Goal: Information Seeking & Learning: Learn about a topic

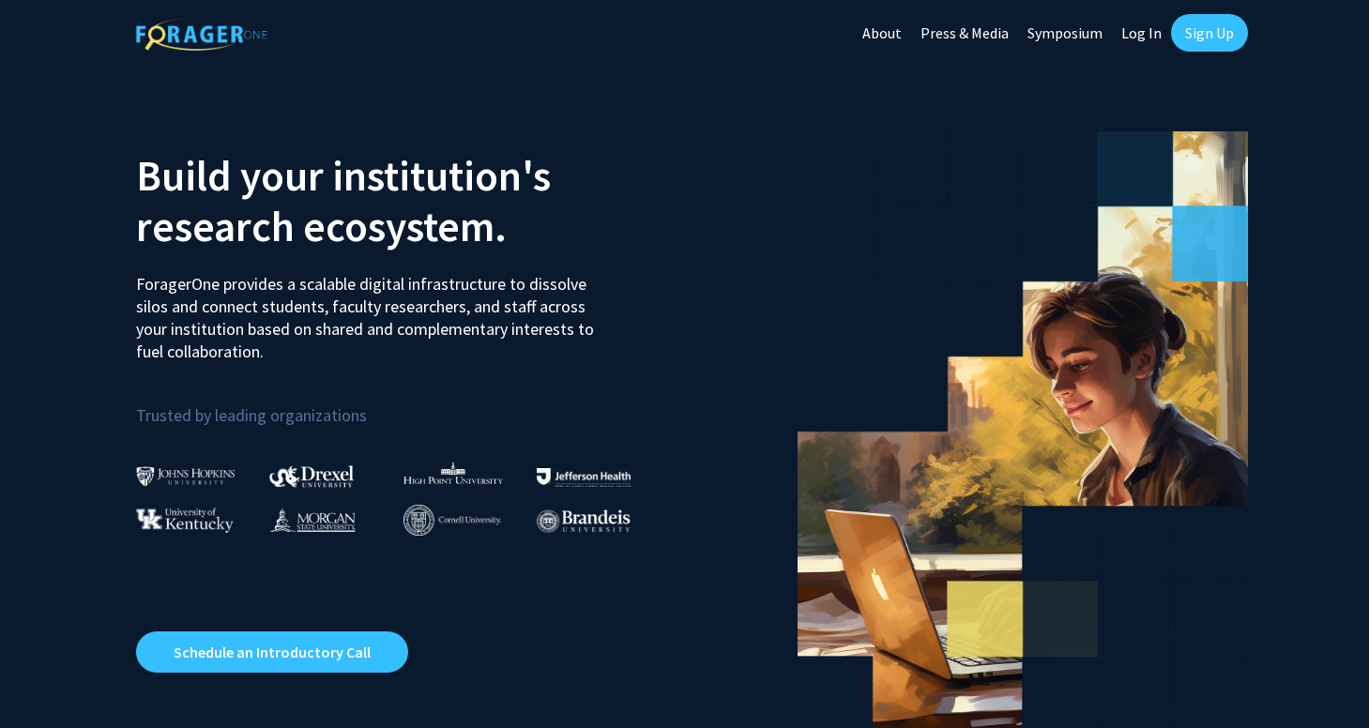
click at [1213, 35] on link "Sign Up" at bounding box center [1209, 33] width 77 height 38
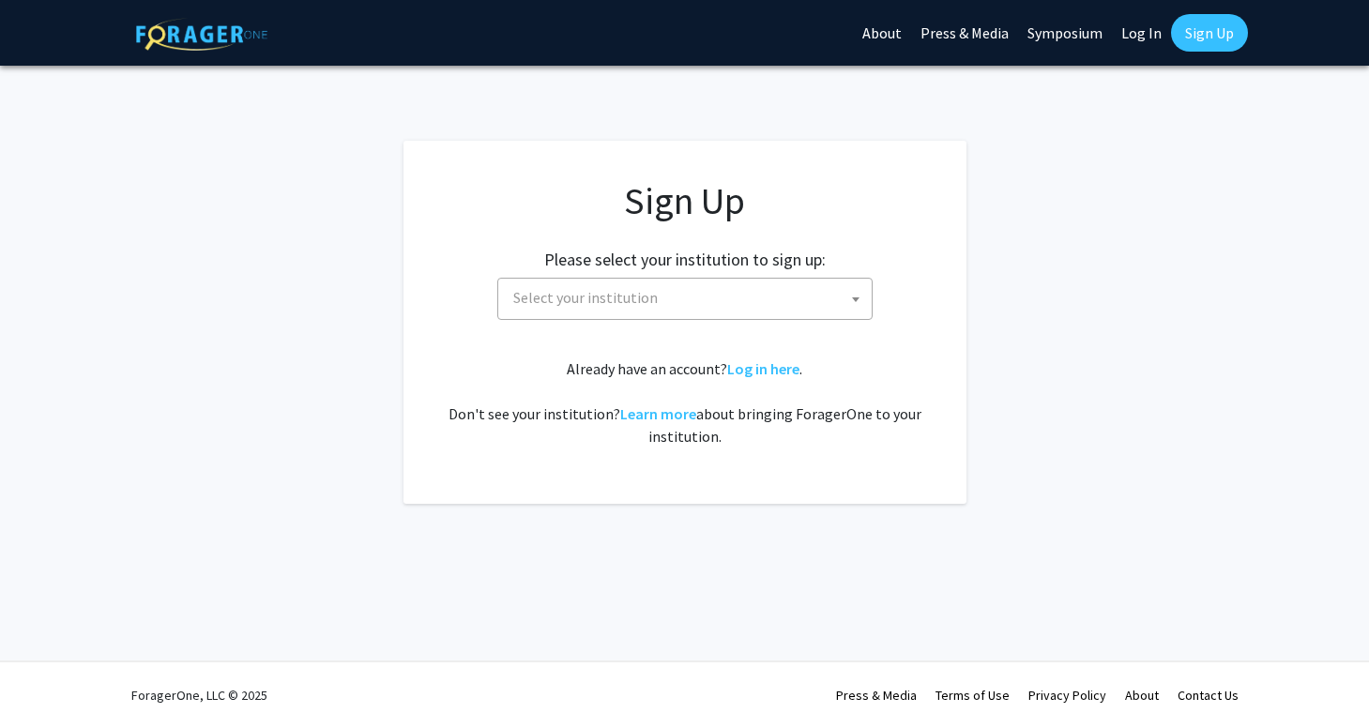
click at [648, 307] on span "Select your institution" at bounding box center [585, 297] width 144 height 19
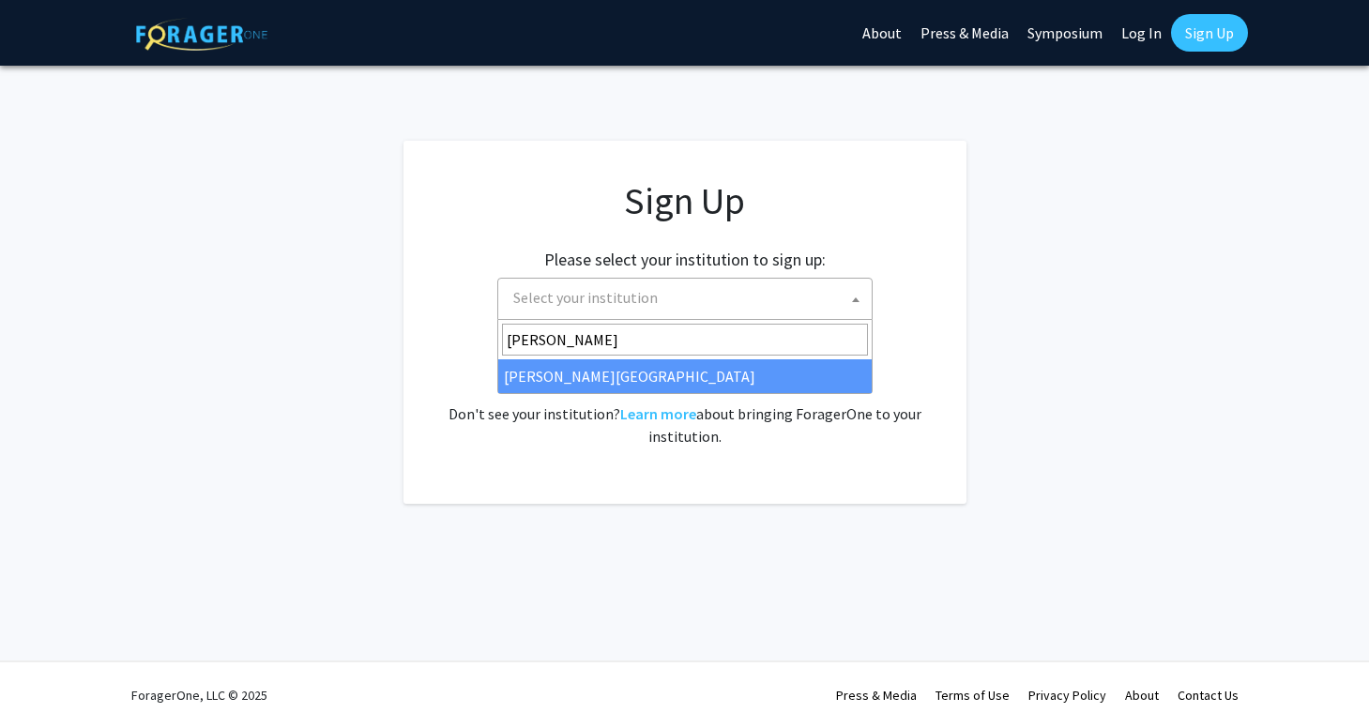
type input "morgan"
select select "20"
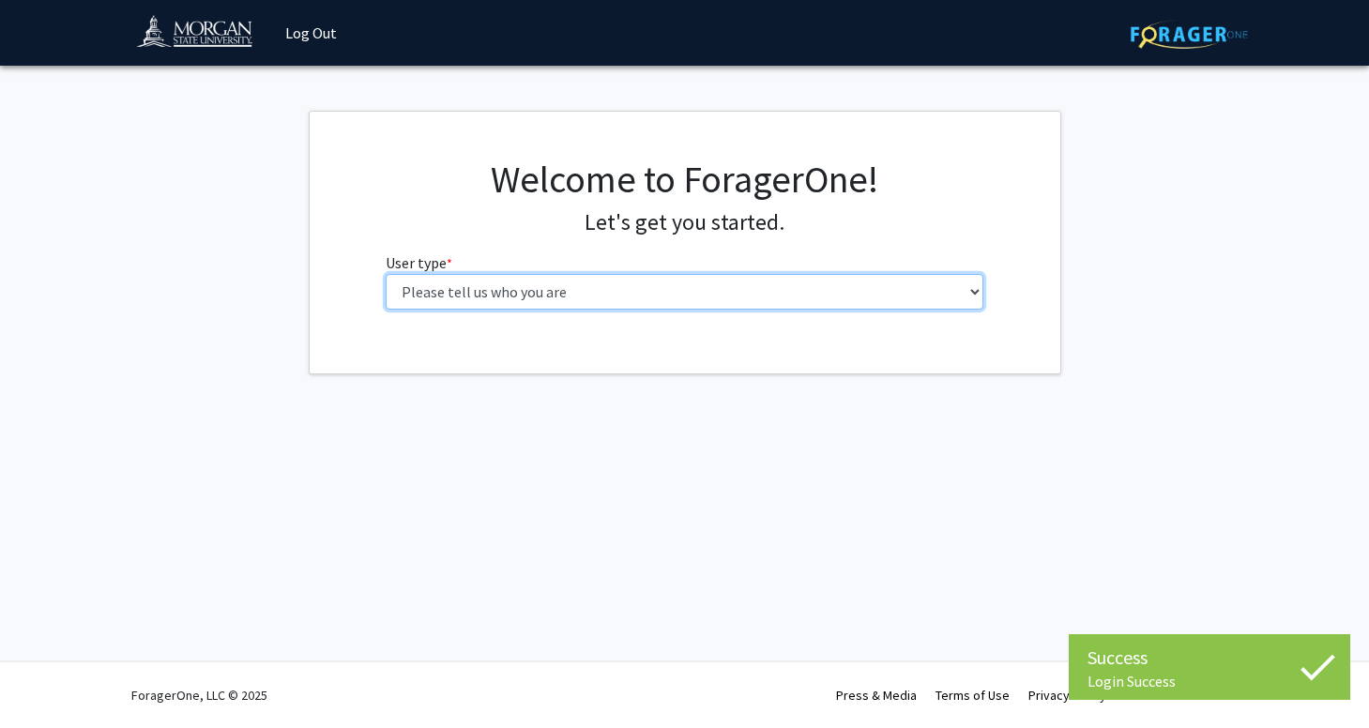
click at [567, 293] on select "Please tell us who you are Undergraduate Student Master's Student Doctoral Cand…" at bounding box center [685, 292] width 598 height 36
select select "1: undergrad"
click at [386, 274] on select "Please tell us who you are Undergraduate Student Master's Student Doctoral Cand…" at bounding box center [685, 292] width 598 height 36
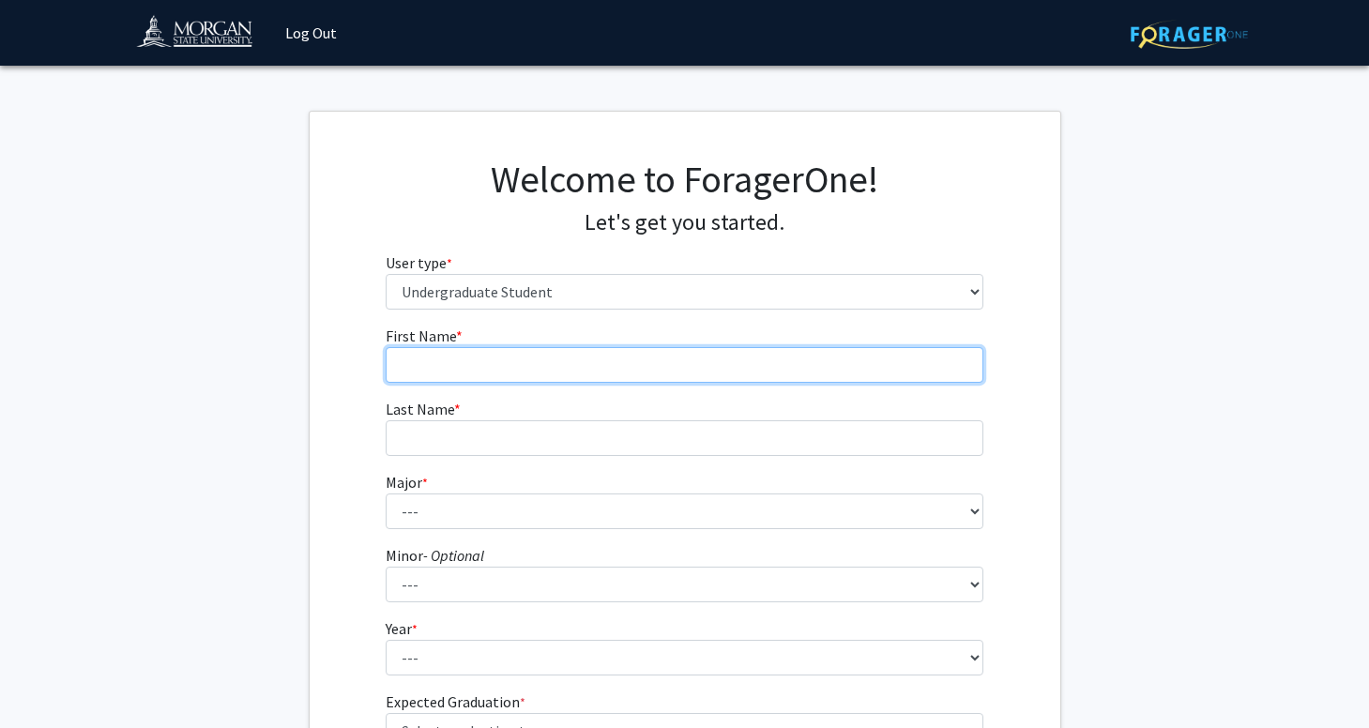
click at [676, 364] on input "First Name * required" at bounding box center [685, 365] width 598 height 36
type input "[PERSON_NAME]"
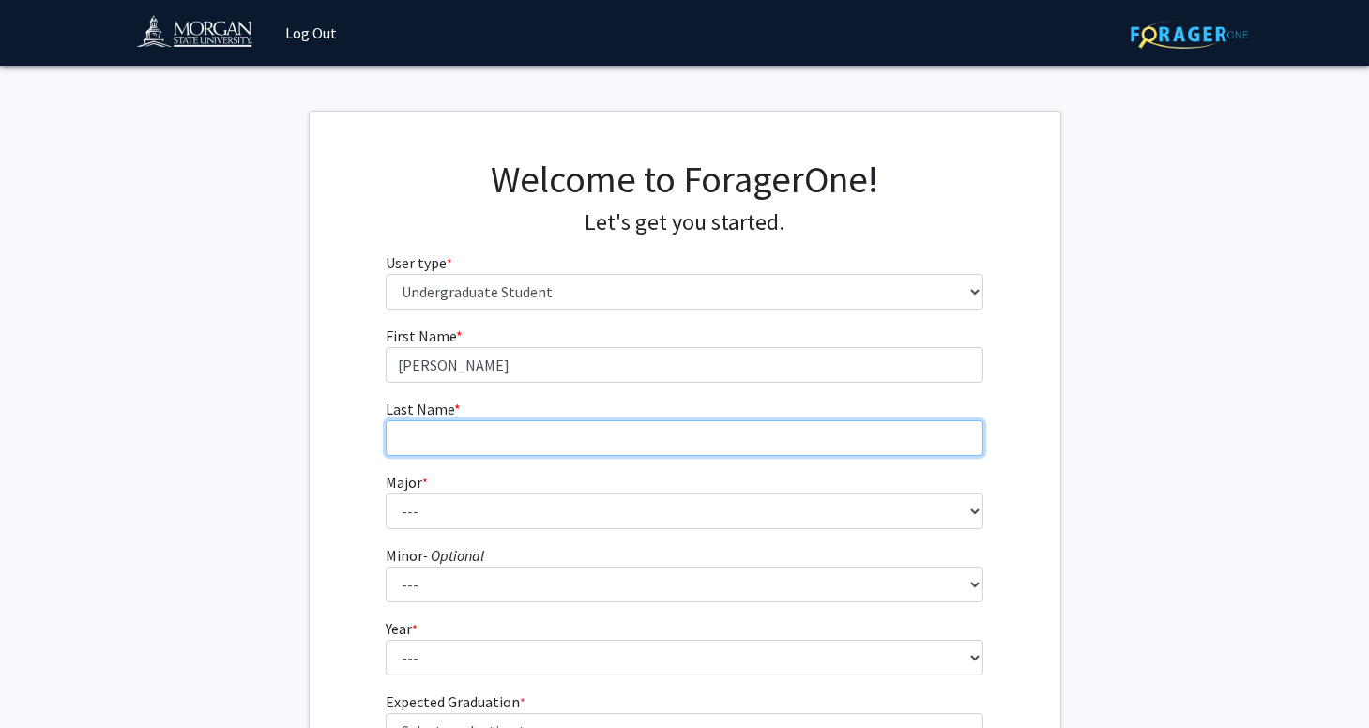
click at [622, 435] on input "Last Name * required" at bounding box center [685, 438] width 598 height 36
type input "[PERSON_NAME]"
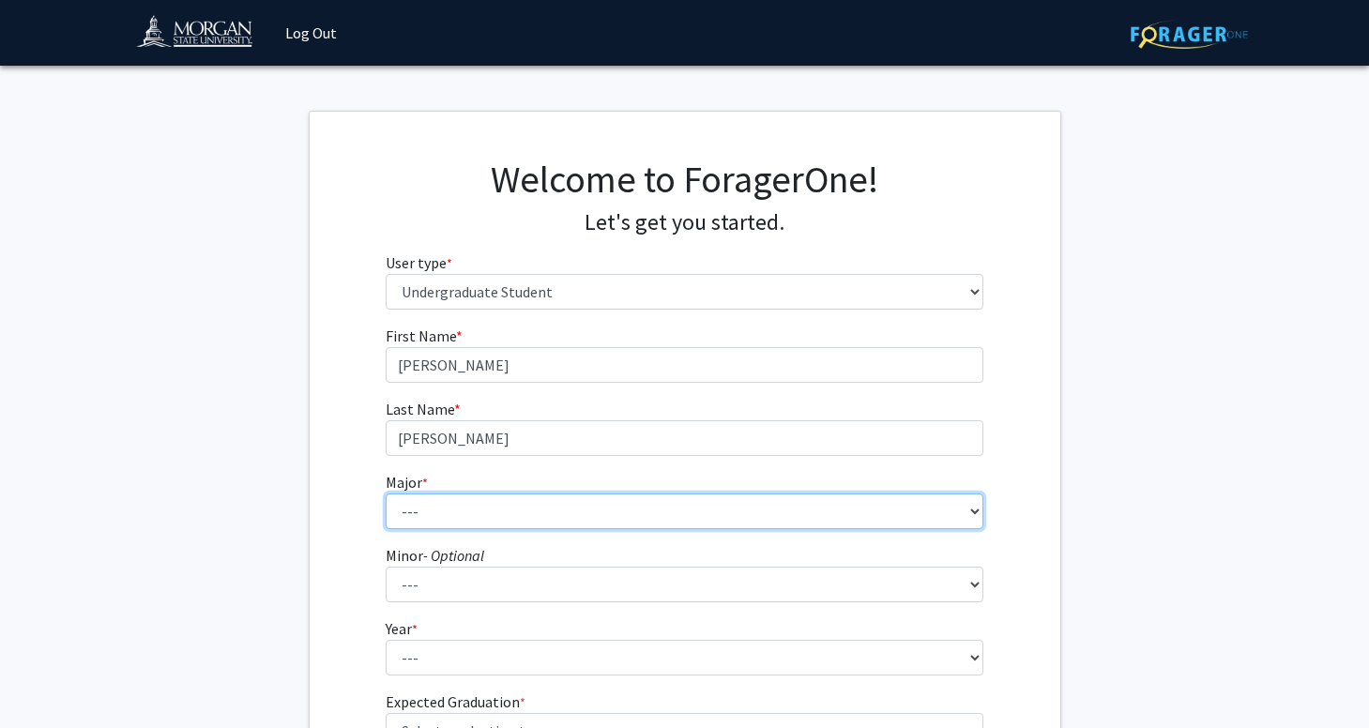
click at [601, 513] on select "--- Accounting Actuarial Science Applied Liberal Studies Architecture and Envir…" at bounding box center [685, 512] width 598 height 36
select select "5: 1595"
click at [386, 494] on select "--- Accounting Actuarial Science Applied Liberal Studies Architecture and Envir…" at bounding box center [685, 512] width 598 height 36
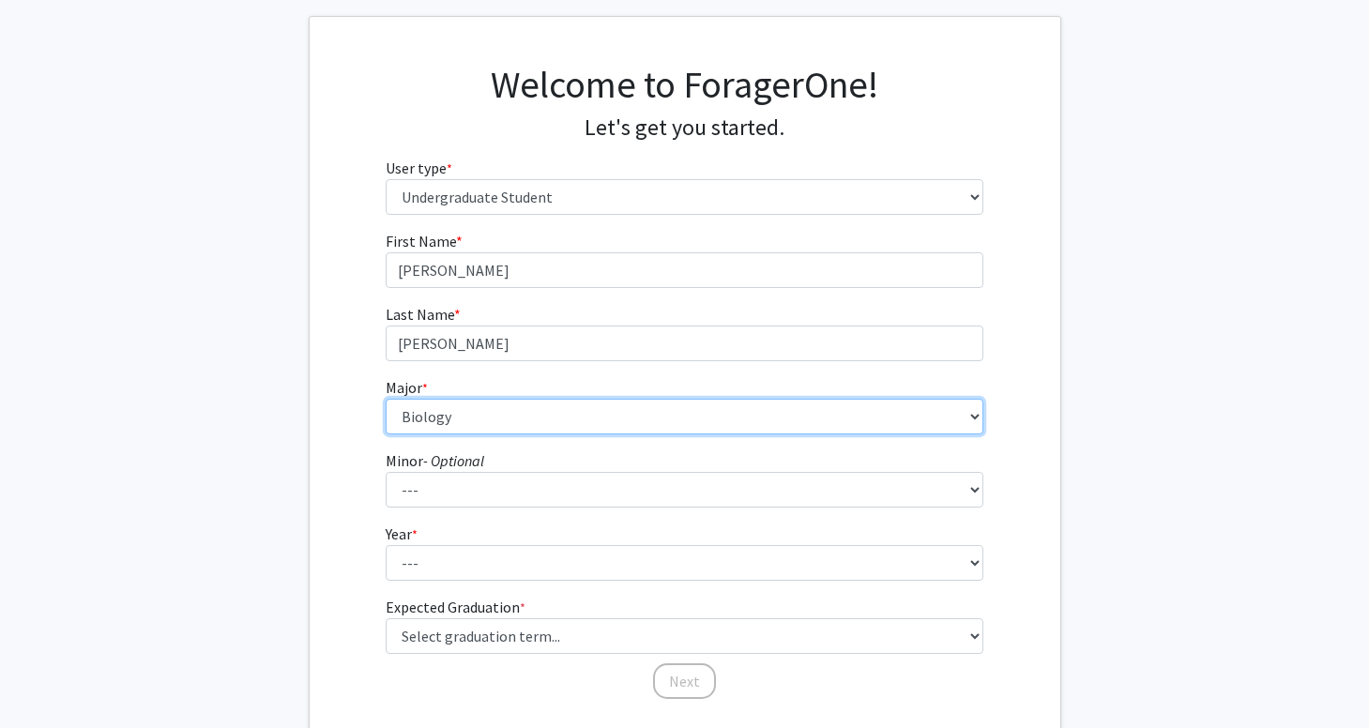
scroll to position [158, 0]
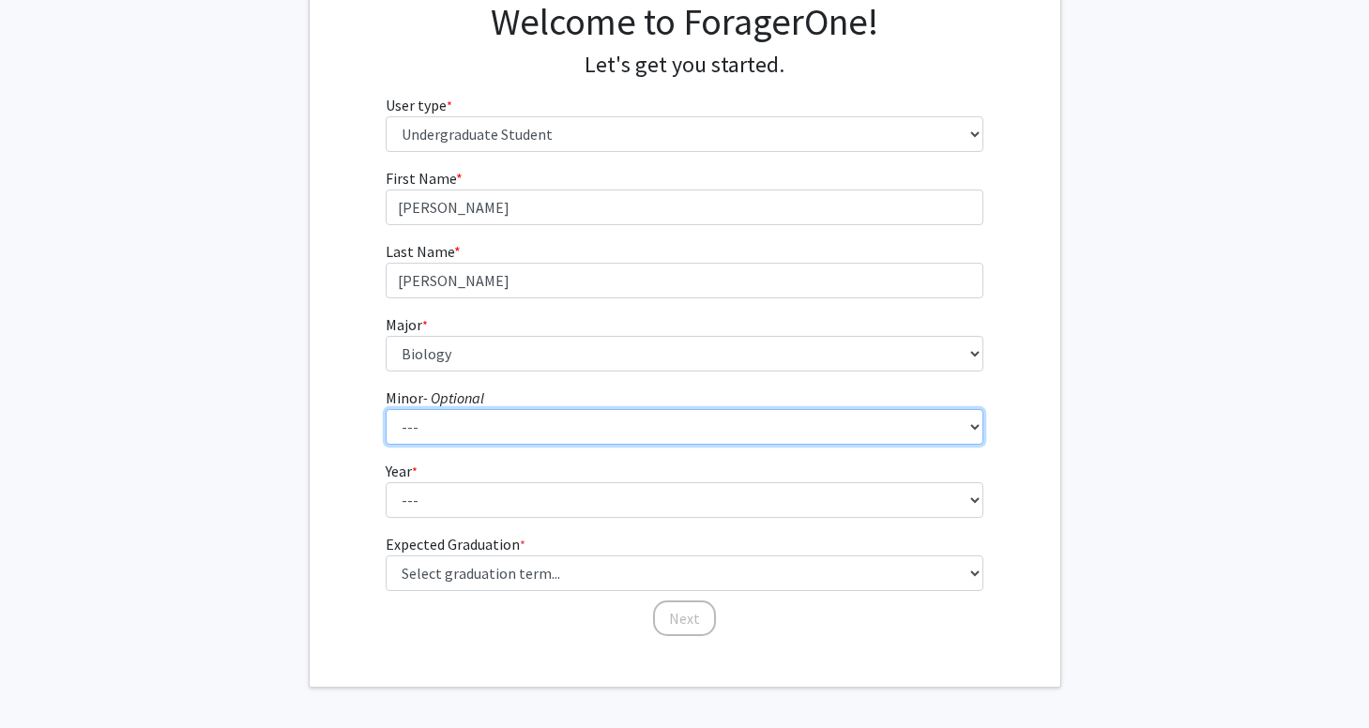
click at [538, 425] on select "--- Accounting Accounting with Finance Accounting with Information Science and …" at bounding box center [685, 427] width 598 height 36
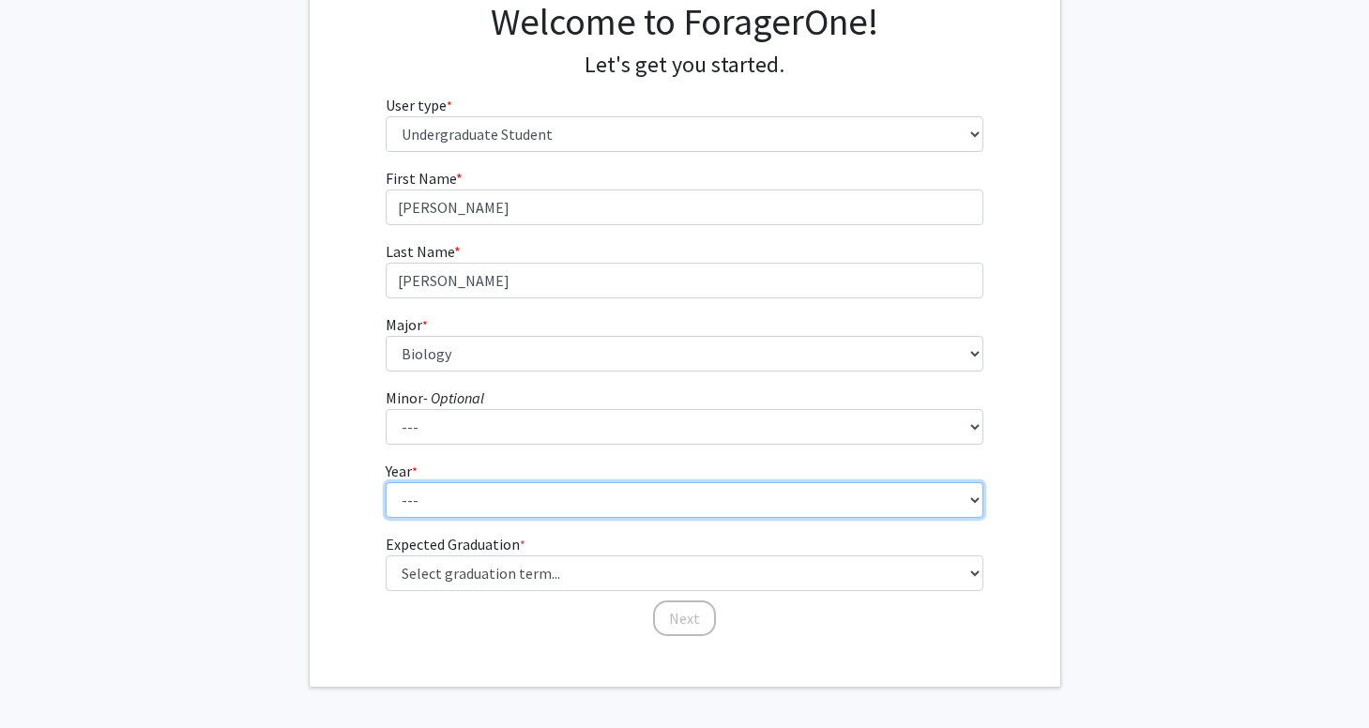
click at [487, 506] on select "--- First-year Sophomore Junior Senior Postbaccalaureate Certificate" at bounding box center [685, 500] width 598 height 36
select select "1: first-year"
click at [386, 482] on select "--- First-year Sophomore Junior Senior Postbaccalaureate Certificate" at bounding box center [685, 500] width 598 height 36
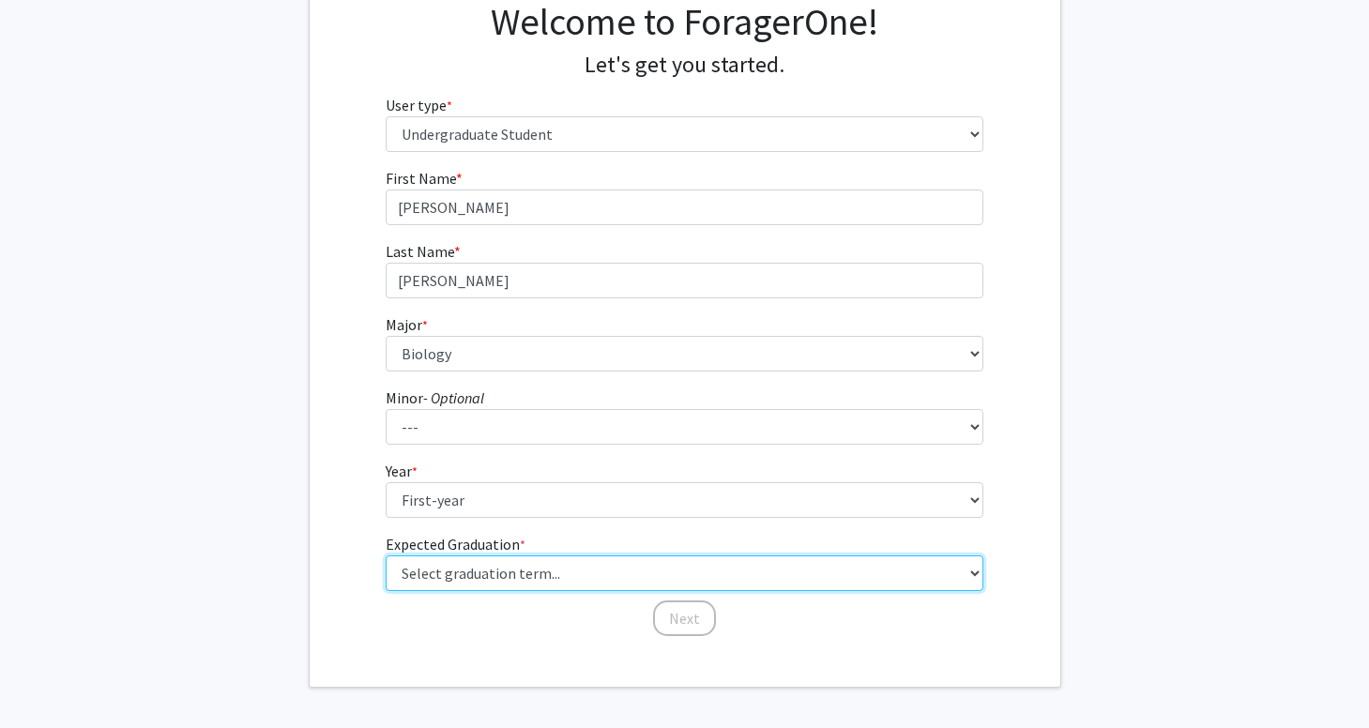
click at [495, 578] on select "Select graduation term... Spring 2025 Summer 2025 Fall 2025 Winter 2025 Spring …" at bounding box center [685, 573] width 598 height 36
select select "17: spring_2029"
click at [386, 555] on select "Select graduation term... Spring 2025 Summer 2025 Fall 2025 Winter 2025 Spring …" at bounding box center [685, 573] width 598 height 36
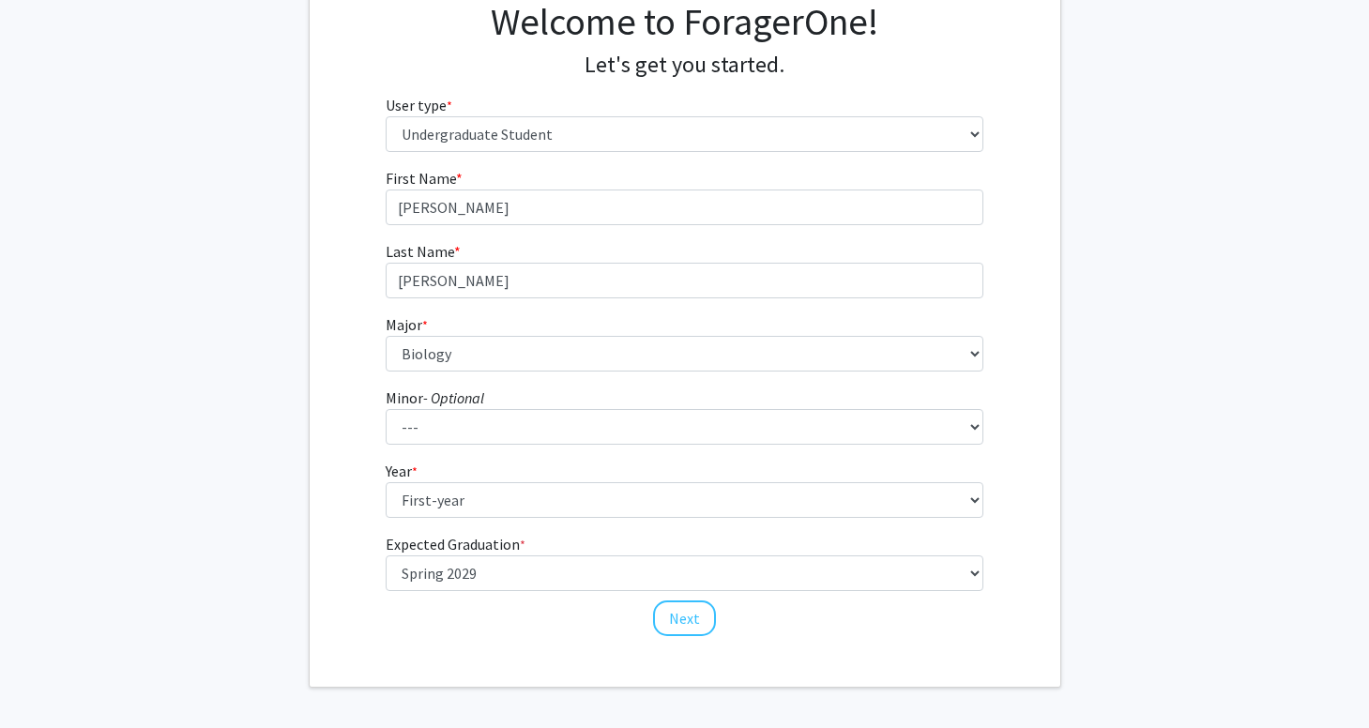
click at [1066, 431] on fg-get-started "Welcome to ForagerOne! Let's get you started. User type * required Please tell …" at bounding box center [684, 320] width 1369 height 735
click at [681, 623] on button "Next" at bounding box center [684, 618] width 63 height 36
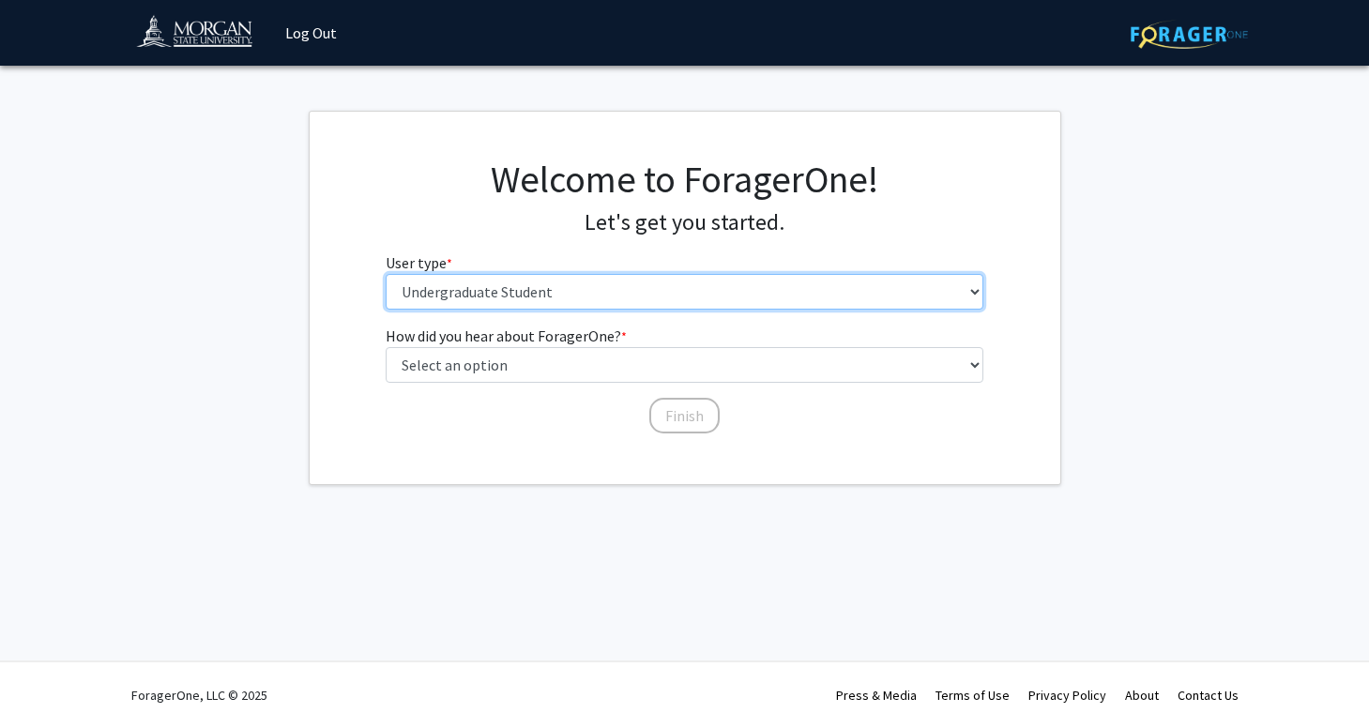
click at [580, 286] on select "Please tell us who you are Undergraduate Student Master's Student Doctoral Cand…" at bounding box center [685, 292] width 598 height 36
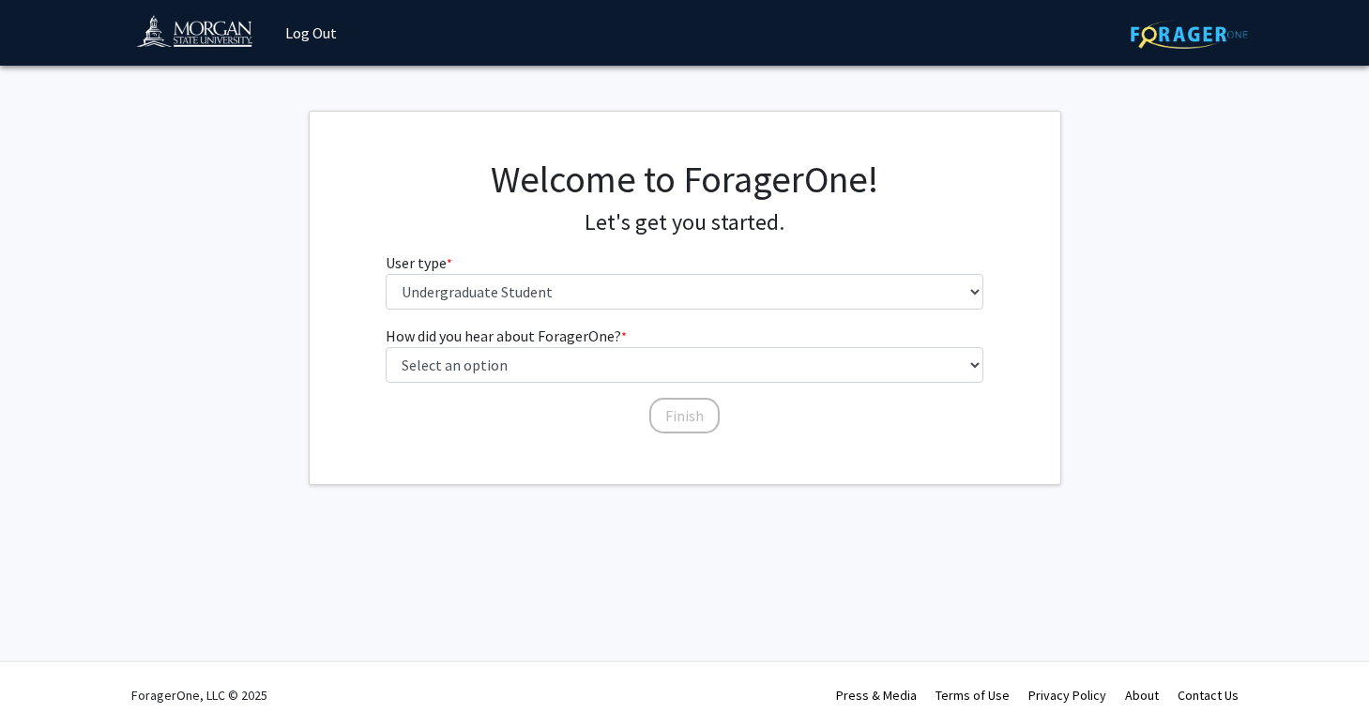
click at [472, 426] on div "How did you hear about ForagerOne? * required Select an option Peer/student rec…" at bounding box center [685, 380] width 626 height 111
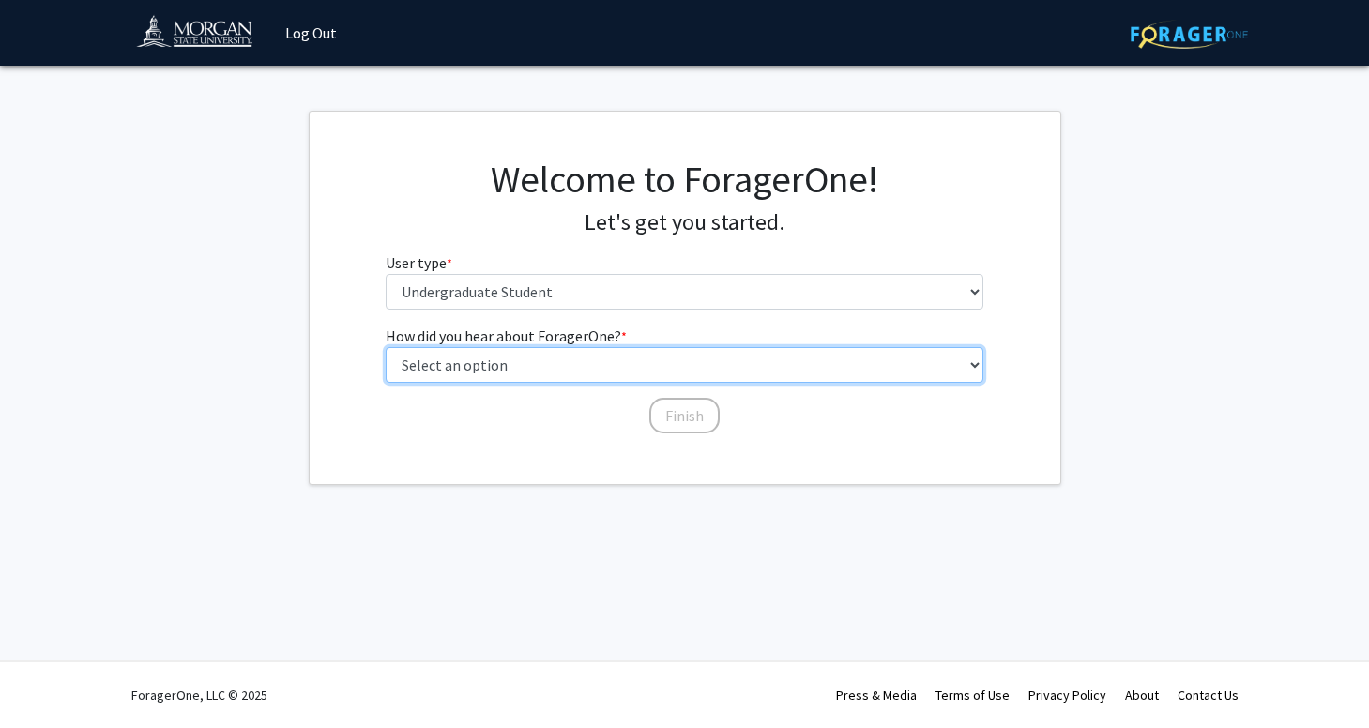
click at [549, 372] on select "Select an option Peer/student recommendation Faculty/staff recommendation Unive…" at bounding box center [685, 365] width 598 height 36
select select "2: faculty_recommendation"
click at [386, 347] on select "Select an option Peer/student recommendation Faculty/staff recommendation Unive…" at bounding box center [685, 365] width 598 height 36
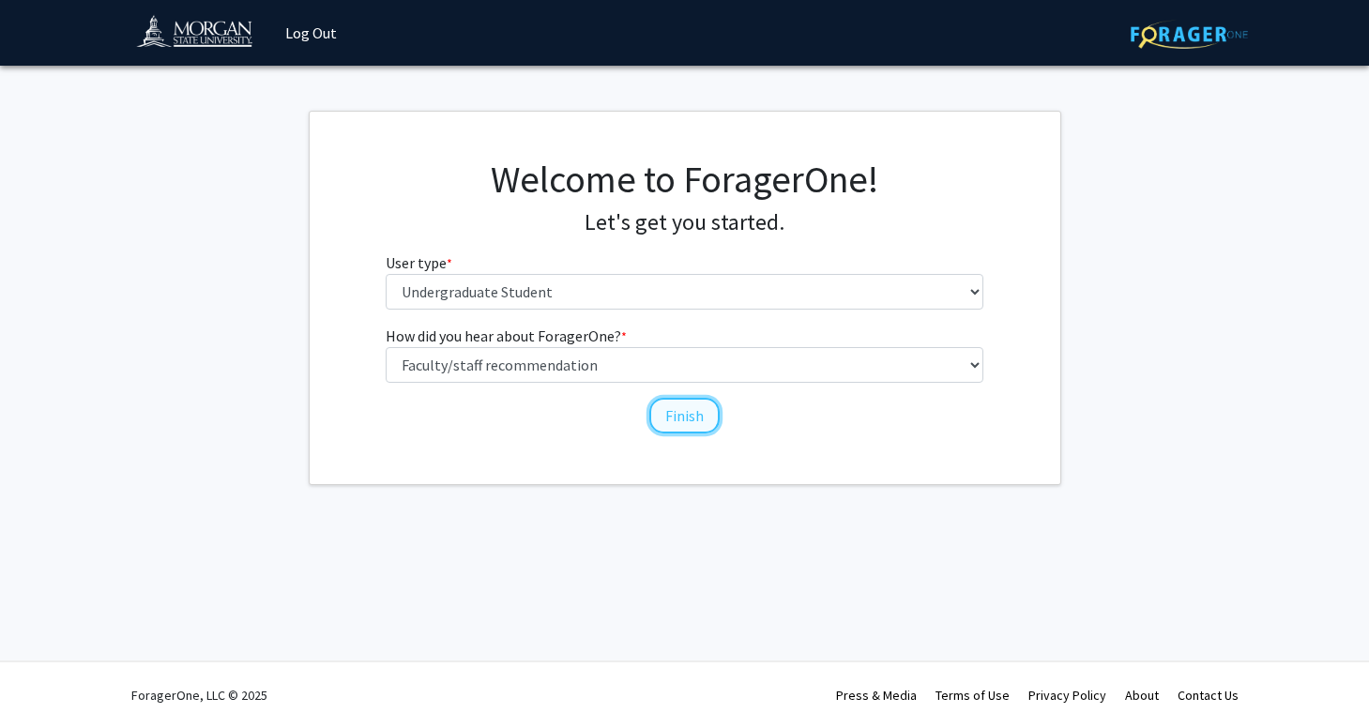
click at [679, 417] on button "Finish" at bounding box center [684, 416] width 70 height 36
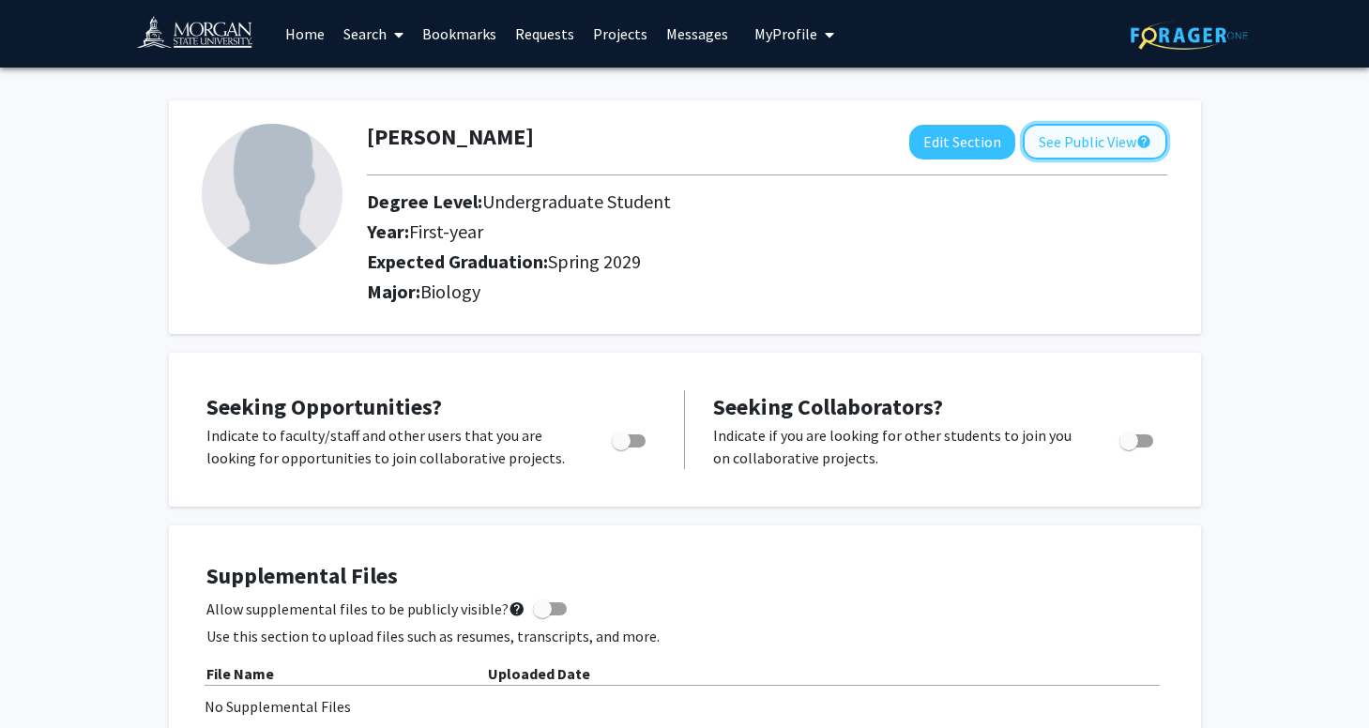
click at [1057, 148] on button "See Public View help" at bounding box center [1095, 142] width 144 height 36
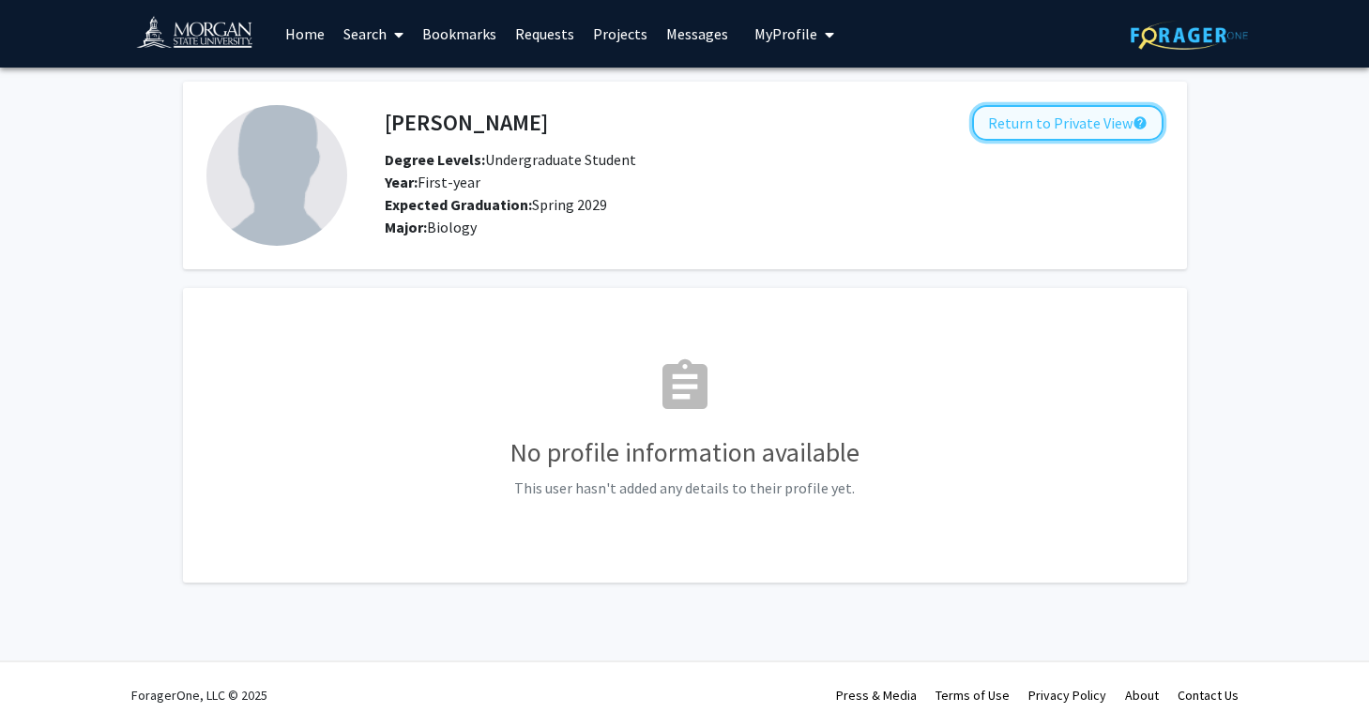
click at [1051, 125] on button "Return to Private View help" at bounding box center [1067, 123] width 191 height 36
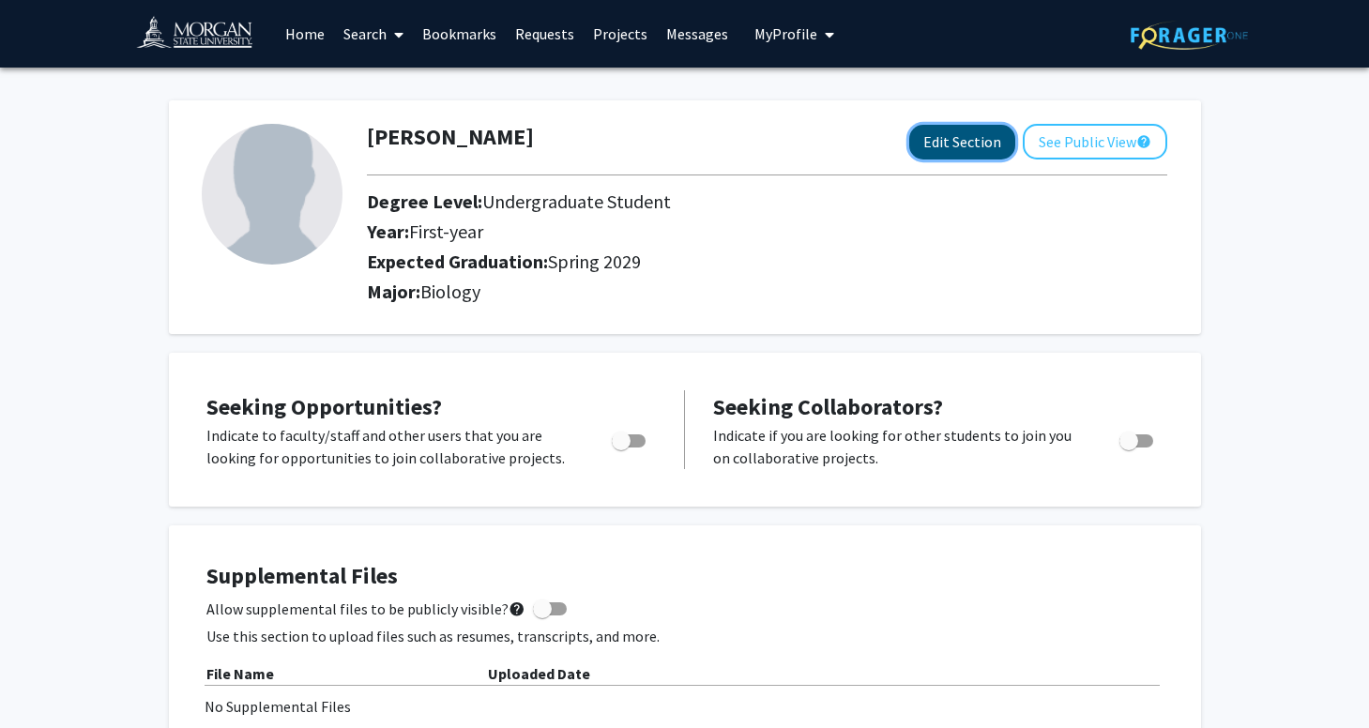
click at [958, 144] on button "Edit Section" at bounding box center [962, 142] width 106 height 35
select select "first-year"
select select "45: spring_2029"
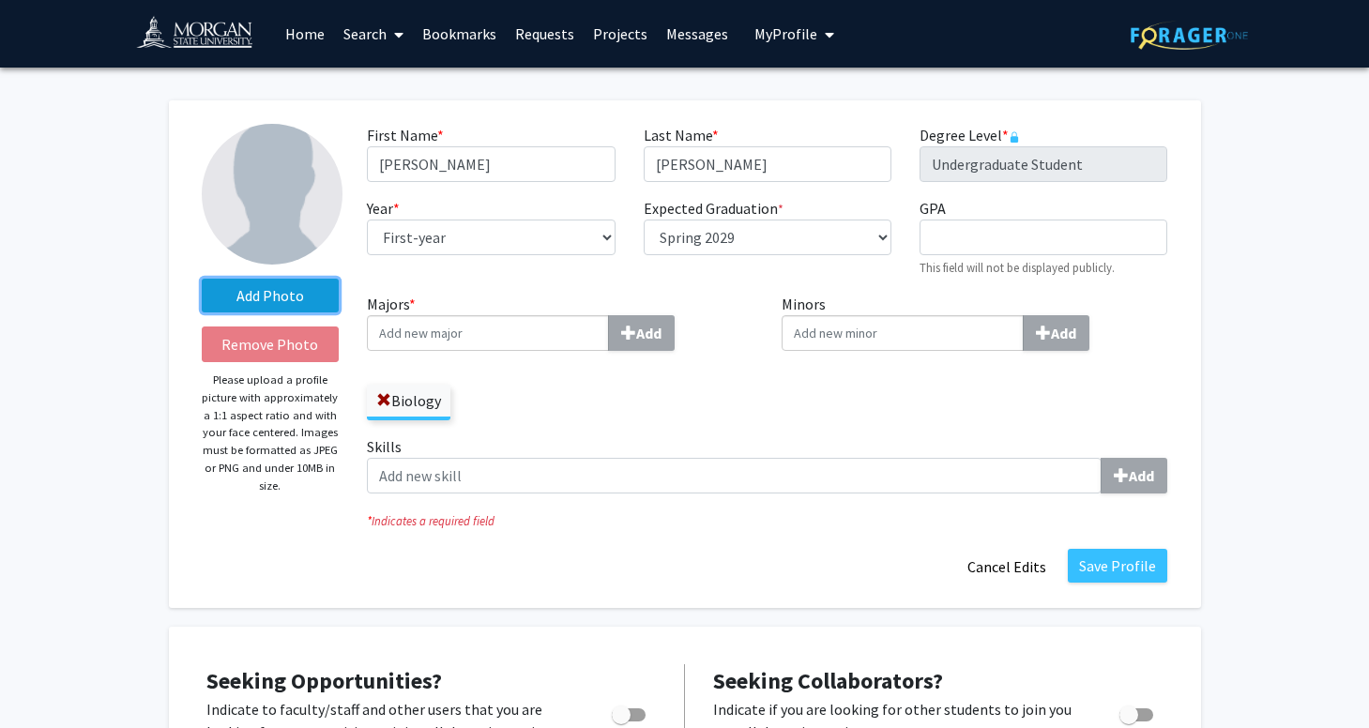
click at [281, 297] on label "Add Photo" at bounding box center [271, 296] width 138 height 34
click at [0, 0] on input "Add Photo" at bounding box center [0, 0] width 0 height 0
click at [300, 297] on label "Add Photo" at bounding box center [271, 296] width 138 height 34
click at [0, 0] on input "Add Photo" at bounding box center [0, 0] width 0 height 0
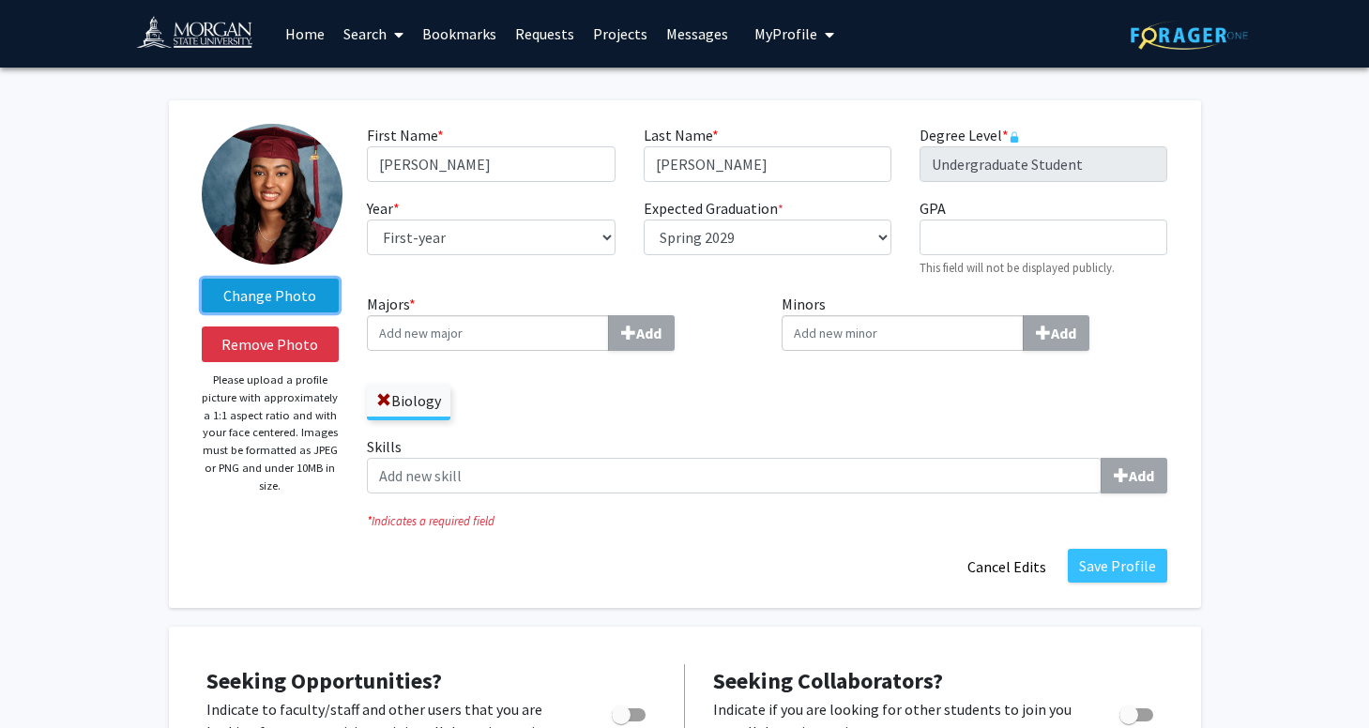
click at [302, 296] on label "Change Photo" at bounding box center [271, 296] width 138 height 34
click at [0, 0] on input "Change Photo" at bounding box center [0, 0] width 0 height 0
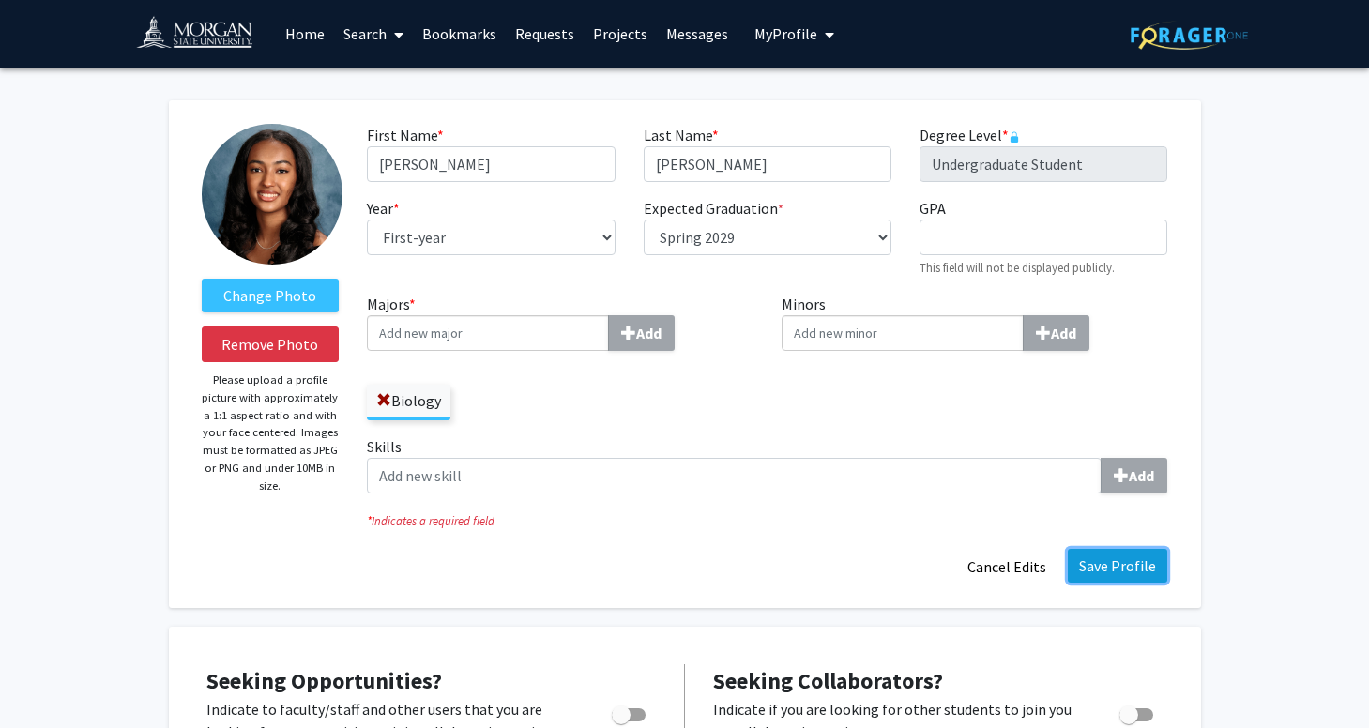
click at [1101, 569] on button "Save Profile" at bounding box center [1117, 566] width 99 height 34
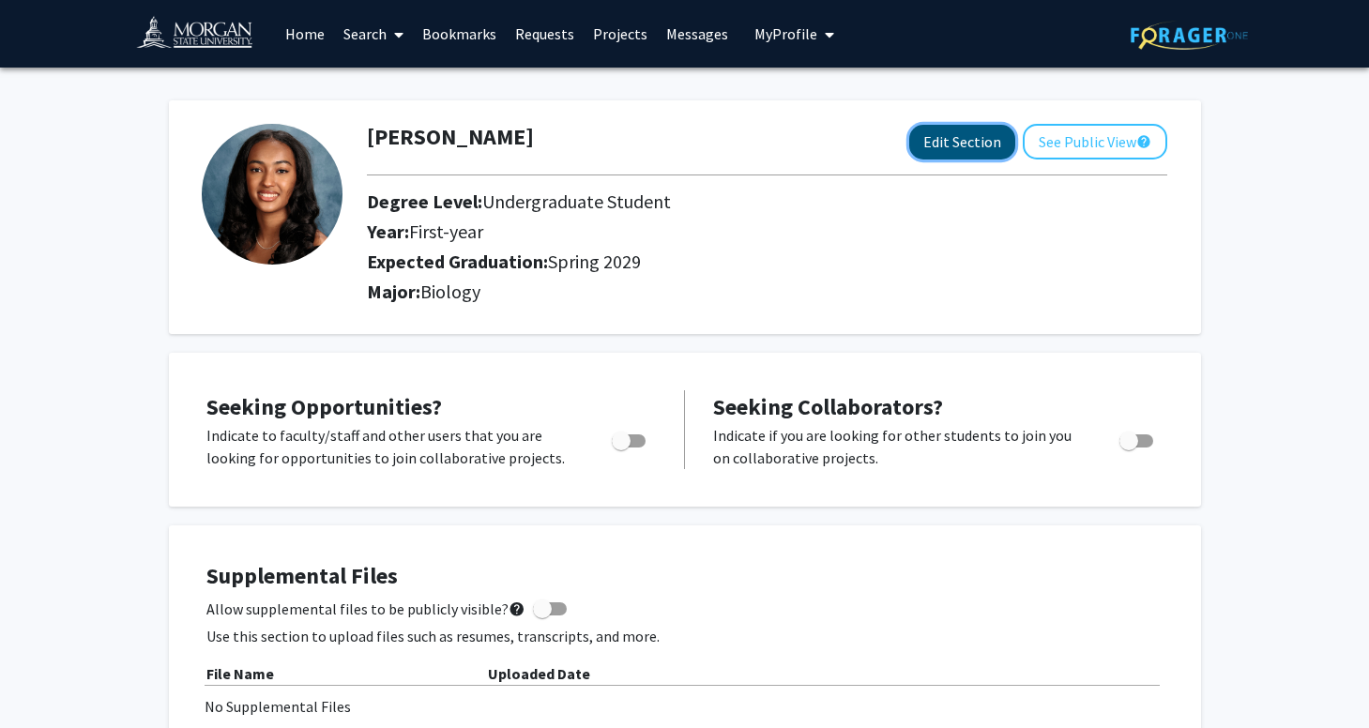
click at [940, 148] on button "Edit Section" at bounding box center [962, 142] width 106 height 35
select select "first-year"
select select "45: spring_2029"
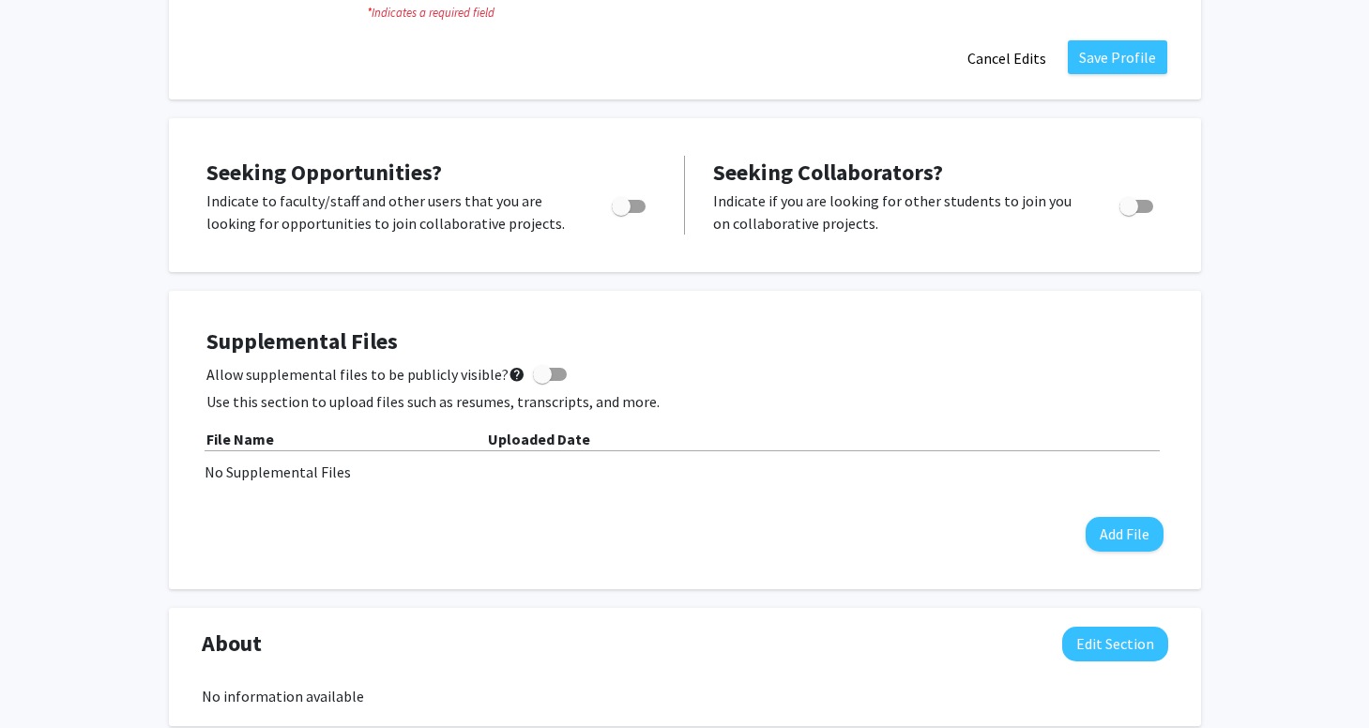
scroll to position [511, 0]
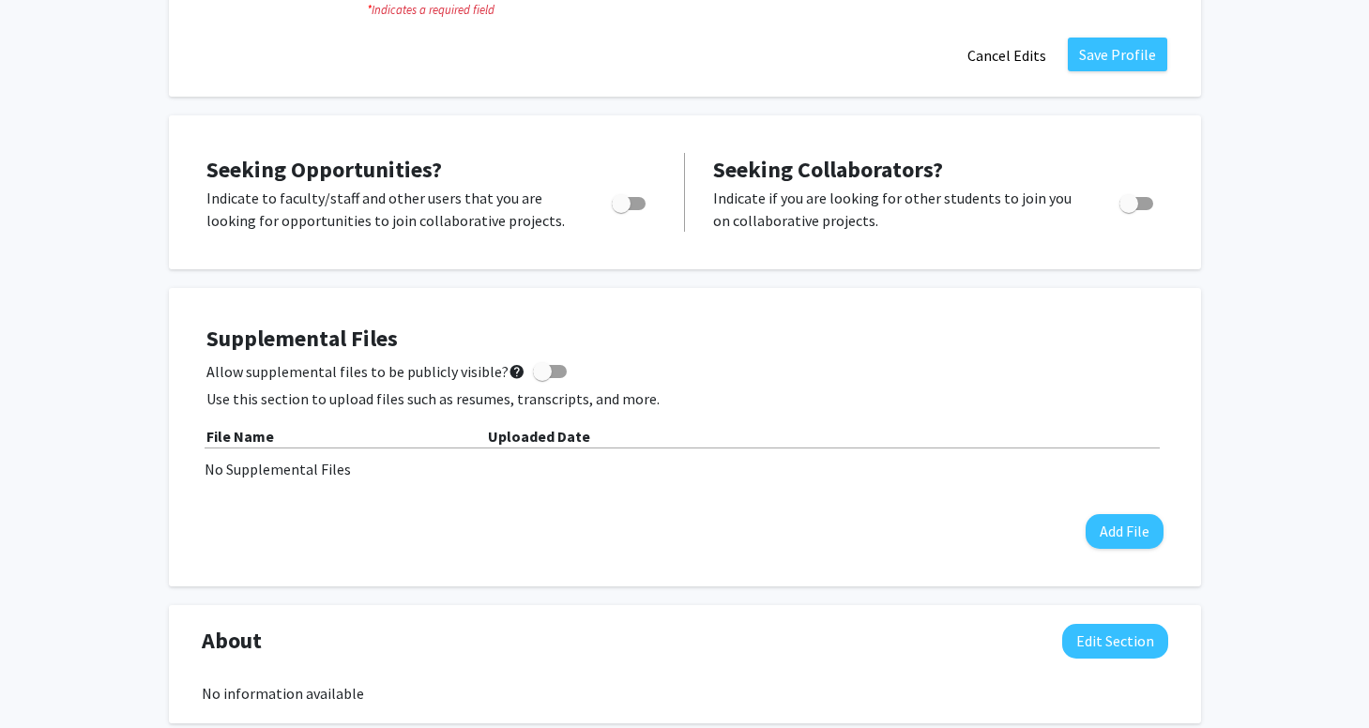
click at [622, 194] on span "Toggle" at bounding box center [621, 203] width 19 height 19
click at [621, 210] on input "Are you actively seeking opportunities?" at bounding box center [620, 210] width 1 height 1
checkbox input "true"
click at [1130, 203] on span "Toggle" at bounding box center [1128, 203] width 19 height 19
click at [1129, 210] on input "Would you like to receive other student requests to work with you?" at bounding box center [1128, 210] width 1 height 1
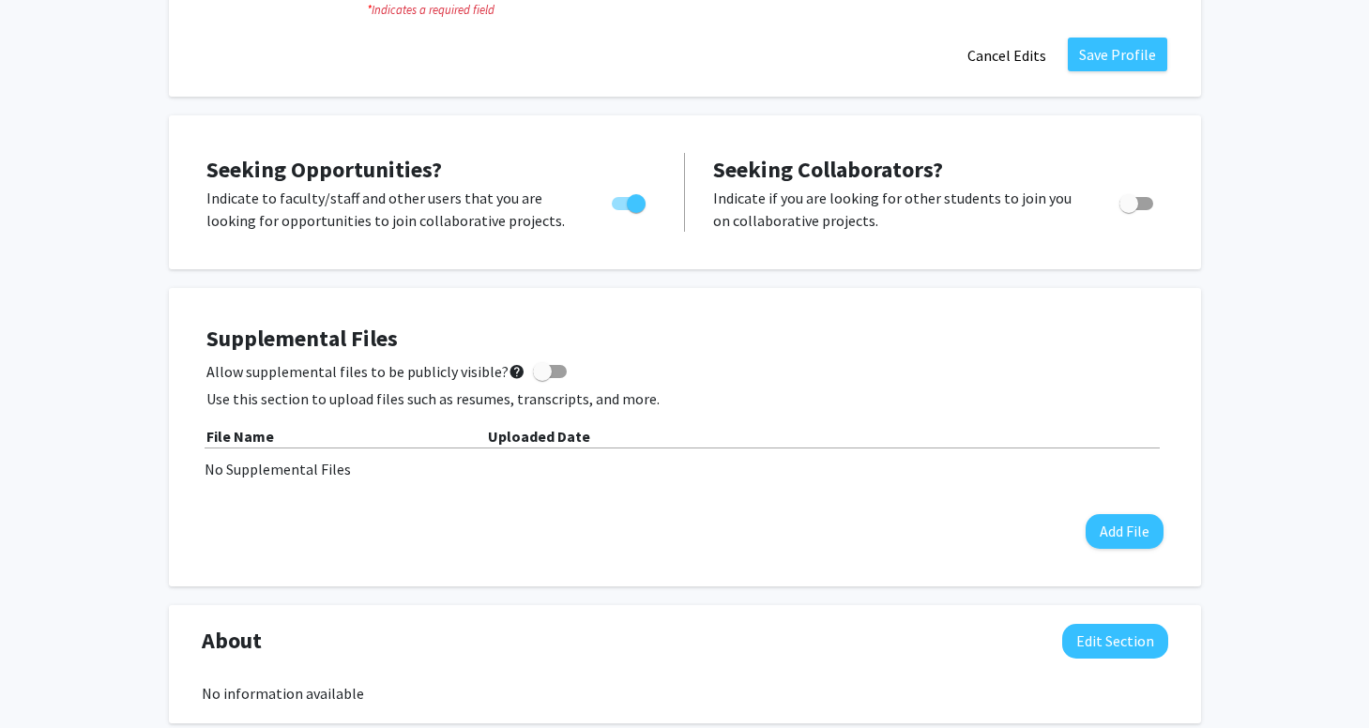
checkbox input "true"
click at [988, 263] on div "Seeking Opportunities? Indicate to faculty/staff and other users that you are l…" at bounding box center [685, 192] width 1032 height 154
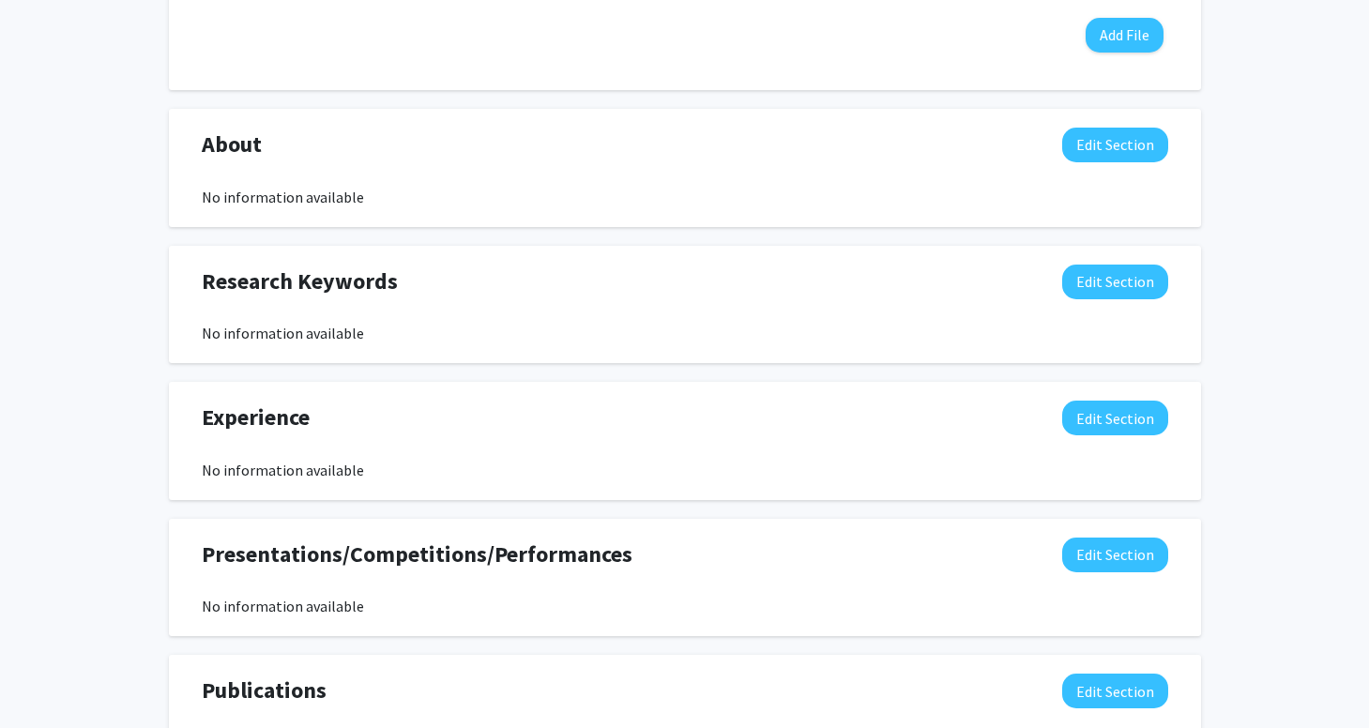
scroll to position [1010, 0]
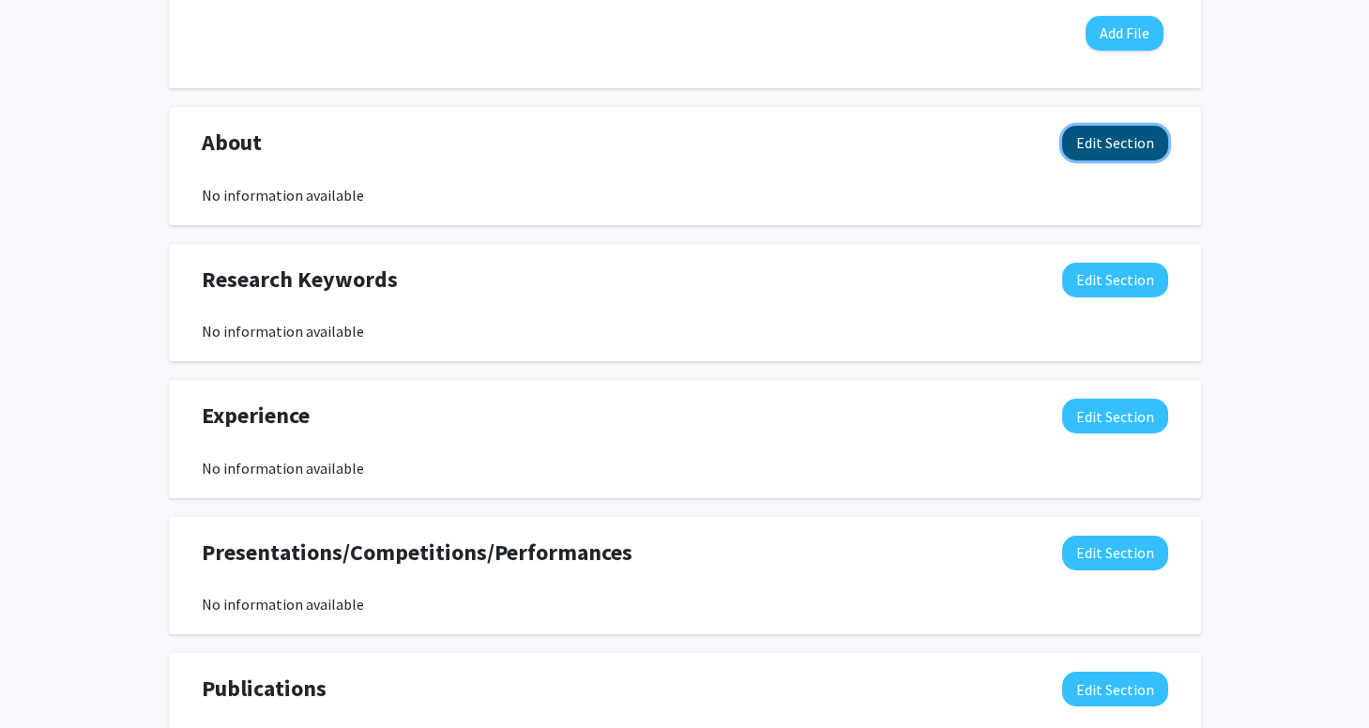
click at [1089, 144] on button "Edit Section" at bounding box center [1115, 143] width 106 height 35
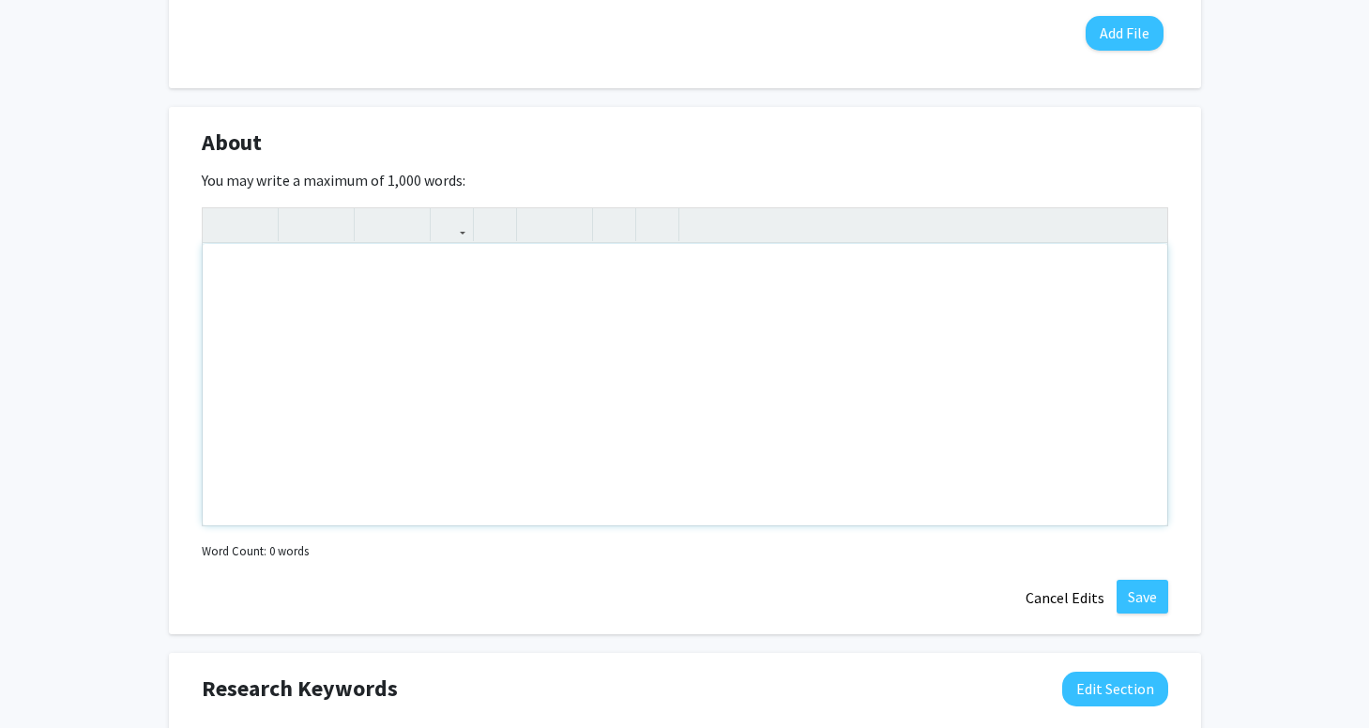
click at [497, 291] on div "Note to users with screen readers: Please deactivate our accessibility plugin f…" at bounding box center [685, 384] width 965 height 281
paste div "Note to users with screen readers: Please deactivate our accessibility plugin f…"
type textarea "<p>I am a freshman at [PERSON_NAME][GEOGRAPHIC_DATA], originally from [GEOGRAPH…"
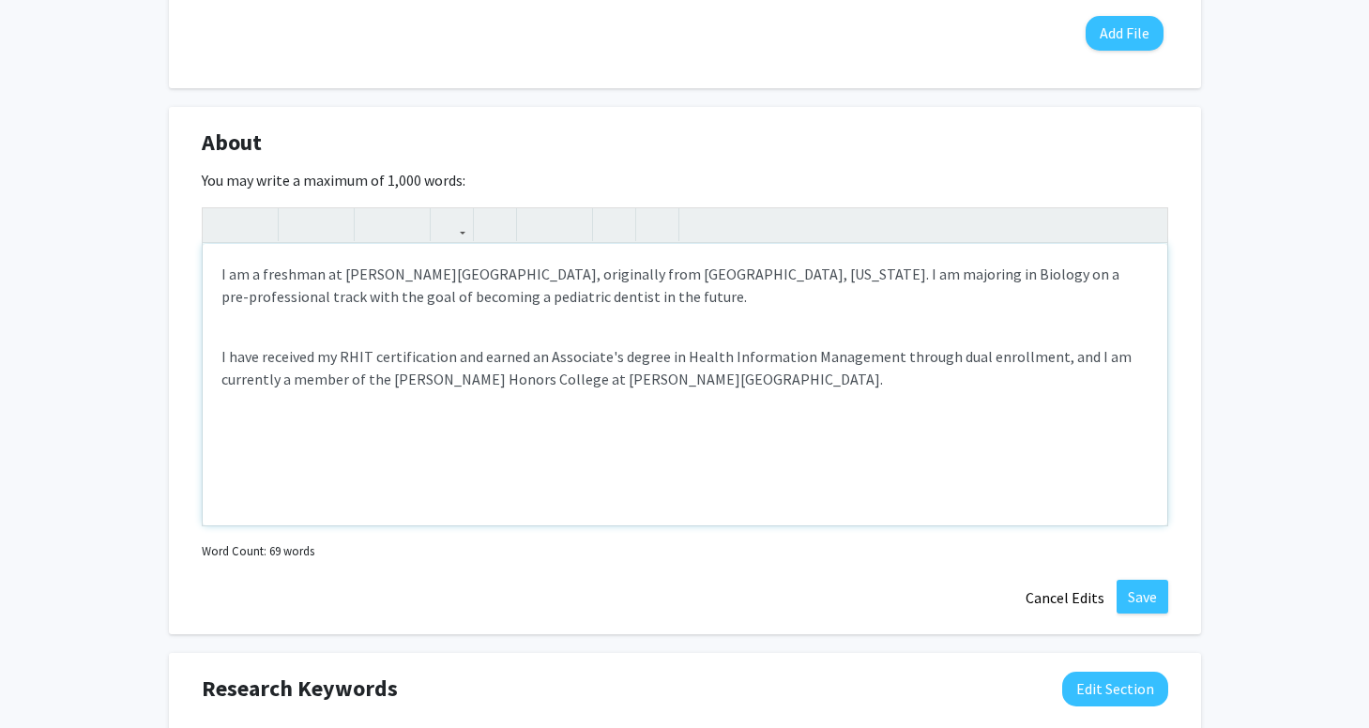
click at [223, 329] on div "I am a freshman at [PERSON_NAME][GEOGRAPHIC_DATA], originally from [GEOGRAPHIC_…" at bounding box center [685, 384] width 965 height 281
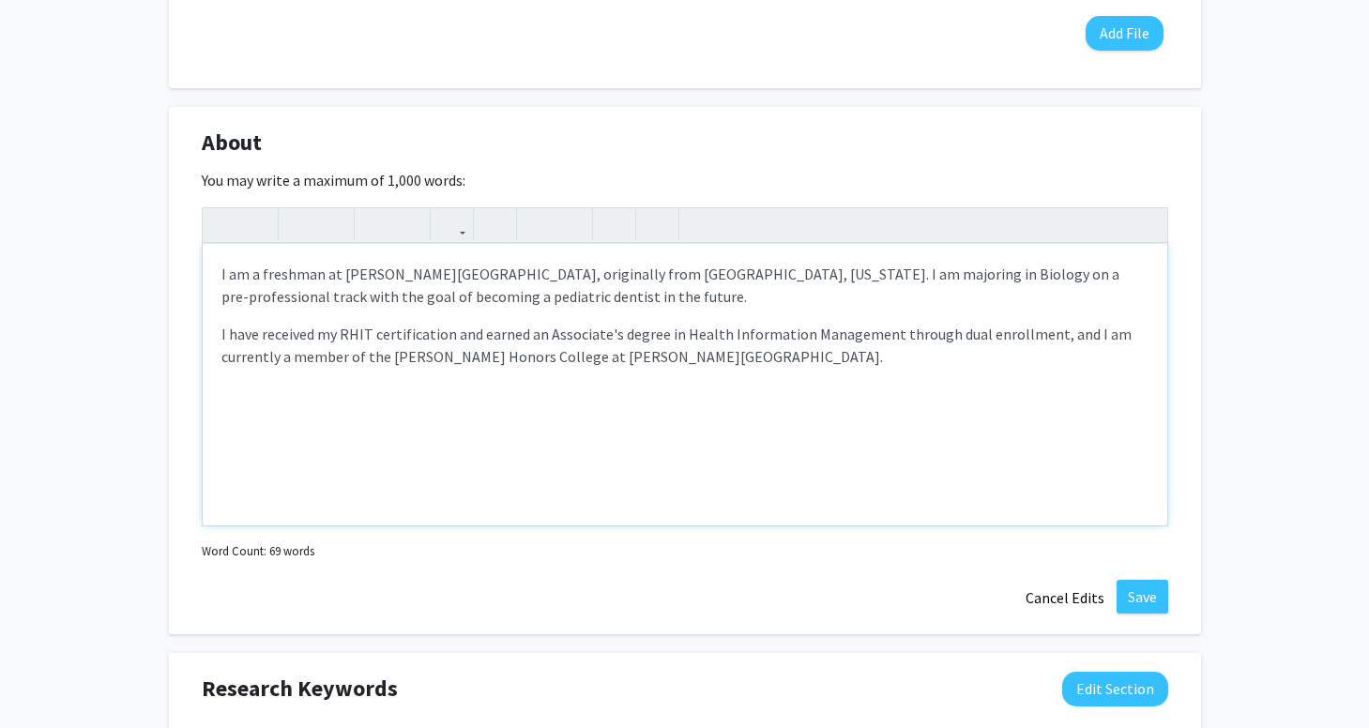
click at [225, 314] on div "I am a freshman at [PERSON_NAME][GEOGRAPHIC_DATA], originally from [GEOGRAPHIC_…" at bounding box center [685, 384] width 965 height 281
click at [217, 269] on div "I am a freshman at [PERSON_NAME][GEOGRAPHIC_DATA], originally from [GEOGRAPHIC_…" at bounding box center [685, 384] width 965 height 281
click at [637, 291] on p "Hello, I am a freshman at [PERSON_NAME][GEOGRAPHIC_DATA], originally from [GEOG…" at bounding box center [684, 285] width 927 height 45
click at [664, 305] on p "Hello, I am a freshman at [PERSON_NAME][GEOGRAPHIC_DATA], originally from [GEOG…" at bounding box center [684, 285] width 927 height 45
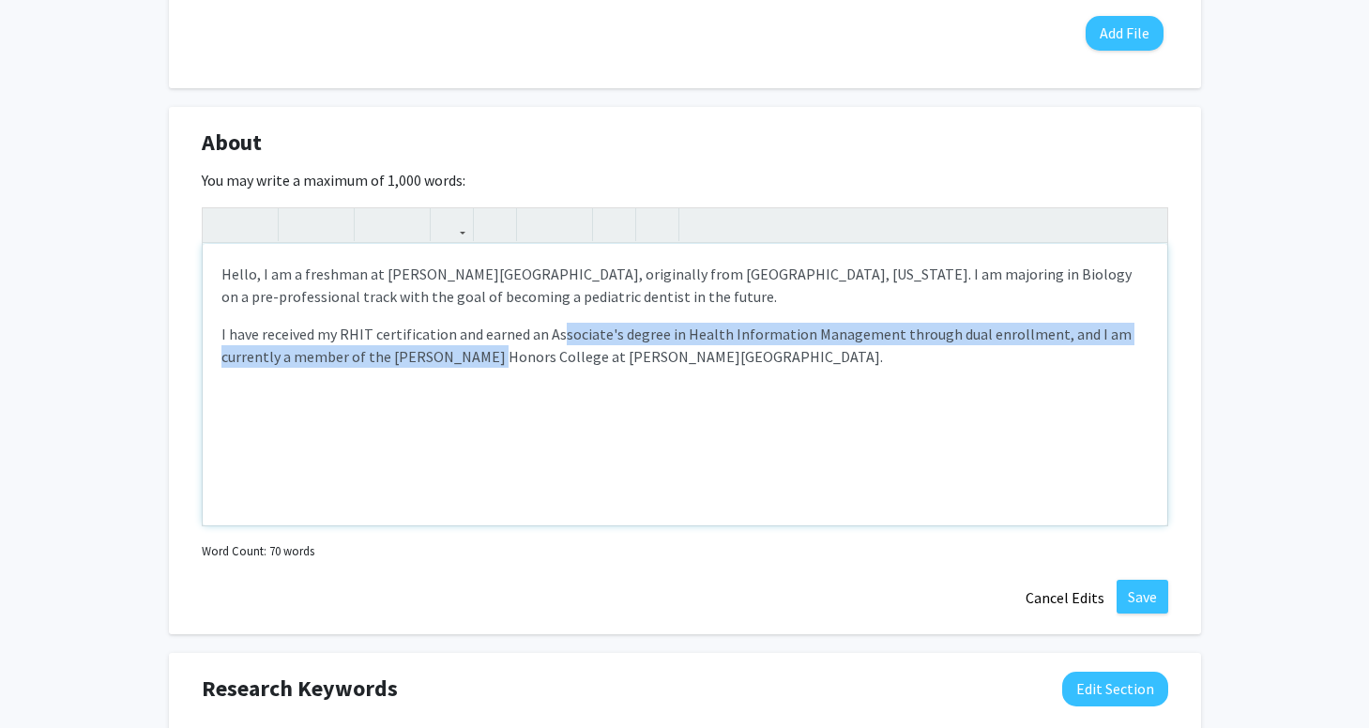
drag, startPoint x: 561, startPoint y: 328, endPoint x: 477, endPoint y: 362, distance: 90.9
click at [477, 362] on p "I have received my RHIT certification and earned an Associate's degree in Healt…" at bounding box center [684, 345] width 927 height 45
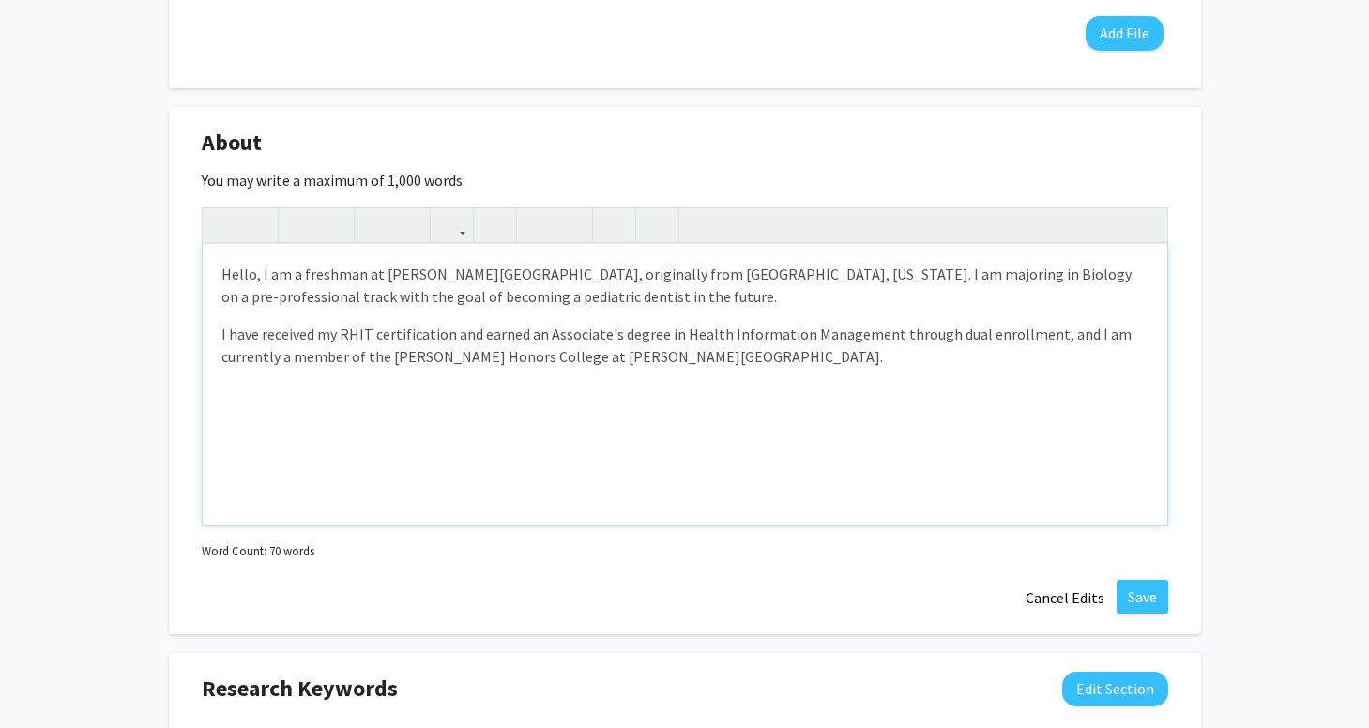
click at [592, 362] on p "I have received my RHIT certification and earned an Associate's degree in Healt…" at bounding box center [684, 345] width 927 height 45
click at [781, 357] on p "I have received my RHIT certification and earned an Associate's degree in Healt…" at bounding box center [684, 345] width 927 height 45
type textarea "<p>Hello, I am a freshman at [PERSON_NAME][GEOGRAPHIC_DATA], originally from [G…"
click at [1133, 601] on button "Save" at bounding box center [1143, 597] width 52 height 34
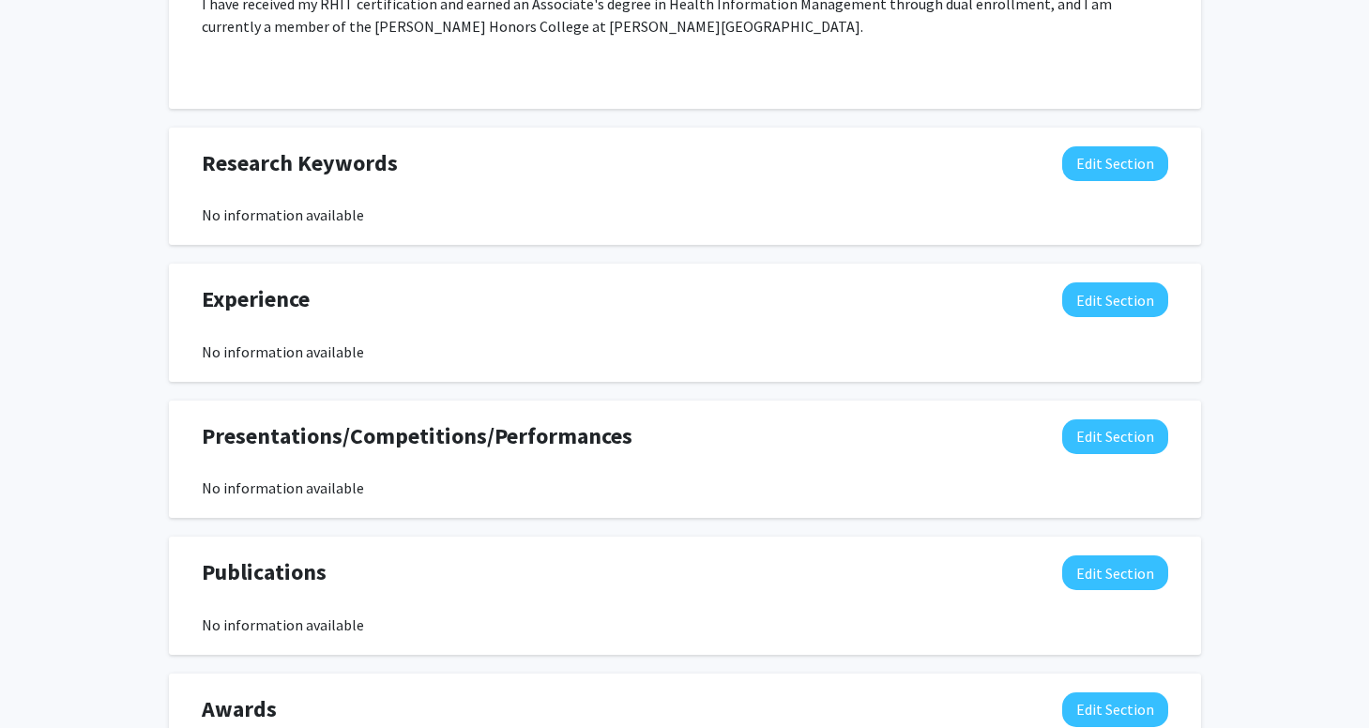
scroll to position [1279, 0]
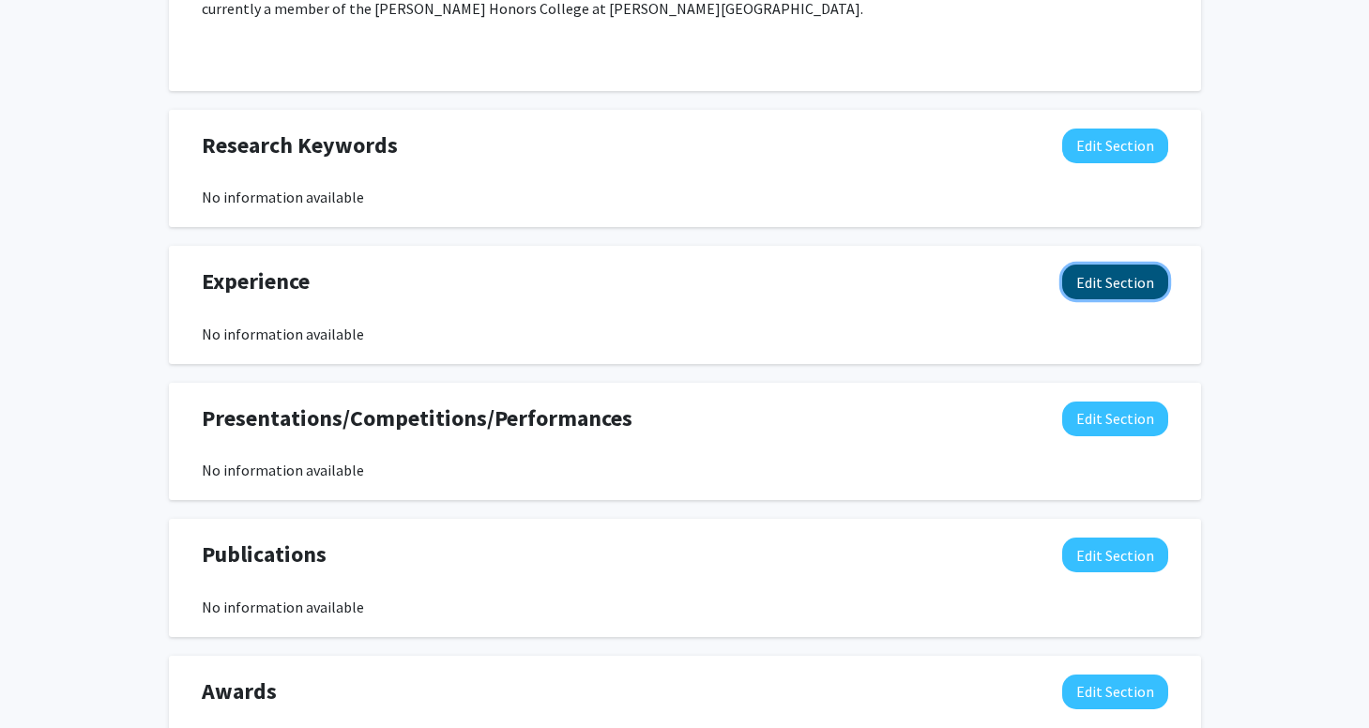
click at [1087, 281] on button "Edit Section" at bounding box center [1115, 282] width 106 height 35
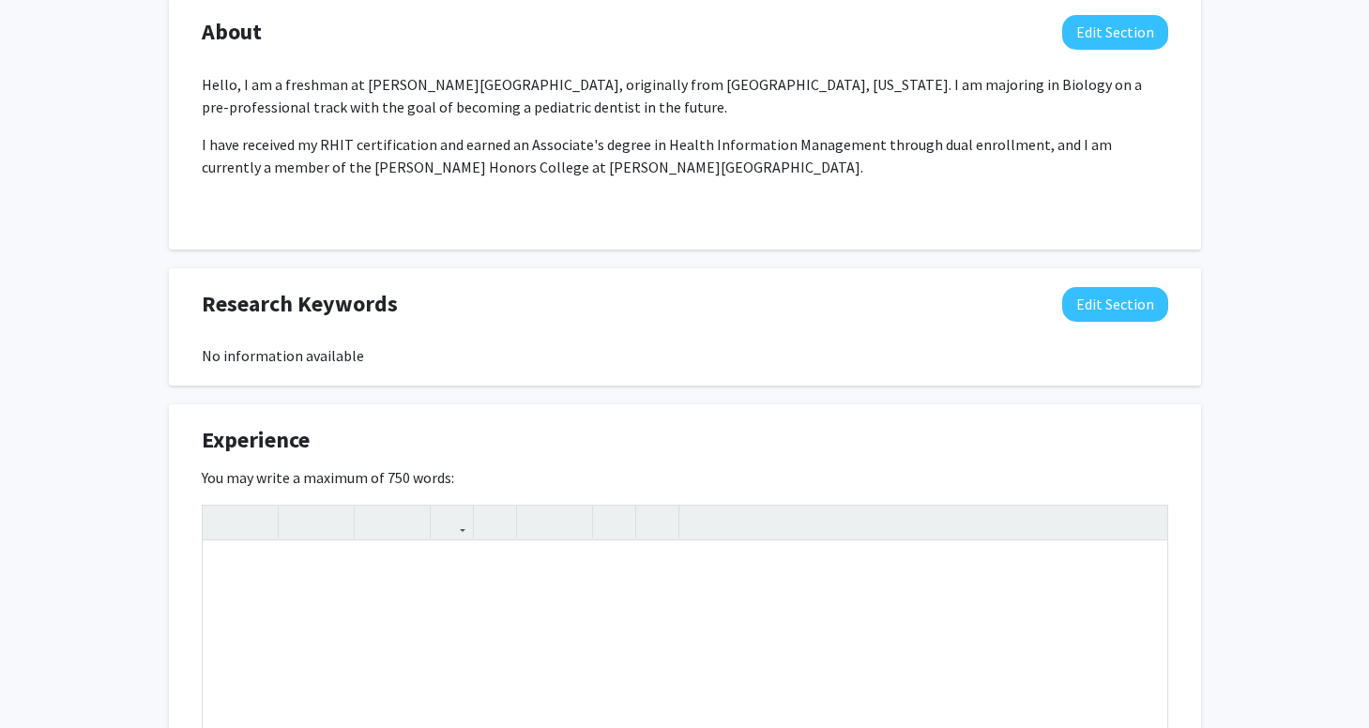
scroll to position [1143, 0]
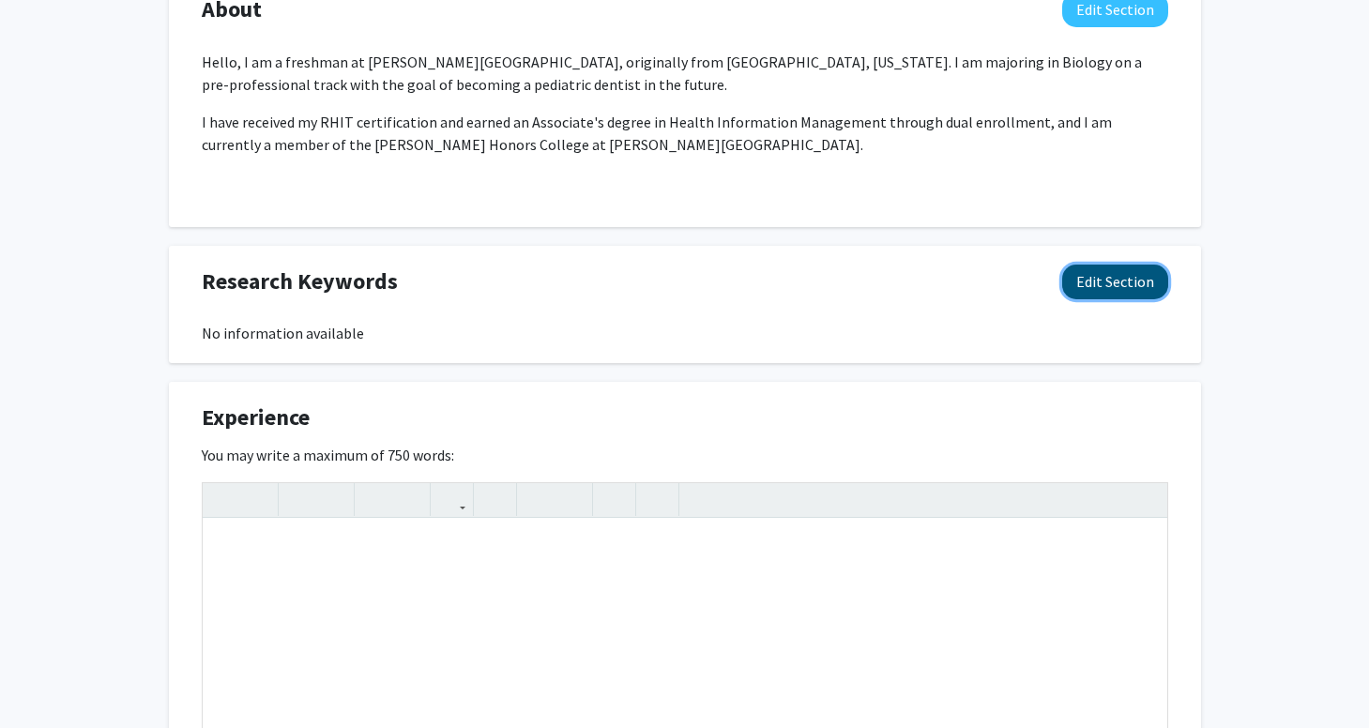
click at [1102, 278] on button "Edit Section" at bounding box center [1115, 282] width 106 height 35
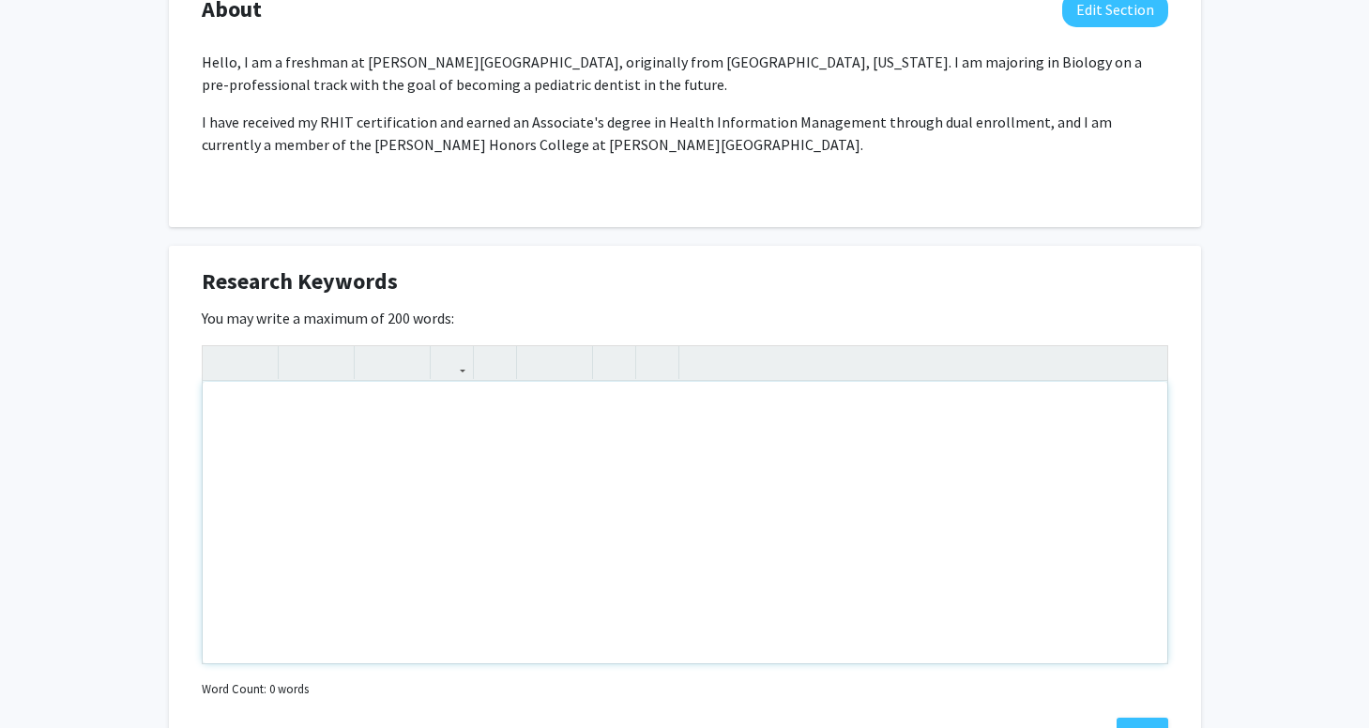
click at [506, 418] on div "Note to users with screen readers: Please deactivate our accessibility plugin f…" at bounding box center [685, 522] width 965 height 281
drag, startPoint x: 204, startPoint y: 280, endPoint x: 406, endPoint y: 279, distance: 202.7
click at [406, 279] on div "Research Keywords Edit Section" at bounding box center [685, 286] width 995 height 43
click at [464, 422] on div "Note to users with screen readers: Please deactivate our accessibility plugin f…" at bounding box center [685, 522] width 965 height 281
paste div "Note to users with screen readers: Please deactivate our accessibility plugin f…"
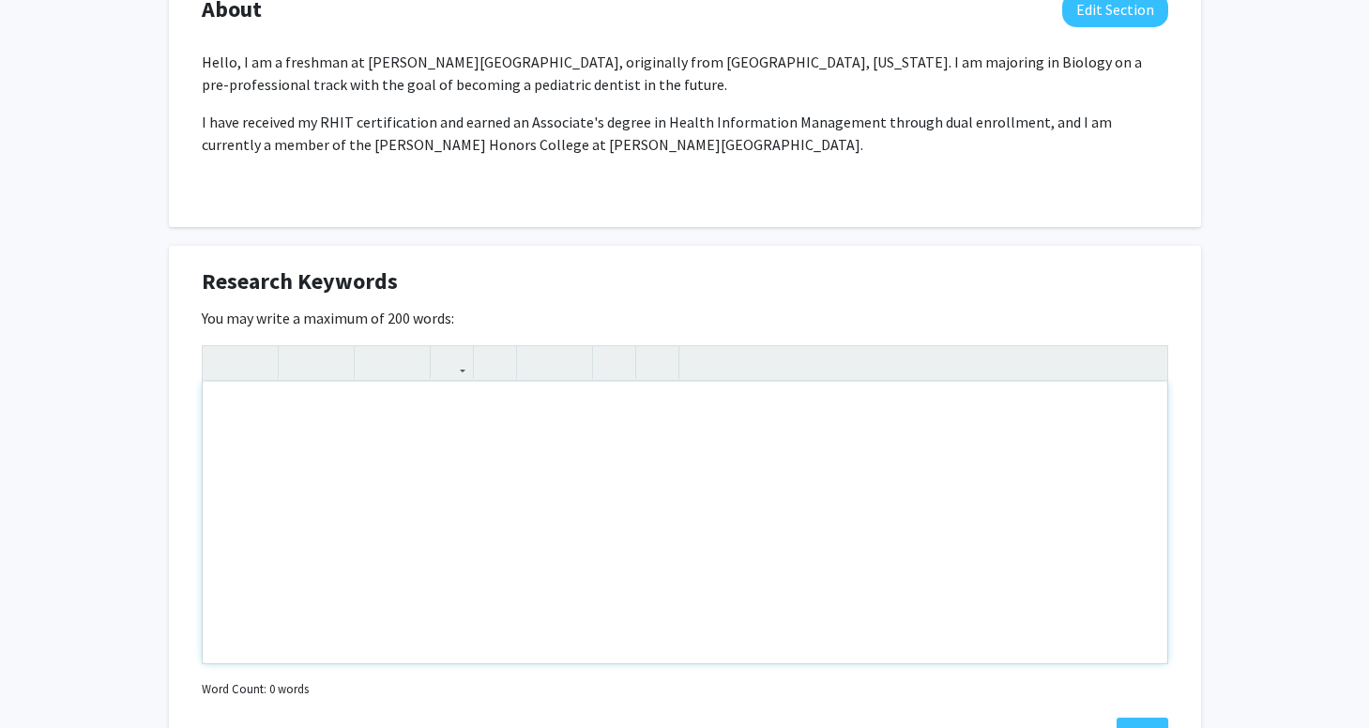
type textarea "<p>Health Information Management, Dental Health Informatics, Electronic Health …"
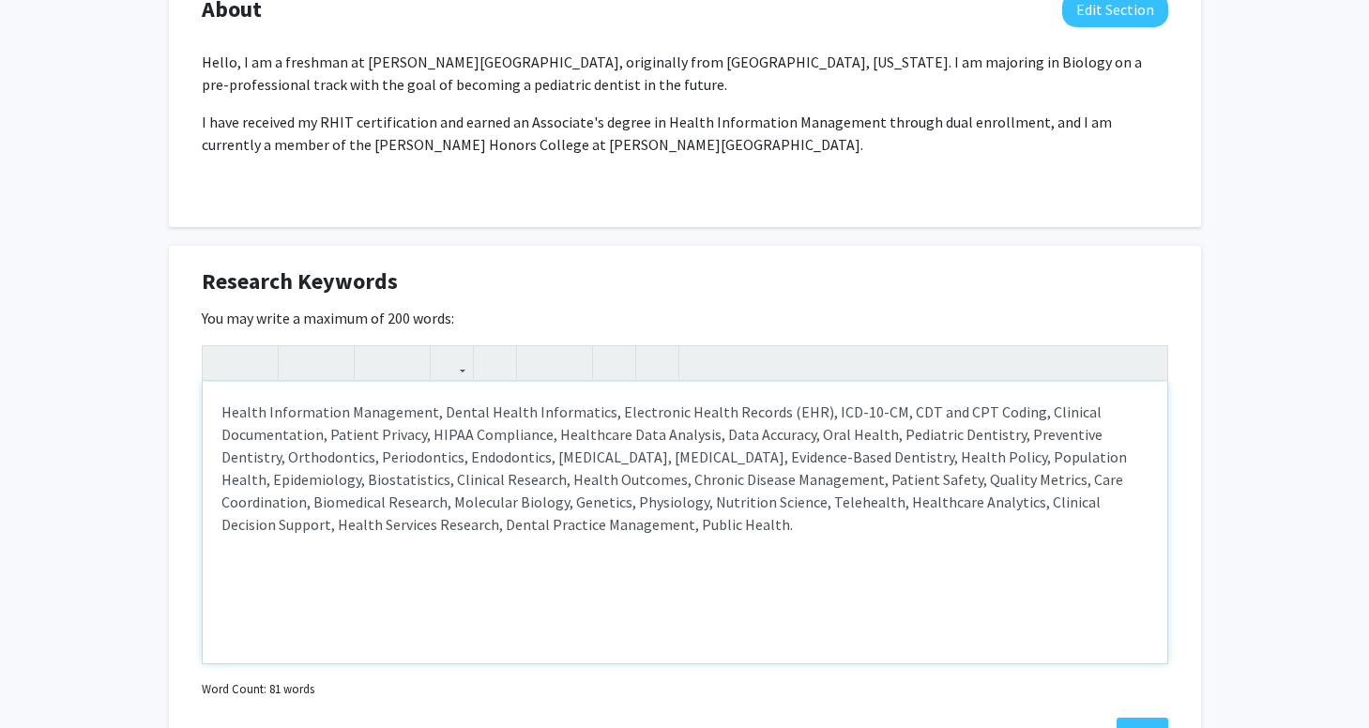
click at [284, 501] on p "Health Information Management, Dental Health Informatics, Electronic Health Rec…" at bounding box center [684, 468] width 927 height 135
type textarea "<p>Health Information Management, Dental Health Informatics, Electronic Health …"
click at [659, 513] on p "Health Information Management, Dental Health Informatics, Electronic Health Rec…" at bounding box center [684, 468] width 927 height 135
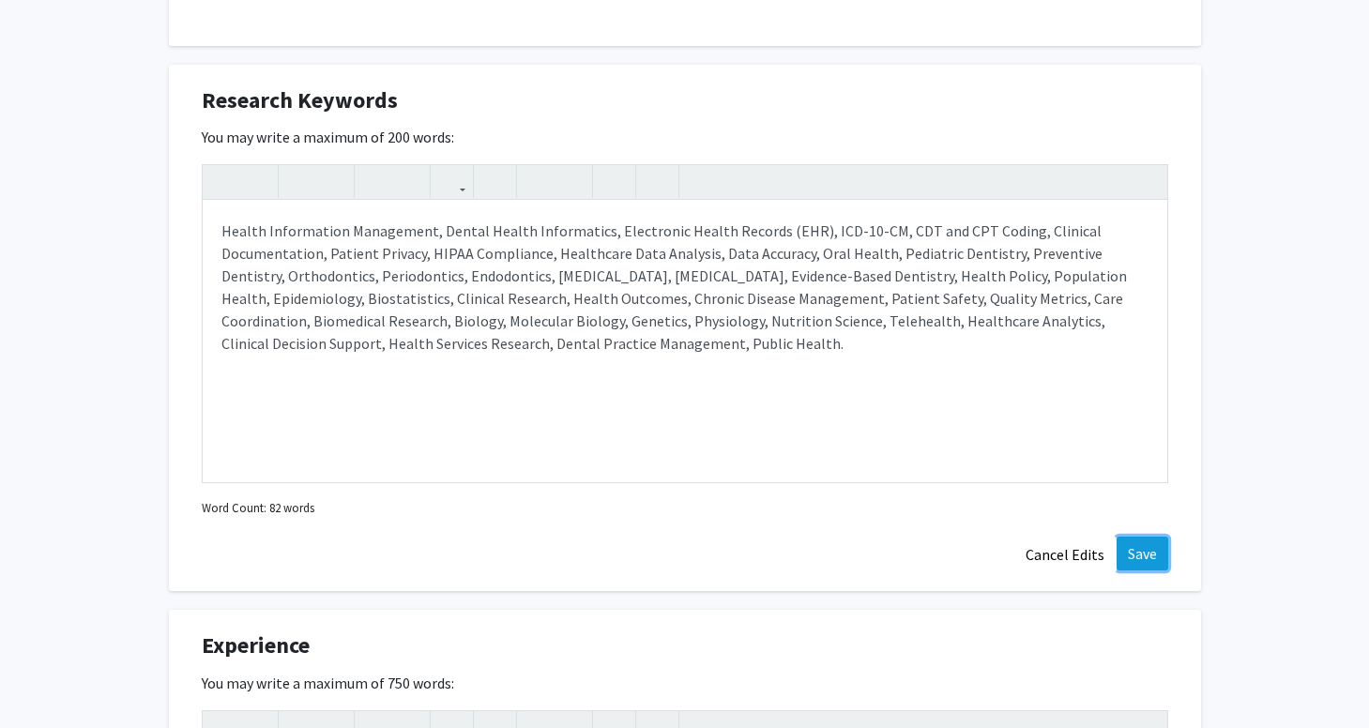
click at [1138, 553] on button "Save" at bounding box center [1143, 554] width 52 height 34
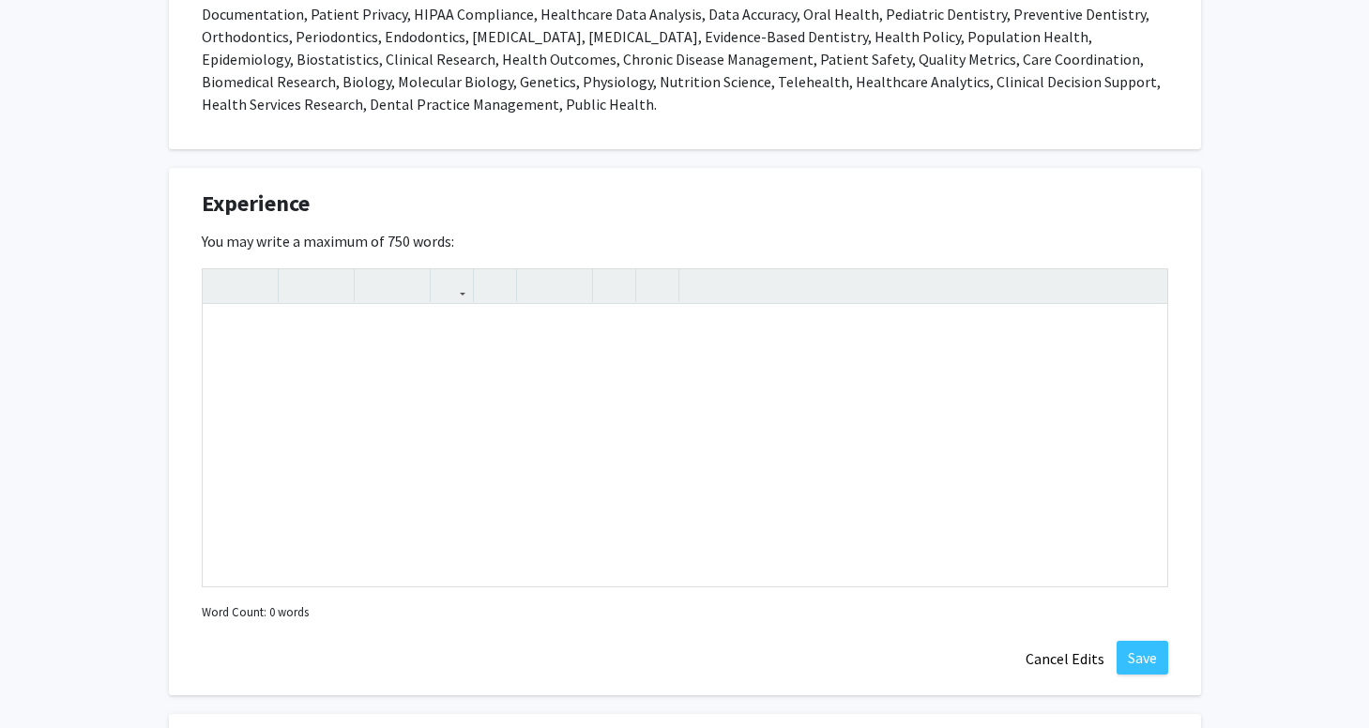
scroll to position [1510, 0]
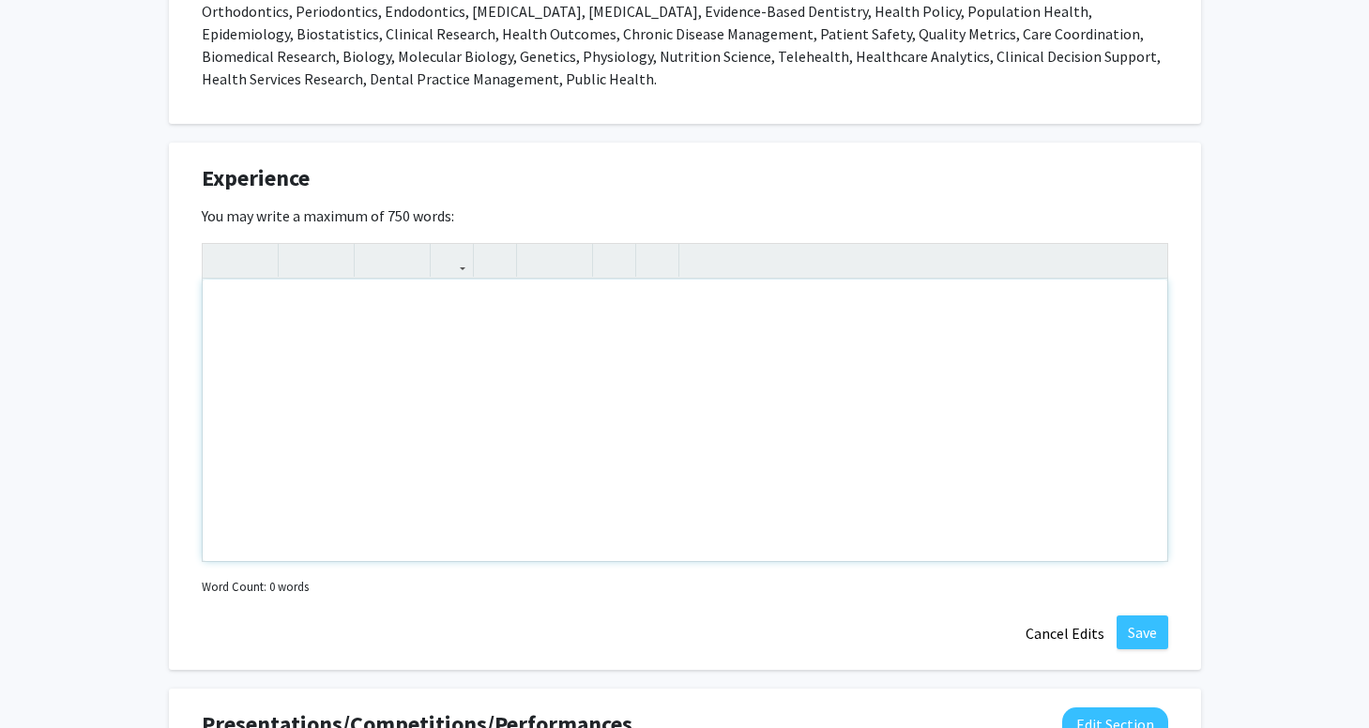
click at [325, 326] on div "Note to users with screen readers: Please deactivate our accessibility plugin f…" at bounding box center [685, 420] width 965 height 281
paste div "Note to users with screen readers: Please deactivate our accessibility plugin f…"
type textarea "<l>I do s Ametco Adipiscinge Seddoeiusm temporincidi utl etdolore magnaal enim …"
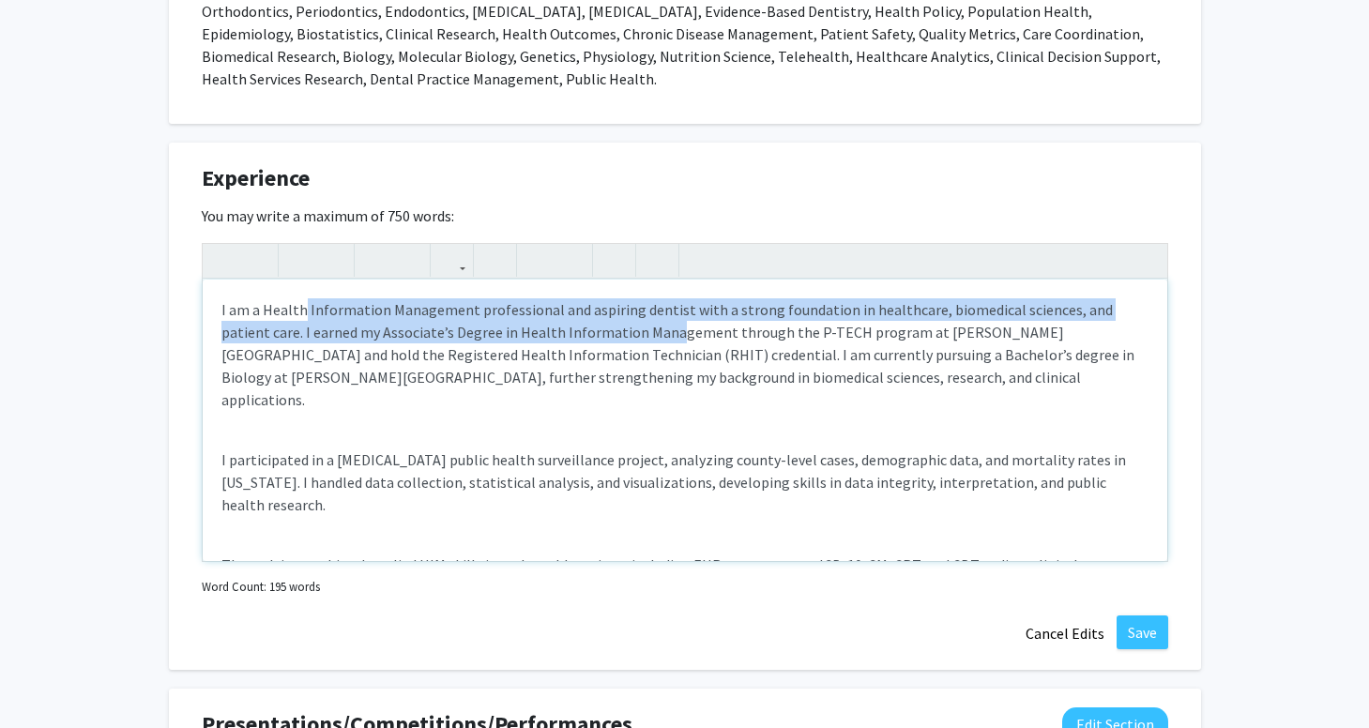
drag, startPoint x: 304, startPoint y: 312, endPoint x: 616, endPoint y: 336, distance: 313.3
click at [616, 336] on p "I am a Health Information Management professional and aspiring dentist with a s…" at bounding box center [684, 354] width 927 height 113
click at [616, 335] on p "I am a Health Information Management professional and aspiring dentist with a s…" at bounding box center [684, 354] width 927 height 113
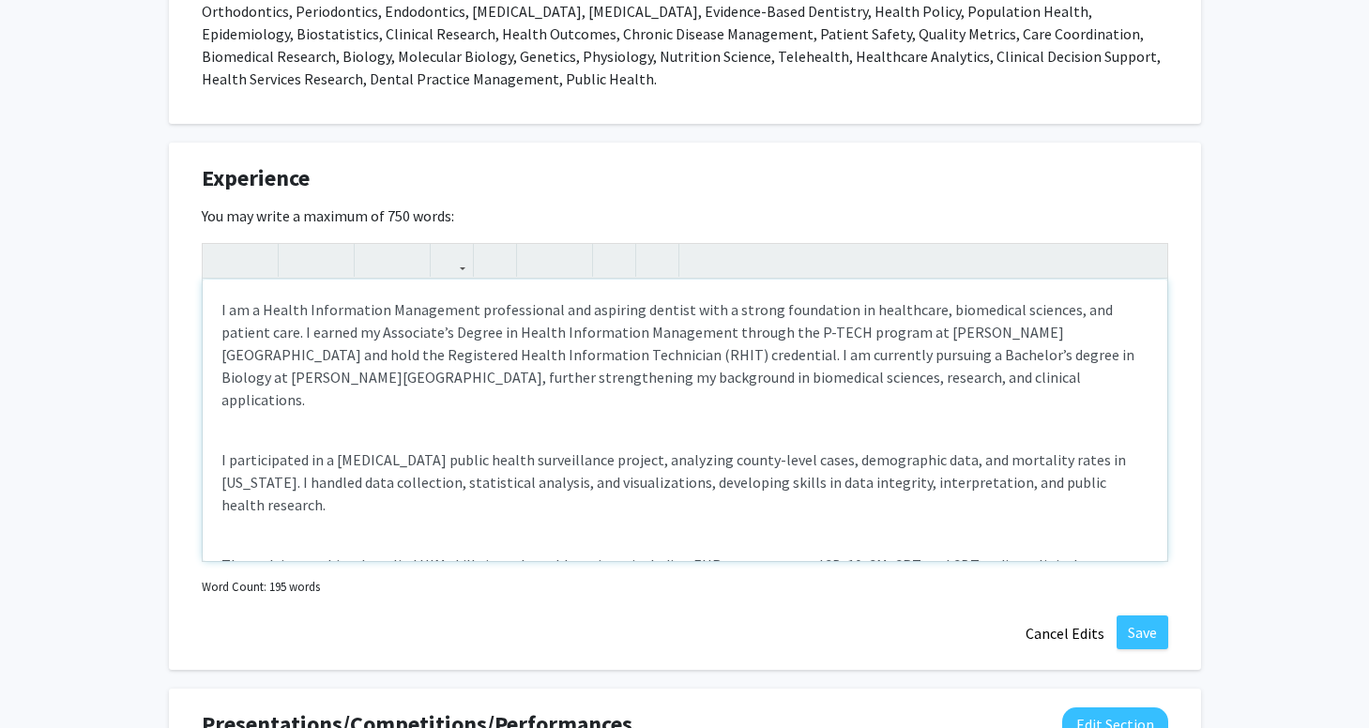
click at [265, 329] on p "I am a Health Information Management professional and aspiring dentist with a s…" at bounding box center [684, 354] width 927 height 113
click at [707, 333] on p "I am a Health Information Management professional and aspiring dentist with a s…" at bounding box center [684, 354] width 927 height 113
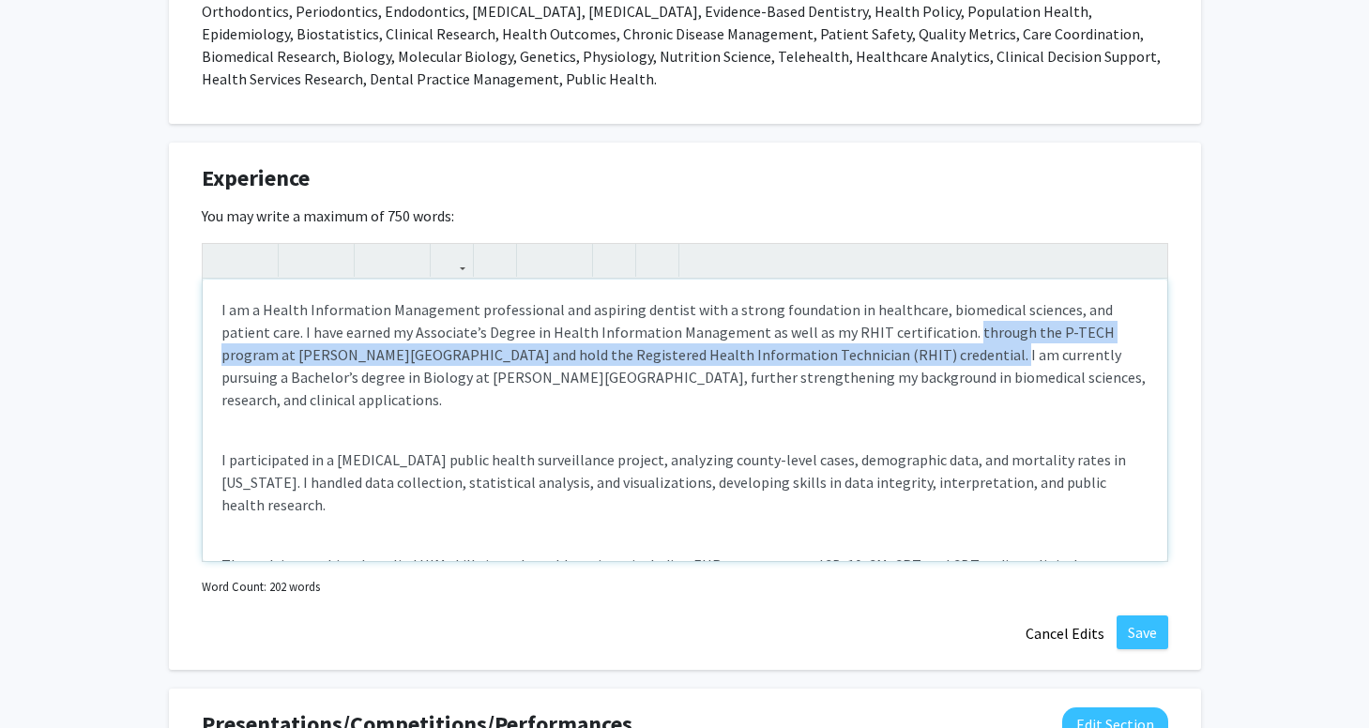
drag, startPoint x: 906, startPoint y: 332, endPoint x: 878, endPoint y: 357, distance: 37.2
click at [878, 357] on p "I am a Health Information Management professional and aspiring dentist with a s…" at bounding box center [684, 354] width 927 height 113
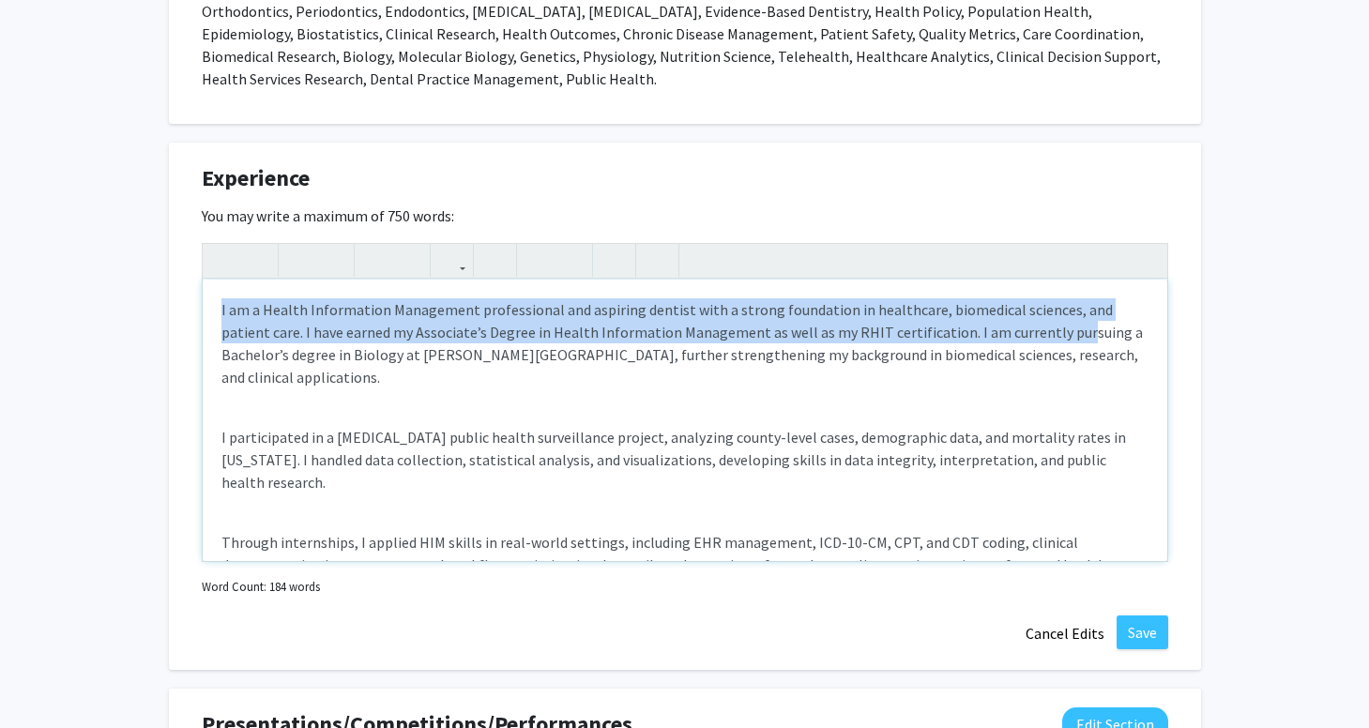
drag, startPoint x: 1016, startPoint y: 333, endPoint x: 867, endPoint y: 365, distance: 152.6
click at [867, 366] on div "I am a Health Information Management professional and aspiring dentist with a s…" at bounding box center [685, 420] width 965 height 281
click at [867, 365] on p "I am a Health Information Management professional and aspiring dentist with a s…" at bounding box center [684, 343] width 927 height 90
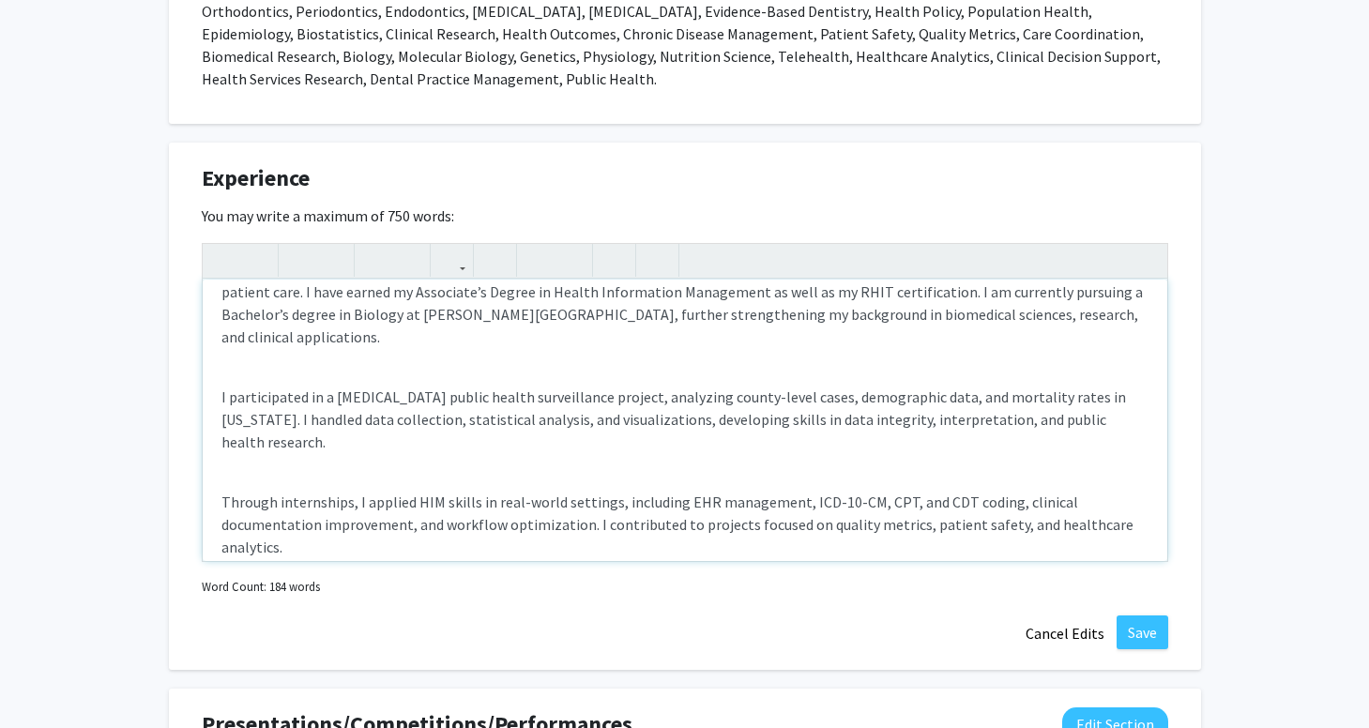
scroll to position [55, 0]
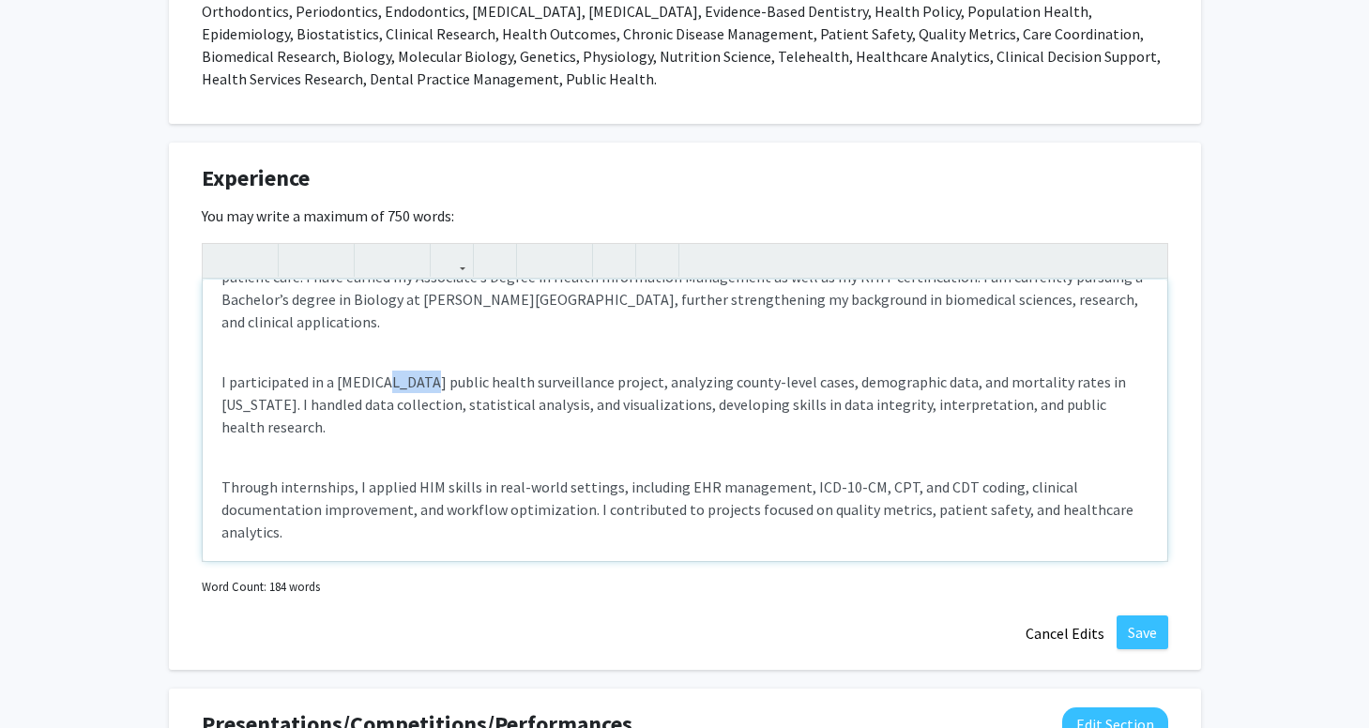
drag, startPoint x: 383, startPoint y: 355, endPoint x: 423, endPoint y: 370, distance: 43.0
click at [423, 371] on p "I participated in a [MEDICAL_DATA] public health surveillance project, analyzin…" at bounding box center [684, 405] width 927 height 68
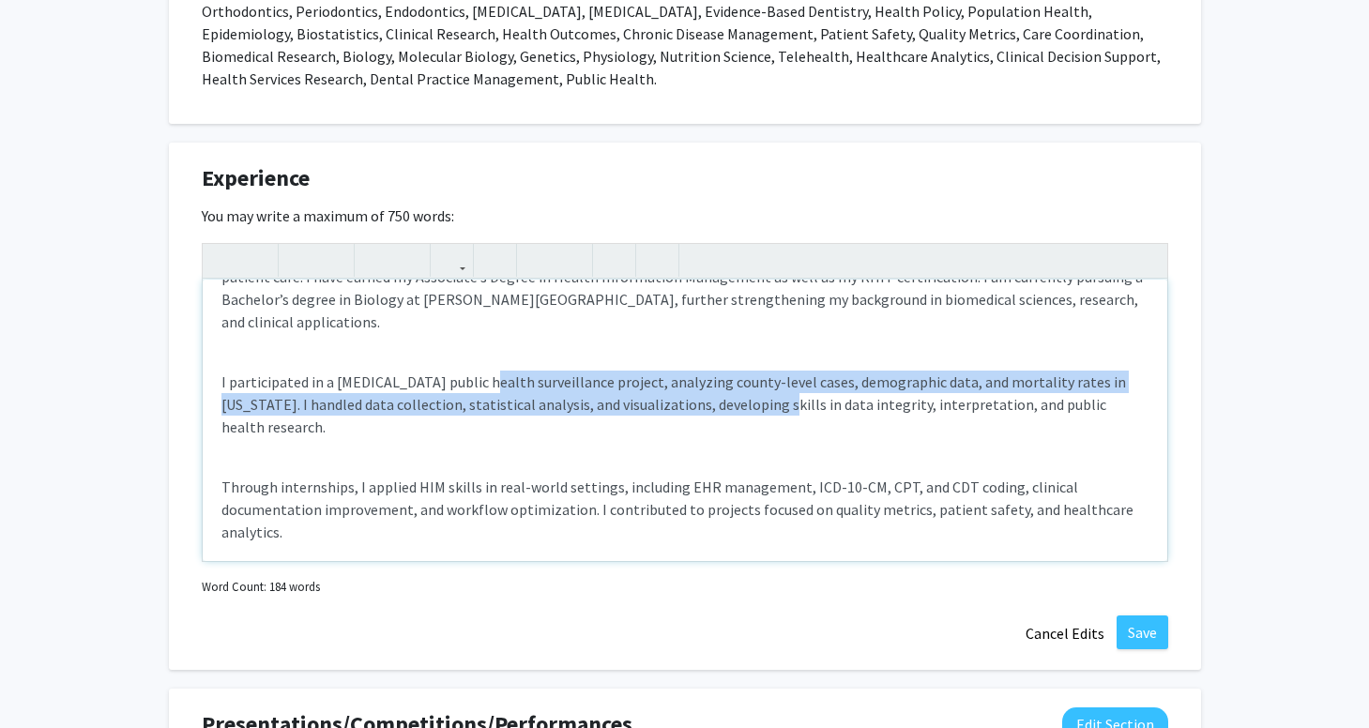
drag, startPoint x: 480, startPoint y: 359, endPoint x: 738, endPoint y: 382, distance: 259.0
click at [738, 383] on p "I participated in a [MEDICAL_DATA] public health surveillance project, analyzin…" at bounding box center [684, 405] width 927 height 68
click at [738, 382] on p "I participated in a [MEDICAL_DATA] public health surveillance project, analyzin…" at bounding box center [684, 405] width 927 height 68
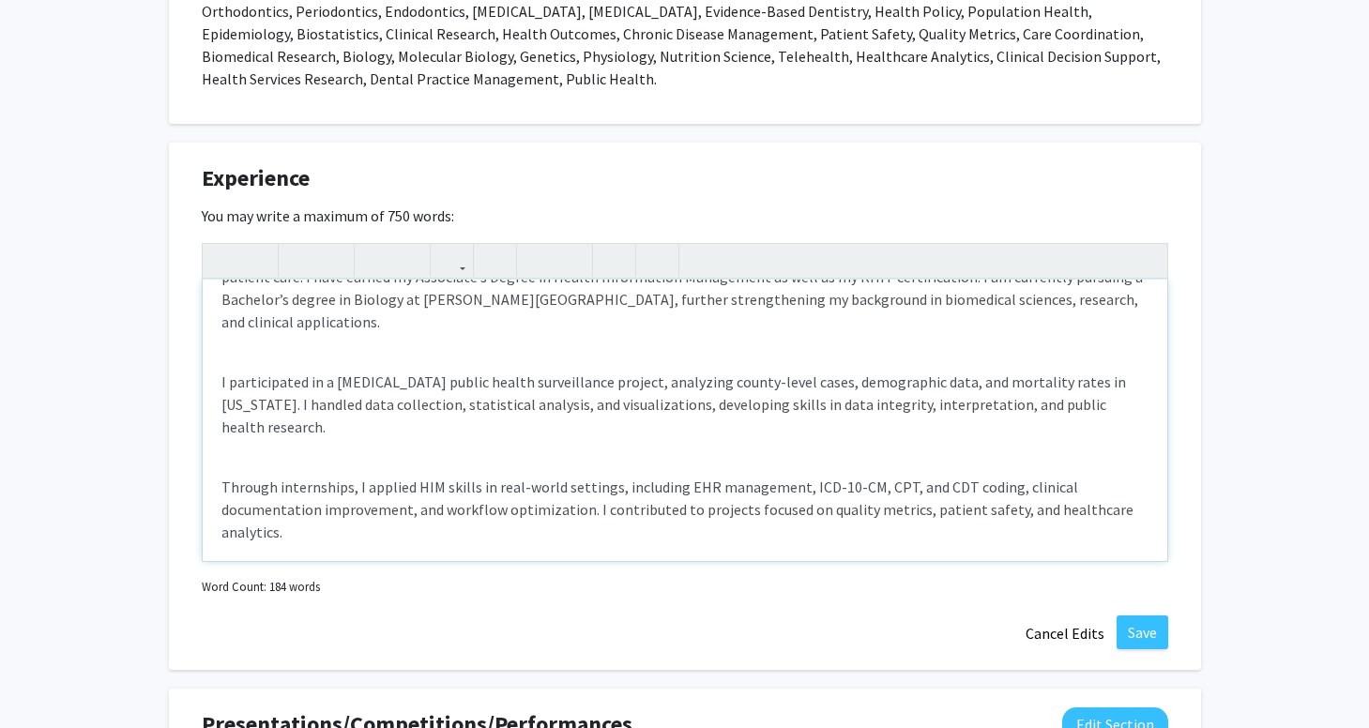
drag, startPoint x: 216, startPoint y: 359, endPoint x: 221, endPoint y: 416, distance: 56.6
click at [221, 416] on div "I am a Health Information Management professional and aspiring dentist with a s…" at bounding box center [685, 420] width 965 height 281
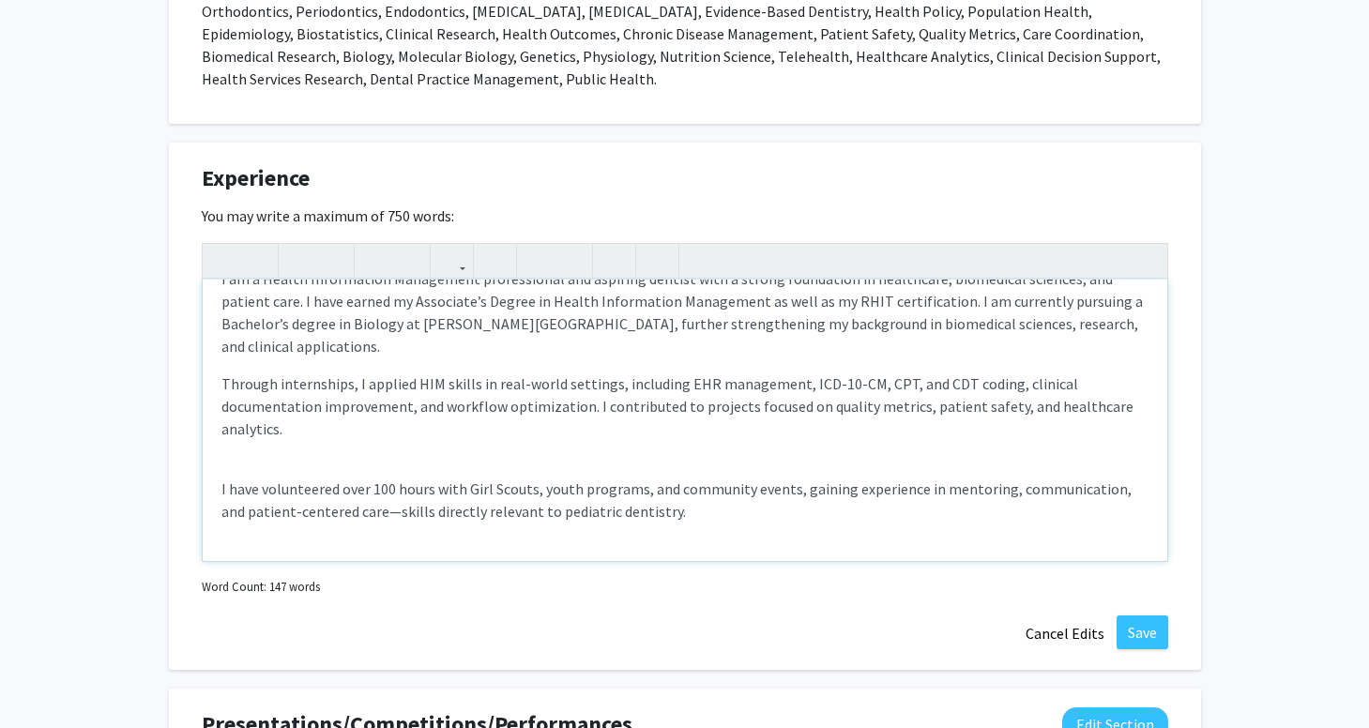
scroll to position [33, 0]
drag, startPoint x: 656, startPoint y: 357, endPoint x: 768, endPoint y: 357, distance: 111.7
click at [768, 371] on p "Through internships, I applied HIM skills in real-world settings, including EHR…" at bounding box center [684, 405] width 927 height 68
drag, startPoint x: 220, startPoint y: 357, endPoint x: 356, endPoint y: 358, distance: 135.1
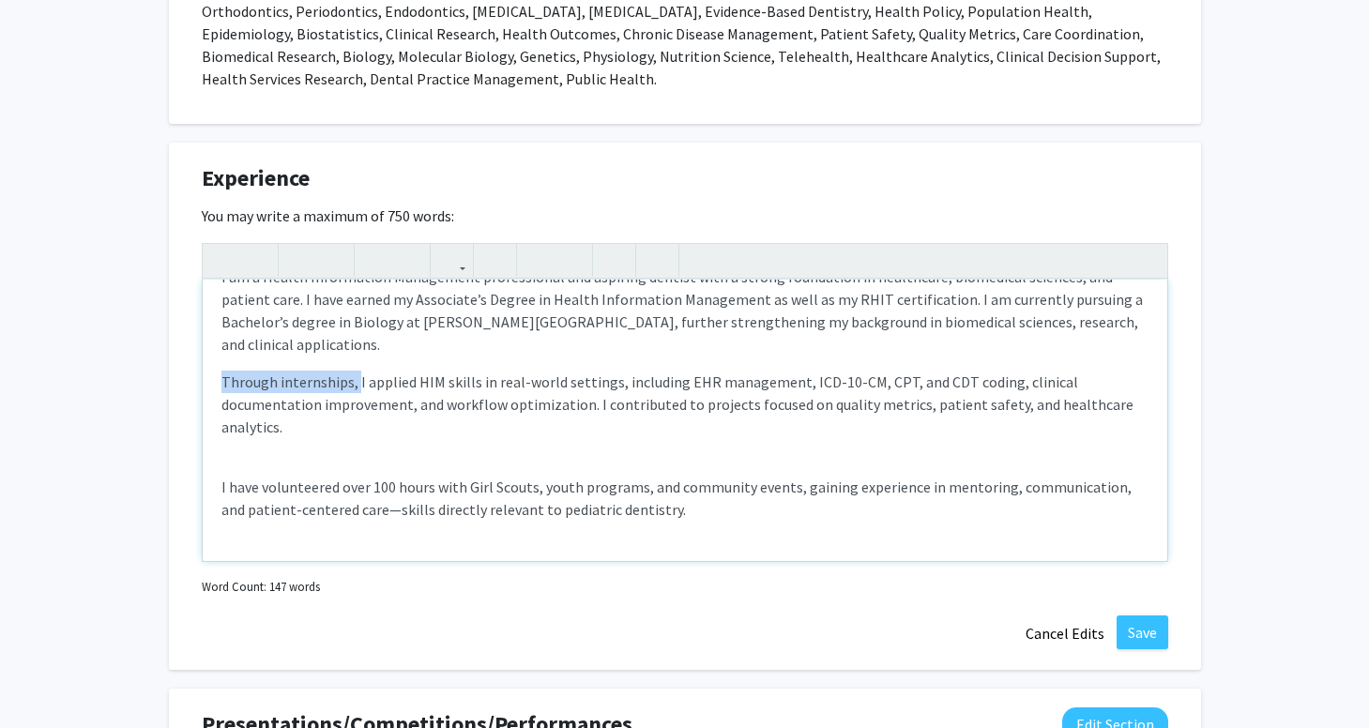
click at [356, 371] on p "Through internships, I applied HIM skills in real-world settings, including EHR…" at bounding box center [684, 405] width 927 height 68
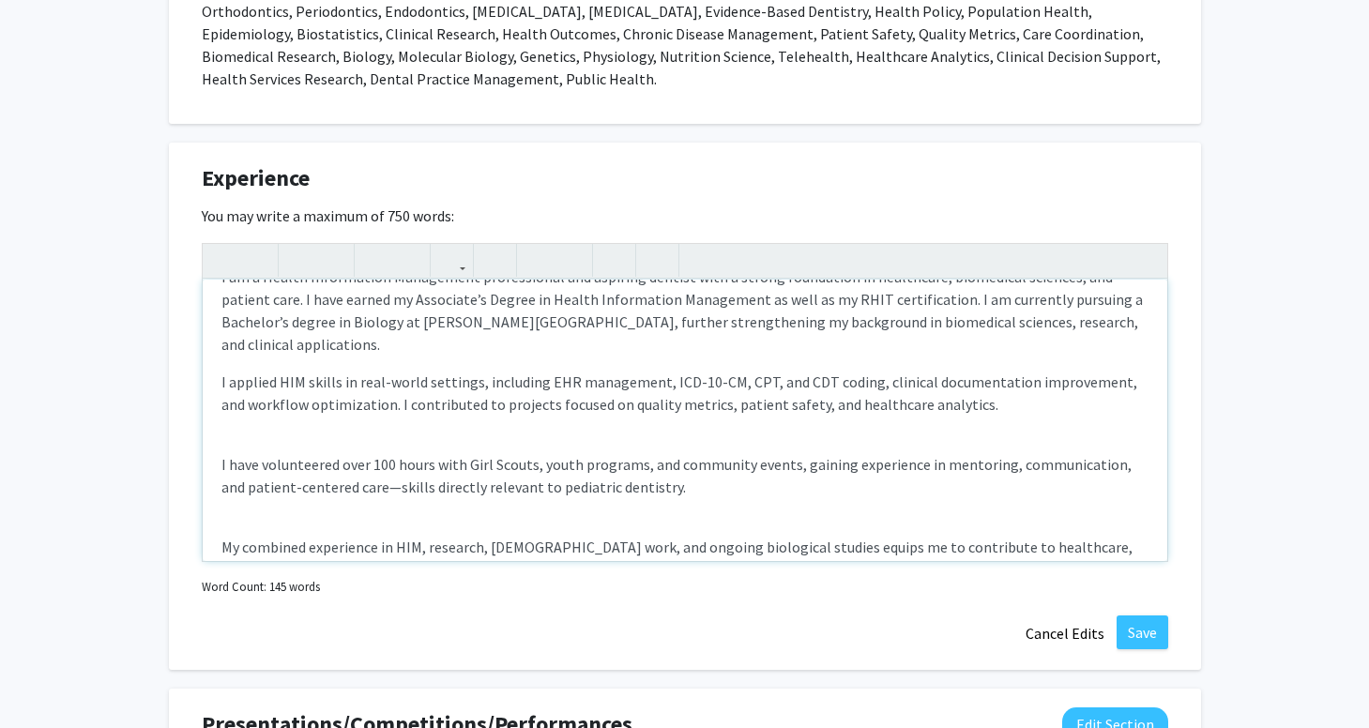
click at [233, 371] on p "I applied HIM skills in real-world settings, including EHR management, ICD-10-C…" at bounding box center [684, 393] width 927 height 45
click at [229, 371] on p "I applied HIM skills in real-world settings, including EHR management, ICD-10-C…" at bounding box center [684, 393] width 927 height 45
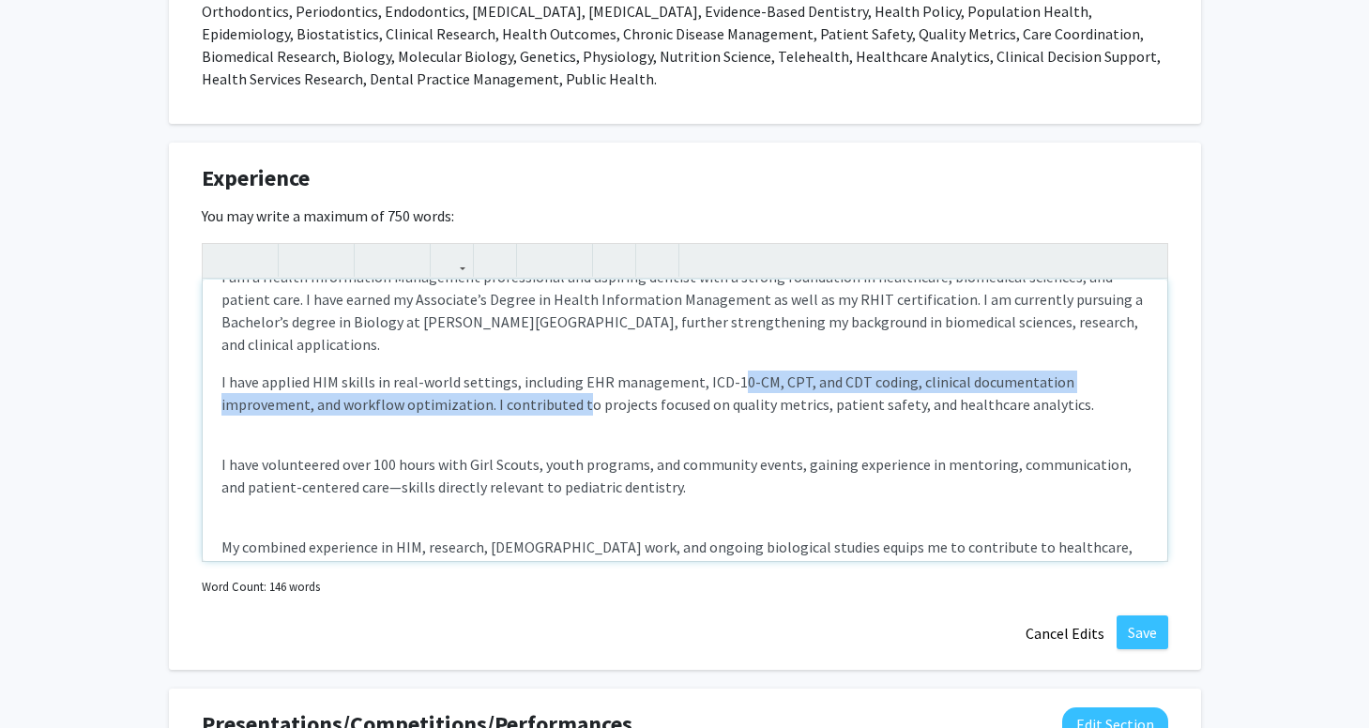
drag, startPoint x: 730, startPoint y: 357, endPoint x: 484, endPoint y: 383, distance: 247.2
click at [484, 383] on p "I have applied HIM skills in real-world settings, including EHR management, ICD…" at bounding box center [684, 393] width 927 height 45
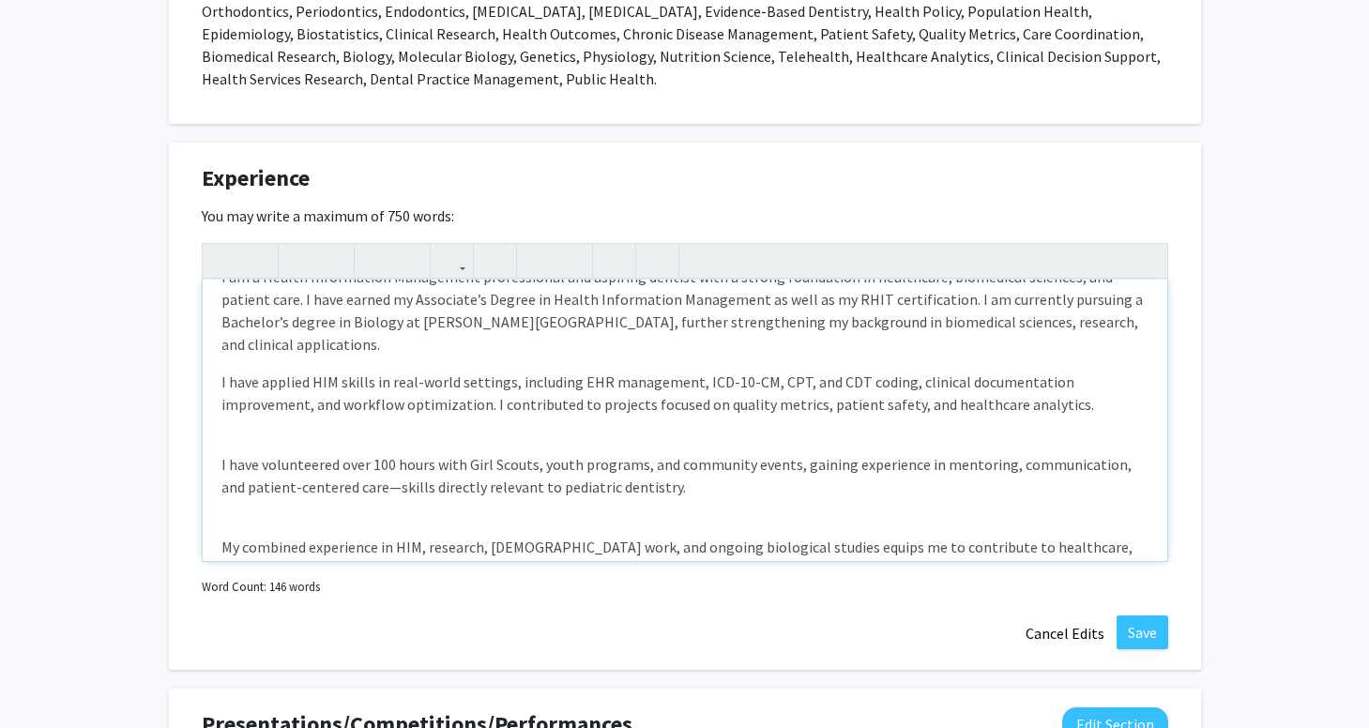
click at [484, 383] on p "I have applied HIM skills in real-world settings, including EHR management, ICD…" at bounding box center [684, 393] width 927 height 45
click at [405, 381] on p "I have applied HIM skills in real-world settings, including EHR management, ICD…" at bounding box center [684, 393] width 927 height 45
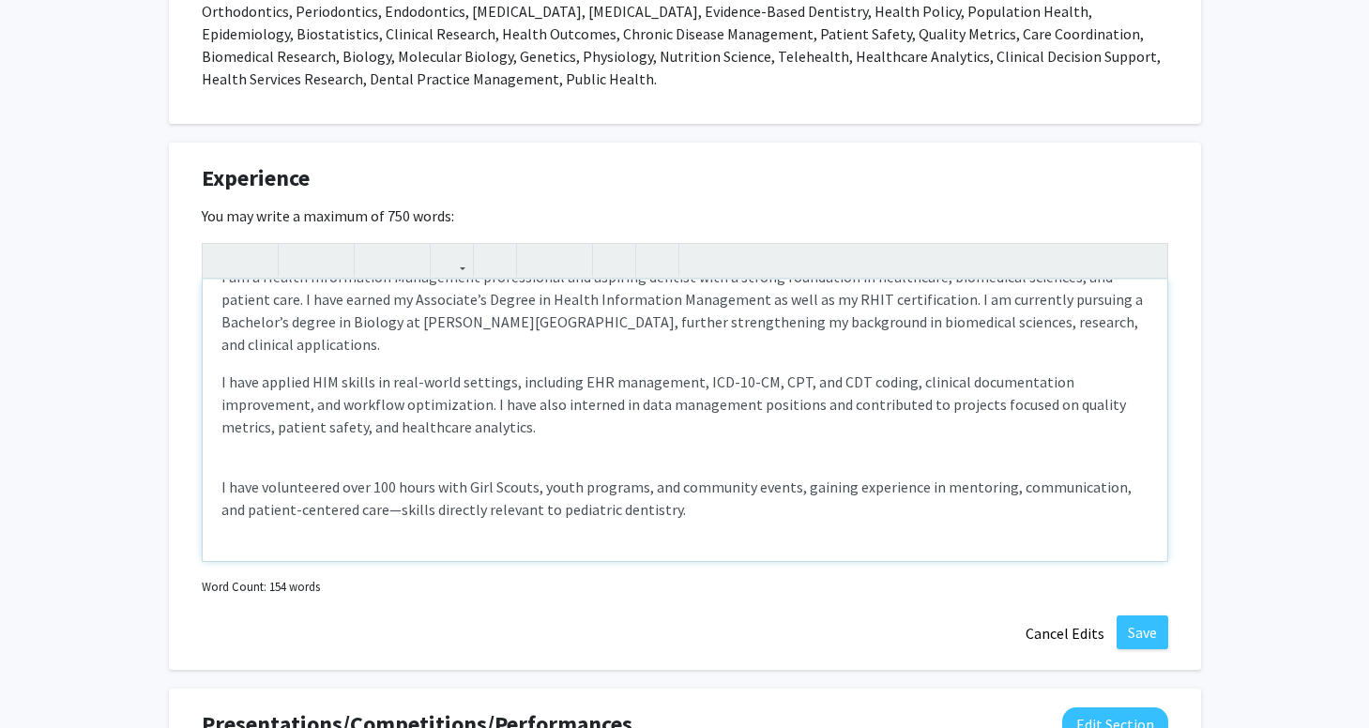
click at [472, 412] on p "I have applied HIM skills in real-world settings, including EHR management, ICD…" at bounding box center [684, 405] width 927 height 68
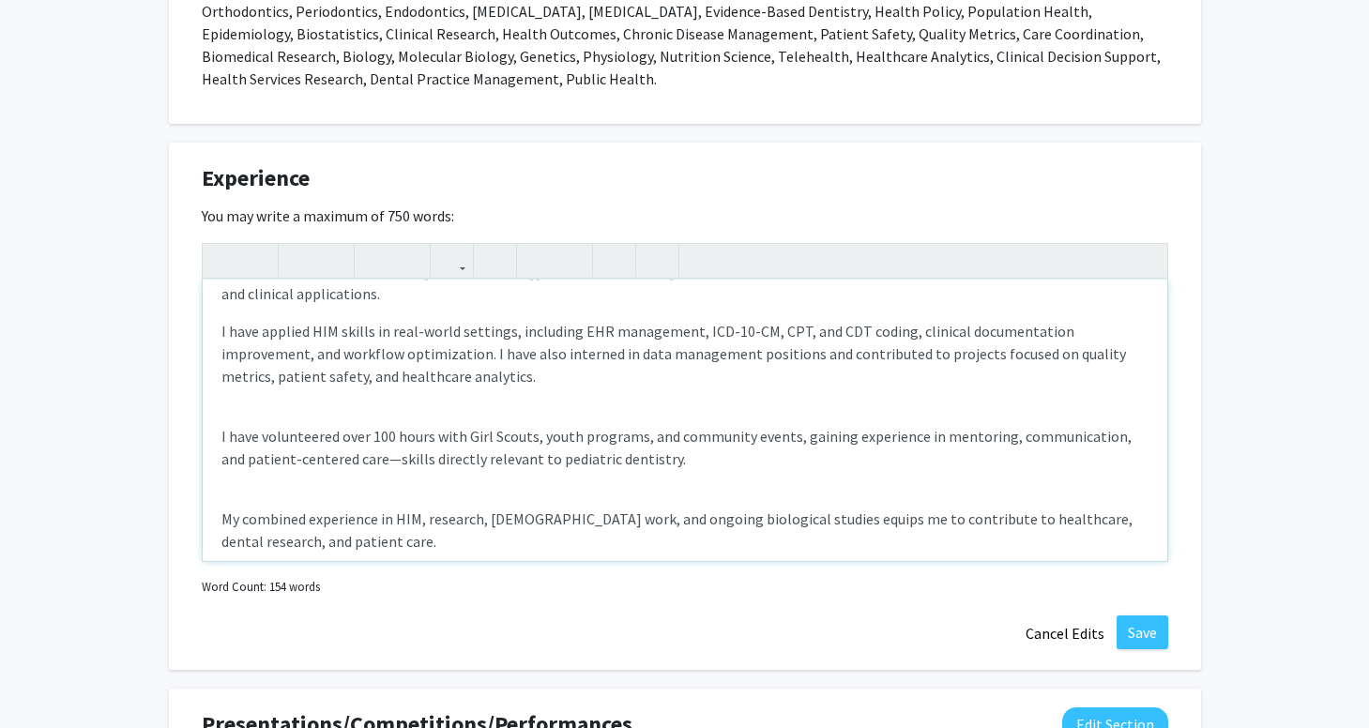
scroll to position [86, 0]
click at [455, 358] on p "I have applied HIM skills in real-world settings, including EHR management, ICD…" at bounding box center [684, 351] width 927 height 68
click at [227, 383] on div "I am a Health Information Management professional and aspiring dentist with a s…" at bounding box center [685, 420] width 965 height 281
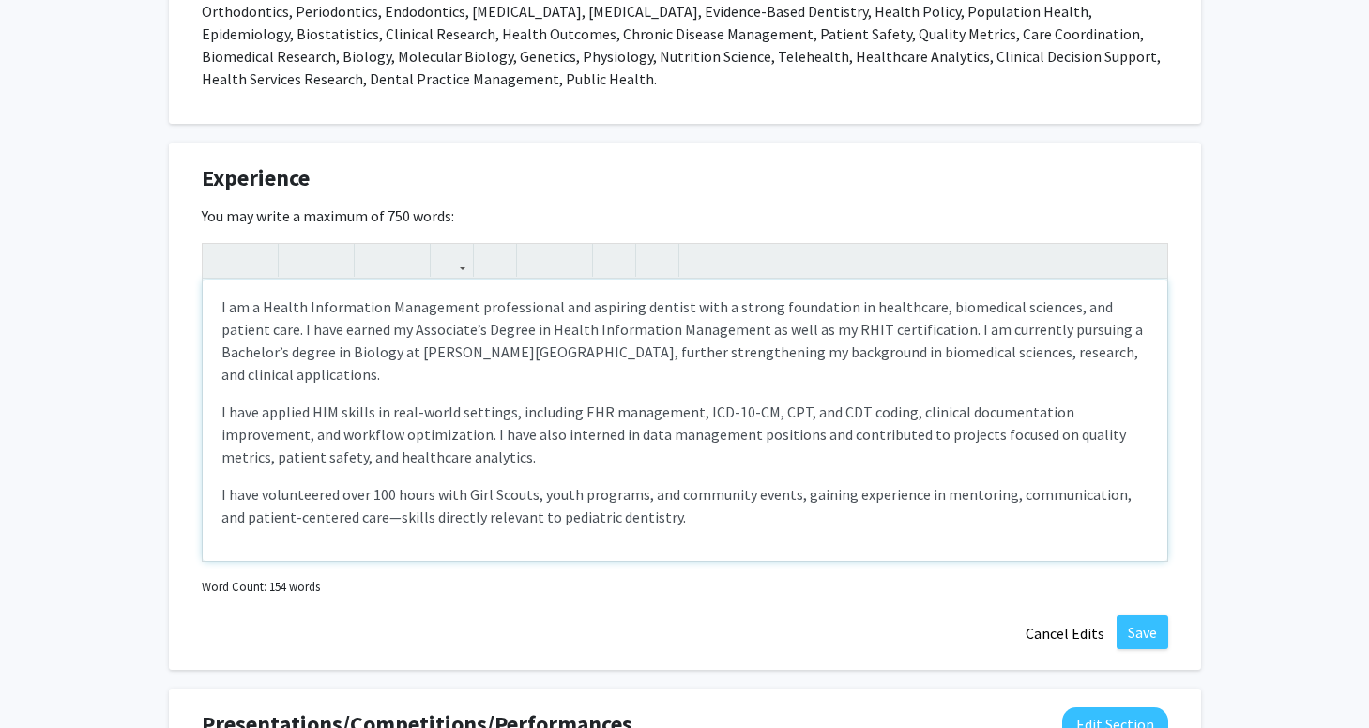
scroll to position [0, 0]
click at [227, 372] on div "I am a Health Information Management professional and aspiring dentist with a s…" at bounding box center [685, 420] width 965 height 281
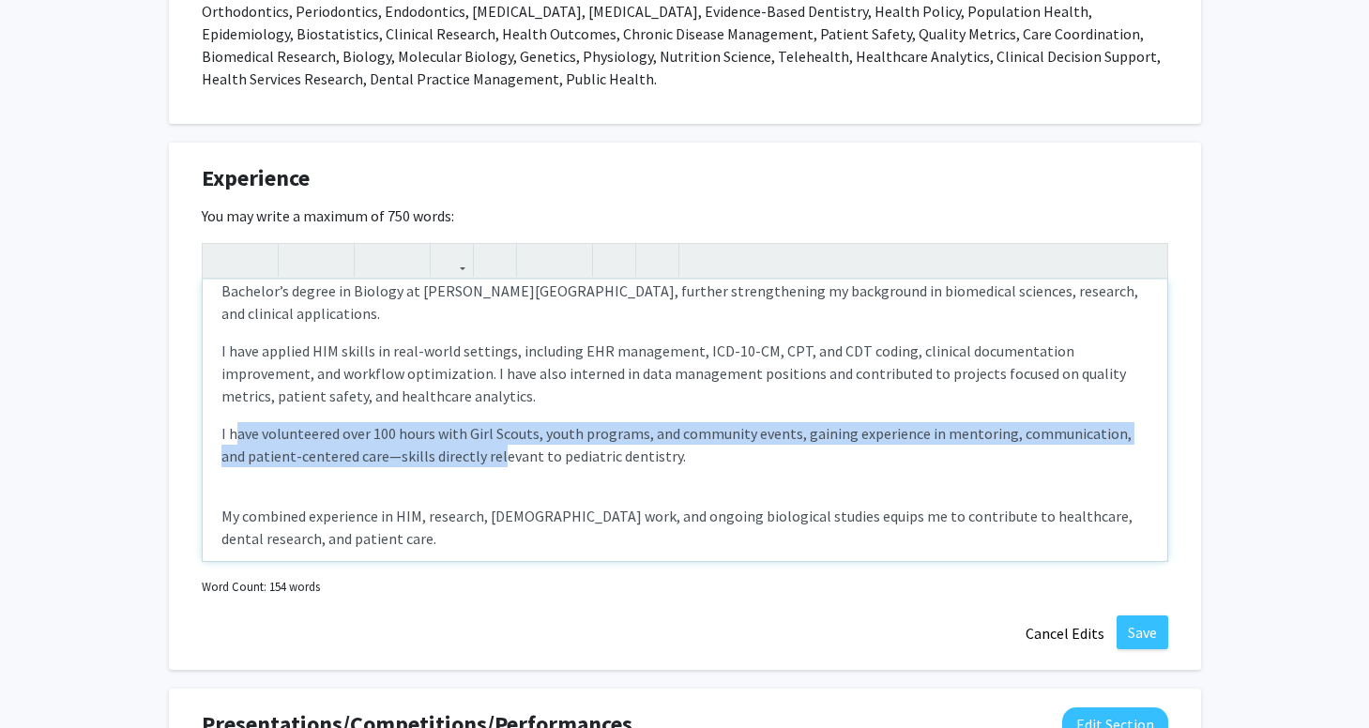
drag, startPoint x: 236, startPoint y: 410, endPoint x: 468, endPoint y: 425, distance: 232.2
click at [468, 425] on p "I have volunteered over 100 hours with Girl Scouts, youth programs, and communi…" at bounding box center [684, 444] width 927 height 45
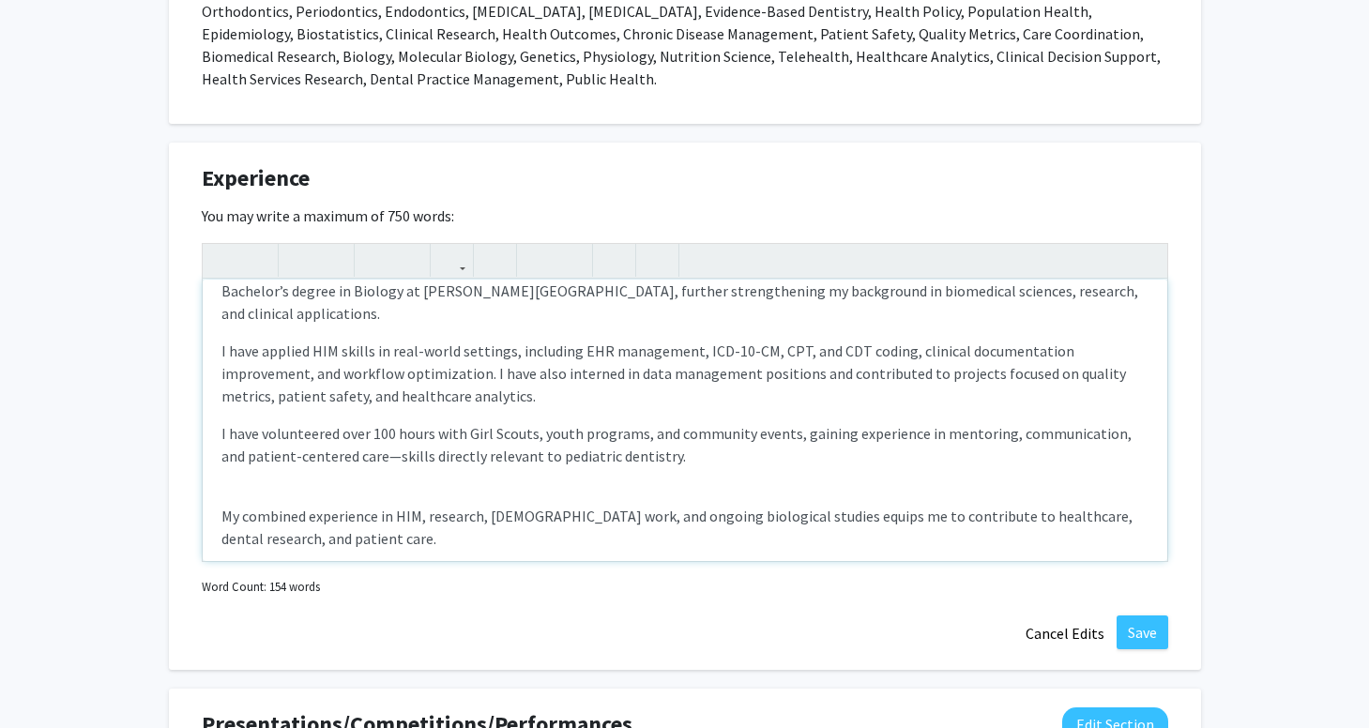
click at [599, 427] on p "I have volunteered over 100 hours with Girl Scouts, youth programs, and communi…" at bounding box center [684, 444] width 927 height 45
click at [655, 427] on p "I have volunteered over 100 hours with Girl Scouts, youth programs, and communi…" at bounding box center [684, 444] width 927 height 45
click at [642, 434] on p "I have volunteered over 100 hours with Girl Scouts, youth programs, and communi…" at bounding box center [684, 444] width 927 height 45
click at [635, 433] on p "I have volunteered over 100 hours with Girl Scouts, youth programs, and communi…" at bounding box center [684, 444] width 927 height 45
click at [363, 433] on p "I have volunteered over 100 hours with Girl Scouts, youth programs, and communi…" at bounding box center [684, 444] width 927 height 45
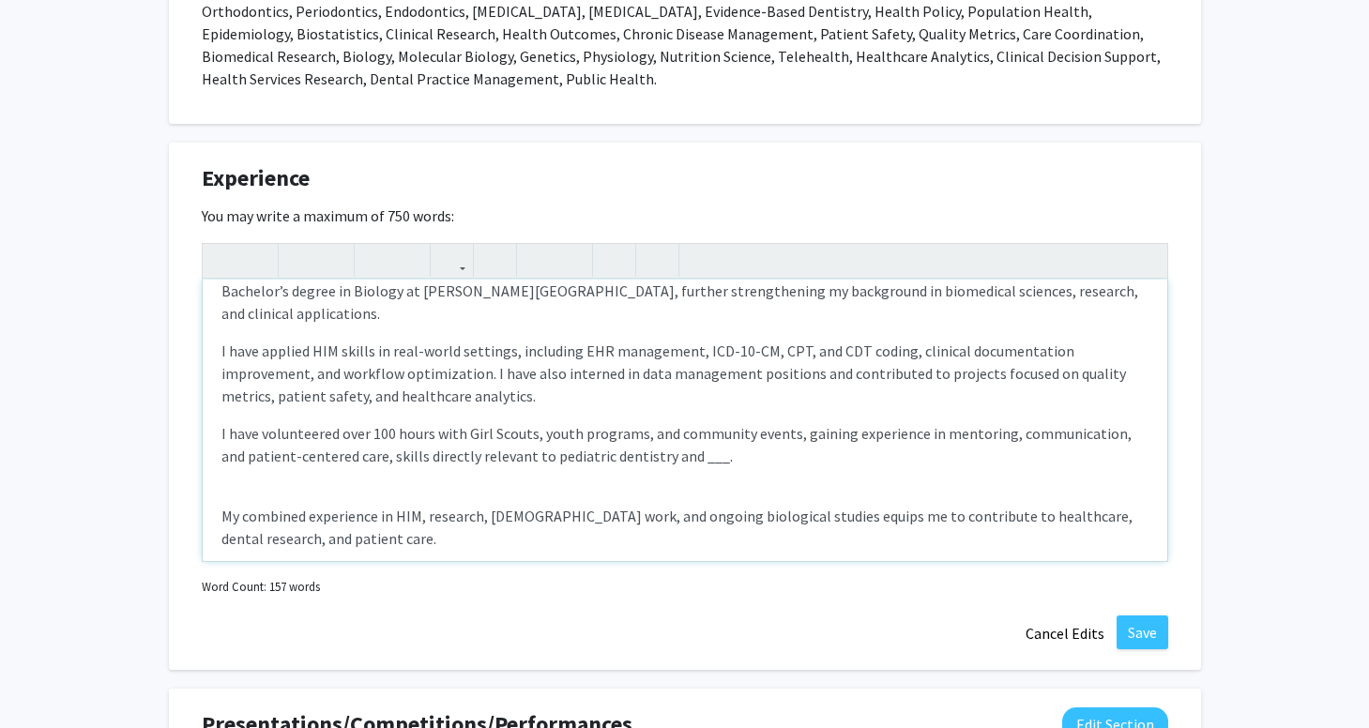
click at [714, 439] on p "I have volunteered over 100 hours with Girl Scouts, youth programs, and communi…" at bounding box center [684, 444] width 927 height 45
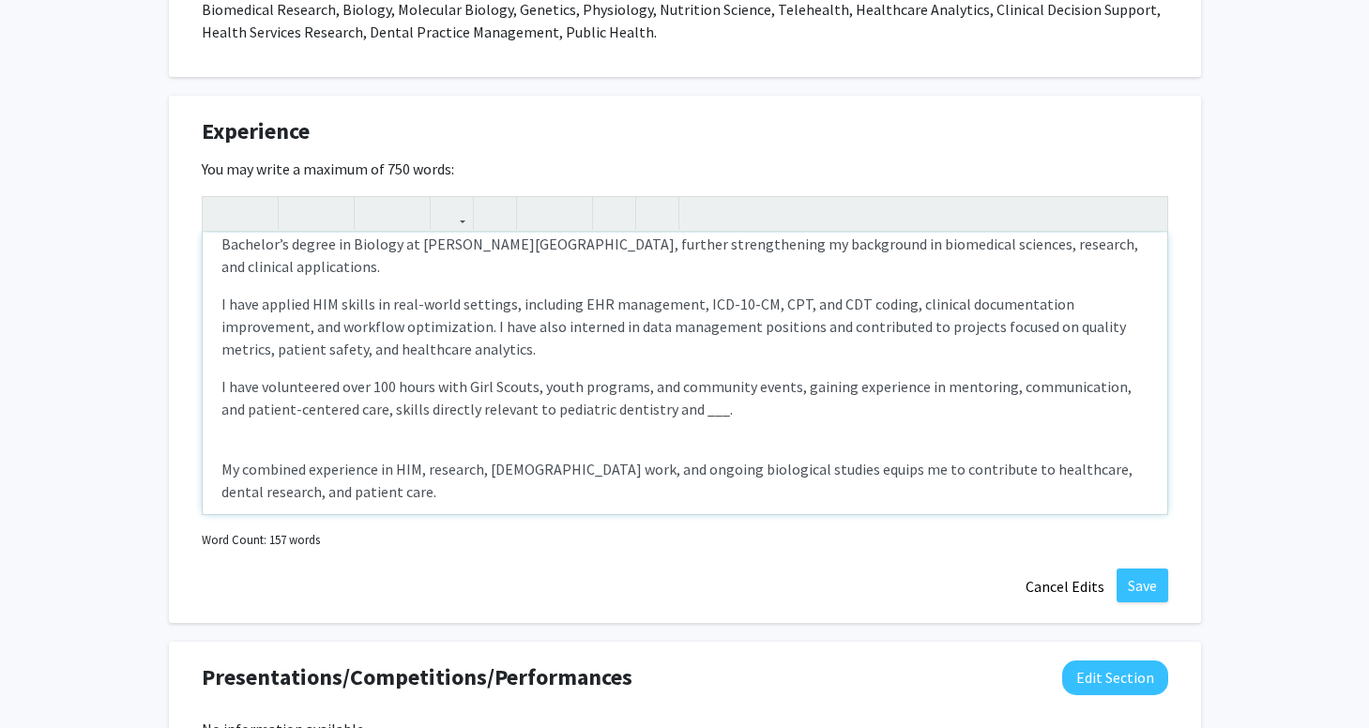
scroll to position [1567, 0]
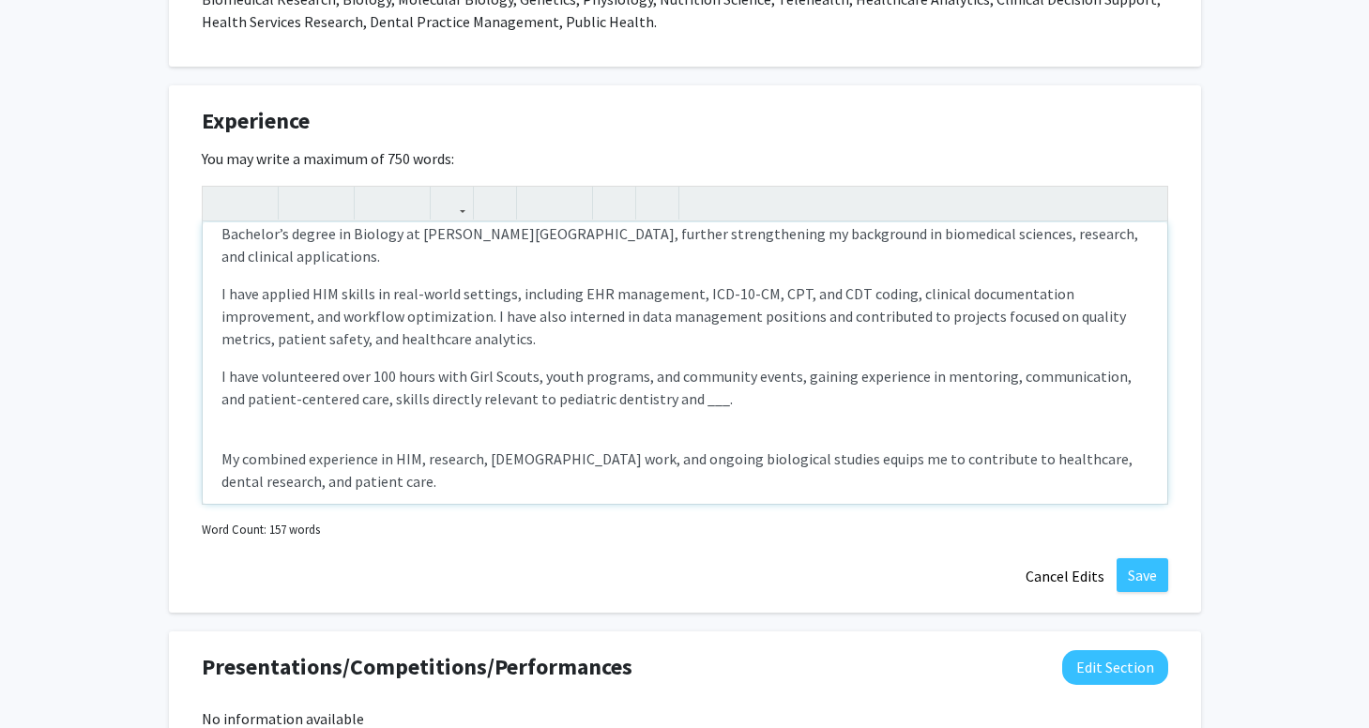
click at [207, 417] on div "I am a Health Information Management professional and aspiring dentist with a s…" at bounding box center [685, 362] width 965 height 281
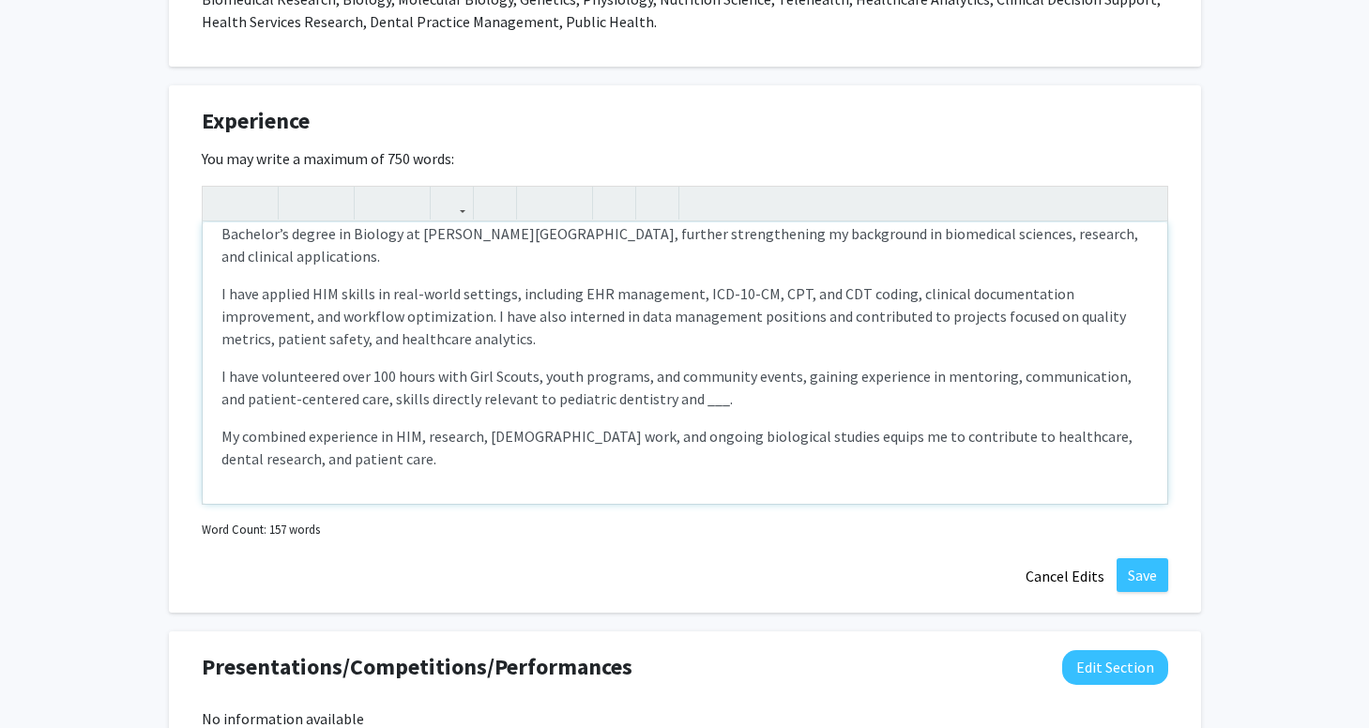
scroll to position [41, 0]
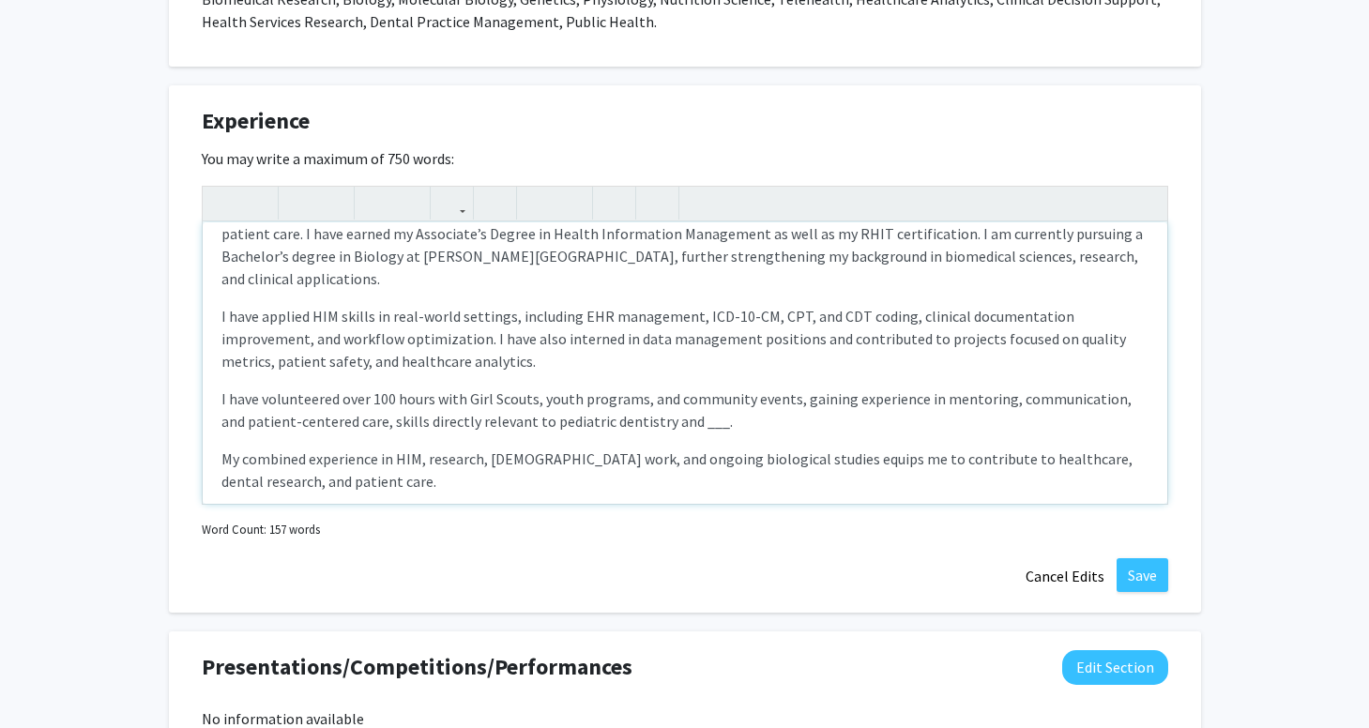
click at [406, 448] on p "My combined experience in HIM, research, [DEMOGRAPHIC_DATA] work, and ongoing b…" at bounding box center [684, 470] width 927 height 45
click at [494, 448] on p "My combined experience in HIM, research, [DEMOGRAPHIC_DATA] work, and ongoing b…" at bounding box center [684, 470] width 927 height 45
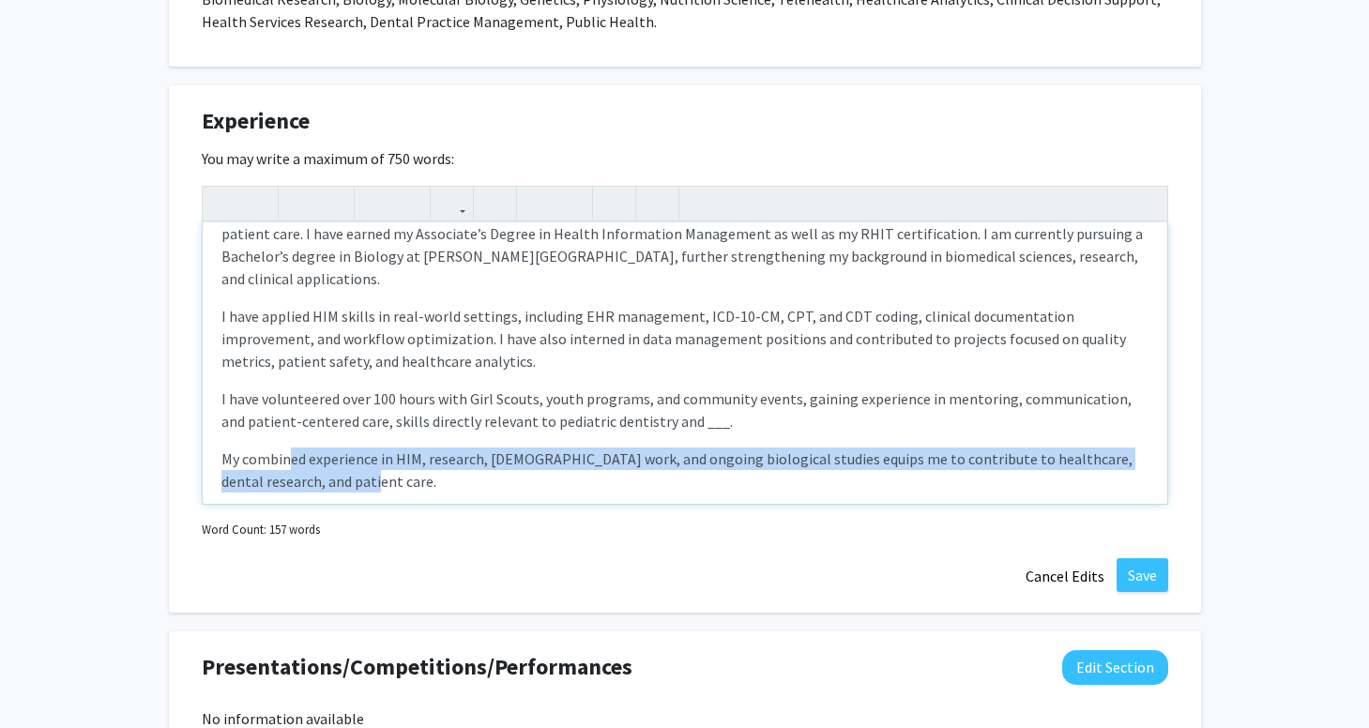
drag, startPoint x: 291, startPoint y: 436, endPoint x: 417, endPoint y: 458, distance: 127.6
click at [417, 458] on p "My combined experience in HIM, research, [DEMOGRAPHIC_DATA] work, and ongoing b…" at bounding box center [684, 470] width 927 height 45
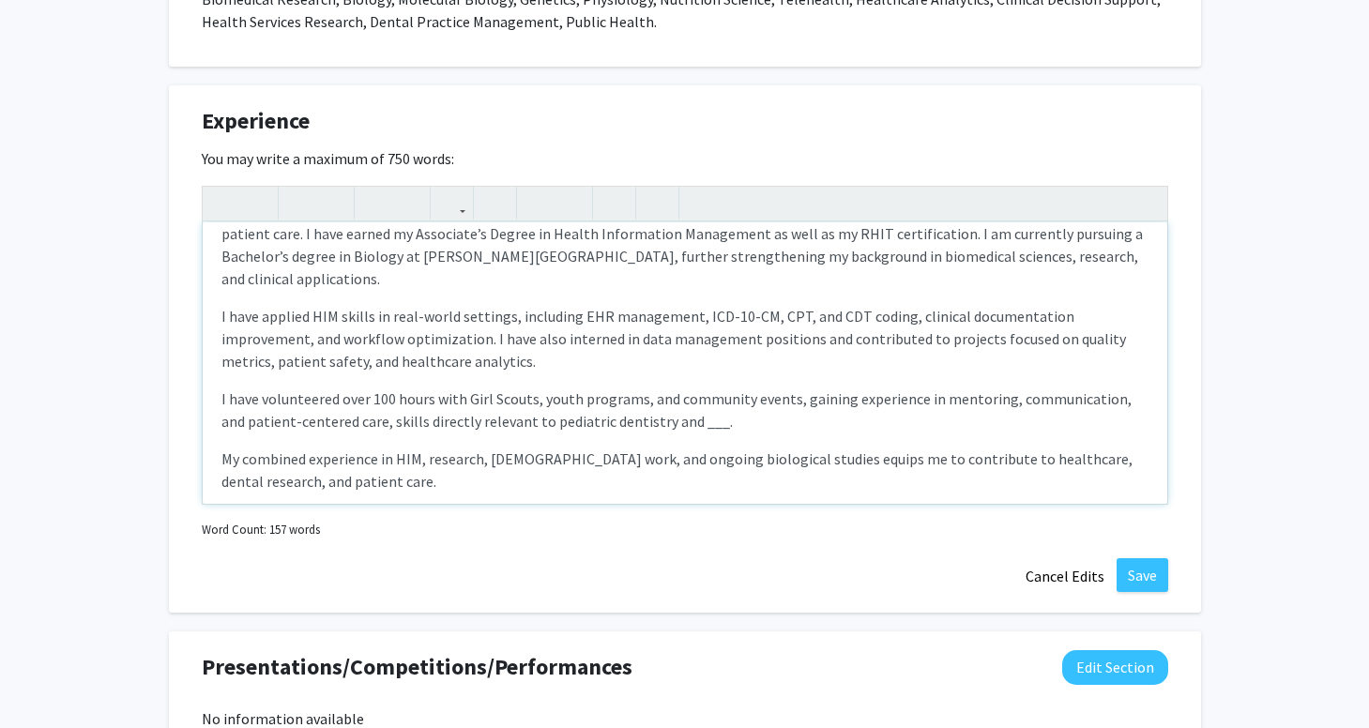
click at [952, 448] on p "My combined experience in HIM, research, [DEMOGRAPHIC_DATA] work, and ongoing b…" at bounding box center [684, 470] width 927 height 45
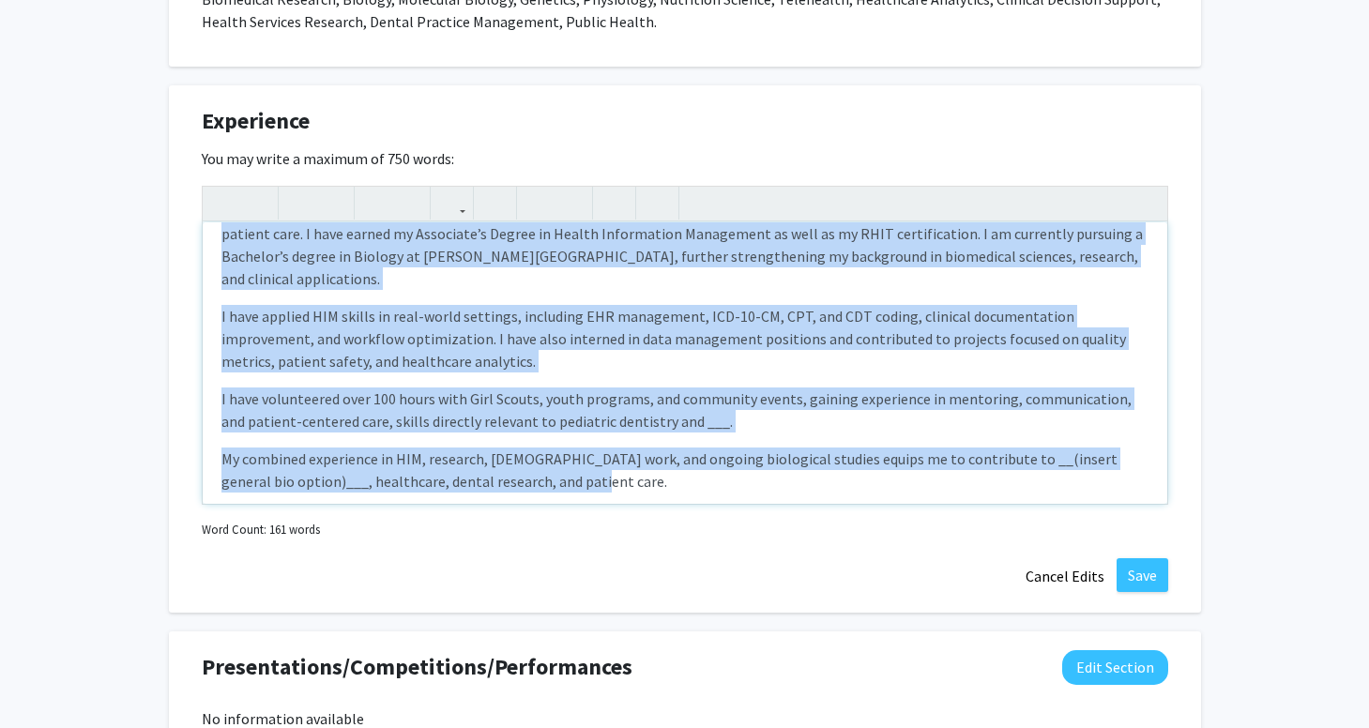
drag, startPoint x: 217, startPoint y: 254, endPoint x: 677, endPoint y: 515, distance: 529.4
click at [678, 517] on div "I am a Health Information Management professional and aspiring dentist with a s…" at bounding box center [685, 364] width 966 height 357
copy div "L ip d Sitame Consectetur Adipiscing elitseddoeiu tem incididu utlabor etdo m a…"
click at [631, 476] on div "I am a Health Information Management professional and aspiring dentist with a s…" at bounding box center [685, 362] width 965 height 281
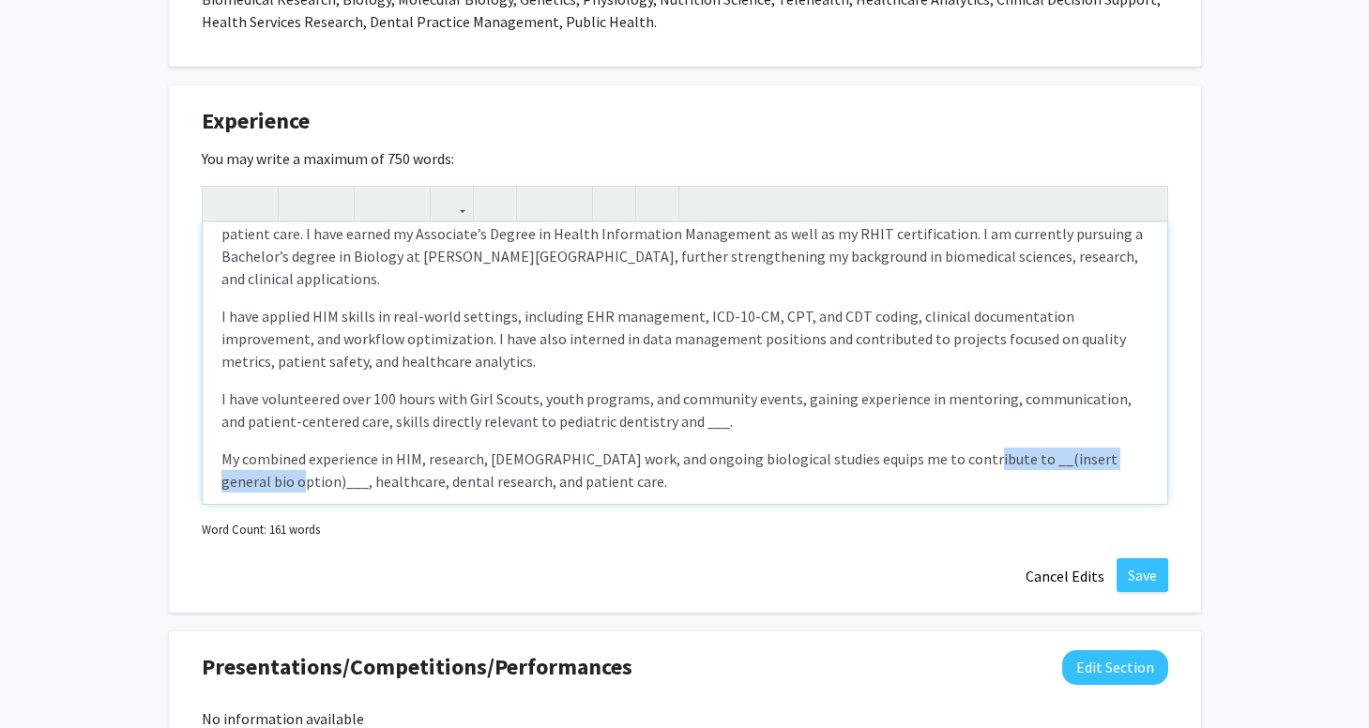
drag, startPoint x: 949, startPoint y: 440, endPoint x: 288, endPoint y: 459, distance: 660.8
click at [288, 459] on p "My combined experience in HIM, research, [DEMOGRAPHIC_DATA] work, and ongoing b…" at bounding box center [684, 470] width 927 height 45
click at [477, 456] on p "My combined experience in HIM, research, [DEMOGRAPHIC_DATA] work, and ongoing b…" at bounding box center [684, 470] width 927 height 45
click at [684, 390] on p "I have volunteered over 100 hours with Girl Scouts, youth programs, and communi…" at bounding box center [684, 410] width 927 height 45
click at [678, 392] on p "I have volunteered over 100 hours with Girl Scouts, youth programs, and communi…" at bounding box center [684, 410] width 927 height 45
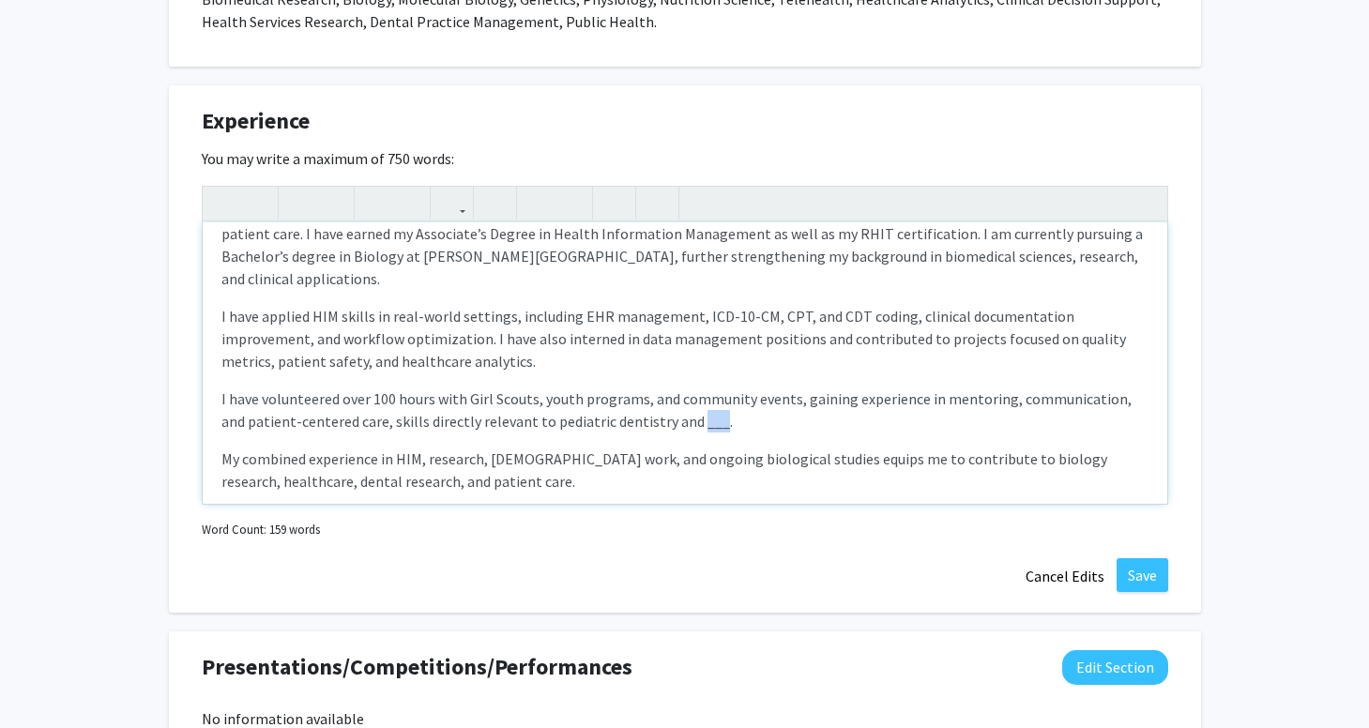
click at [678, 392] on p "I have volunteered over 100 hours with Girl Scouts, youth programs, and communi…" at bounding box center [684, 410] width 927 height 45
type textarea "<l>I do s Ametco Adipiscinge Seddoeiusm temporincidi utl etdolore magnaal enim …"
click at [859, 403] on p "I have volunteered over 100 hours with Girl Scouts, youth programs, and communi…" at bounding box center [684, 410] width 927 height 45
click at [1144, 573] on button "Save" at bounding box center [1143, 575] width 52 height 34
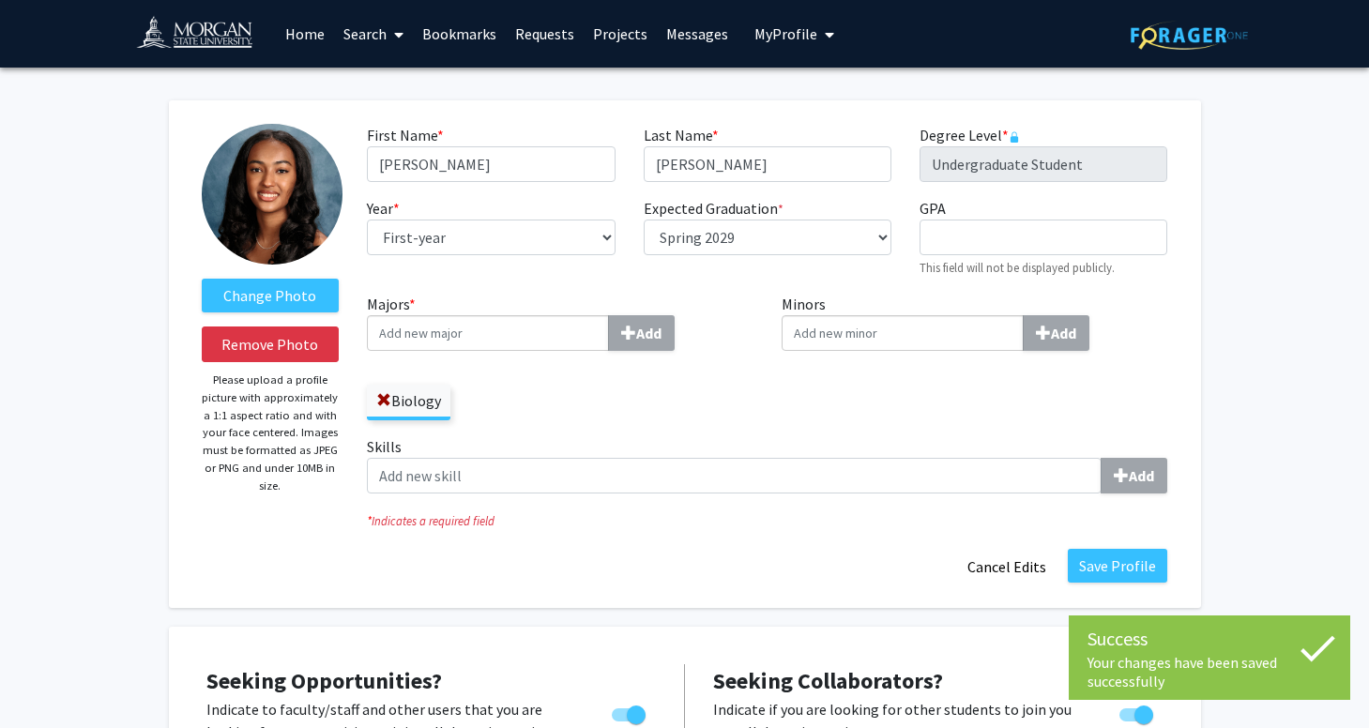
scroll to position [18, 0]
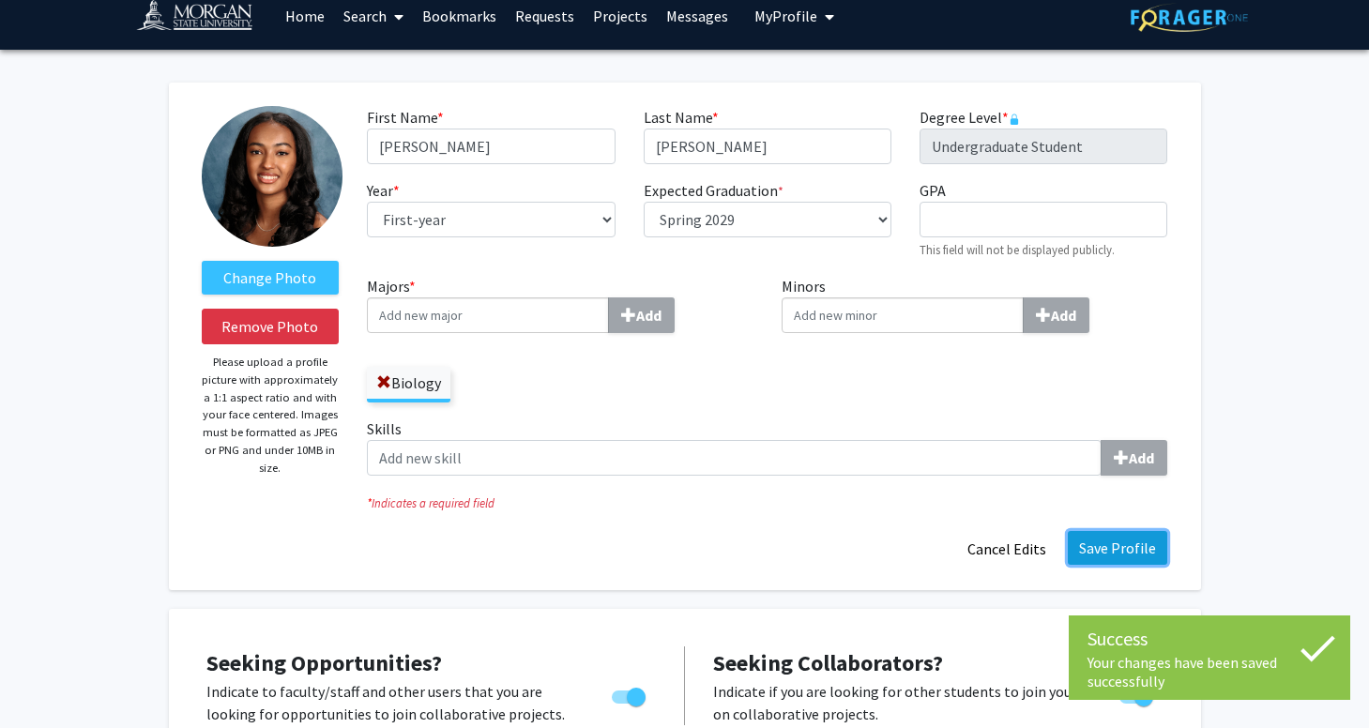
click at [1126, 544] on button "Save Profile" at bounding box center [1117, 548] width 99 height 34
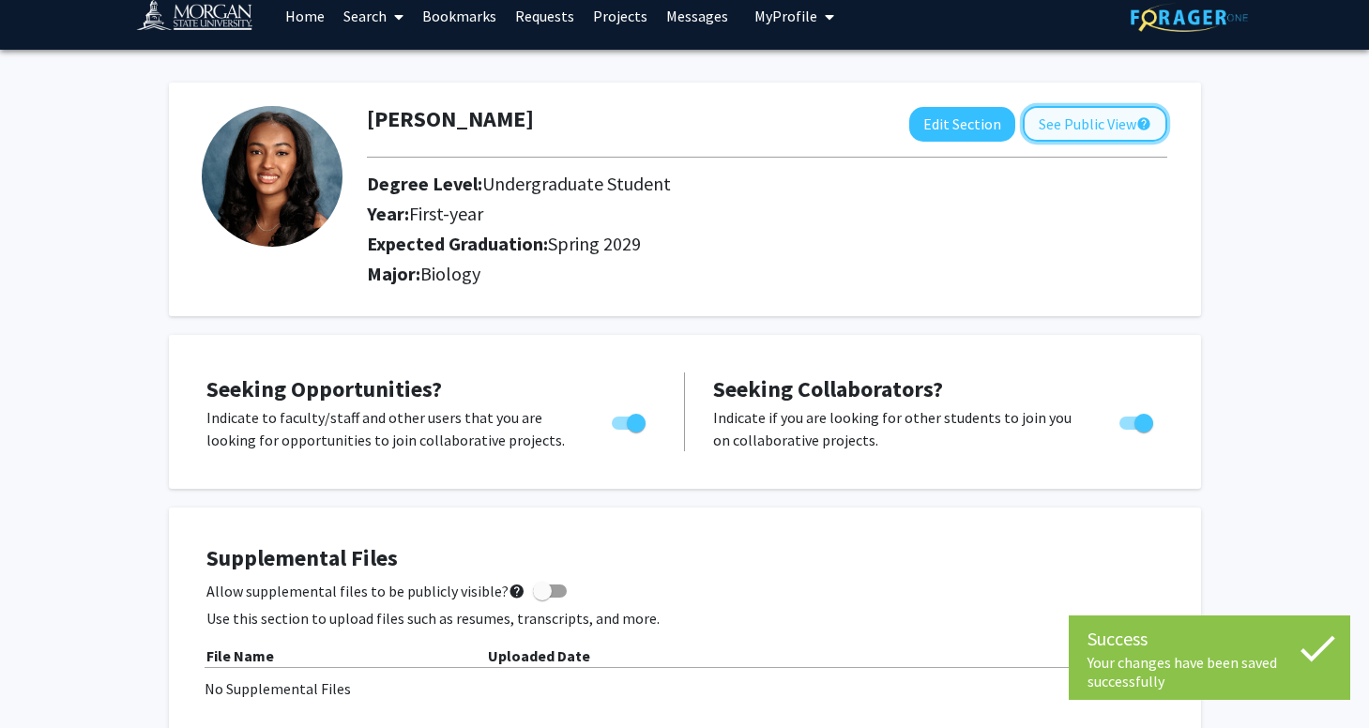
click at [1111, 119] on button "See Public View help" at bounding box center [1095, 124] width 144 height 36
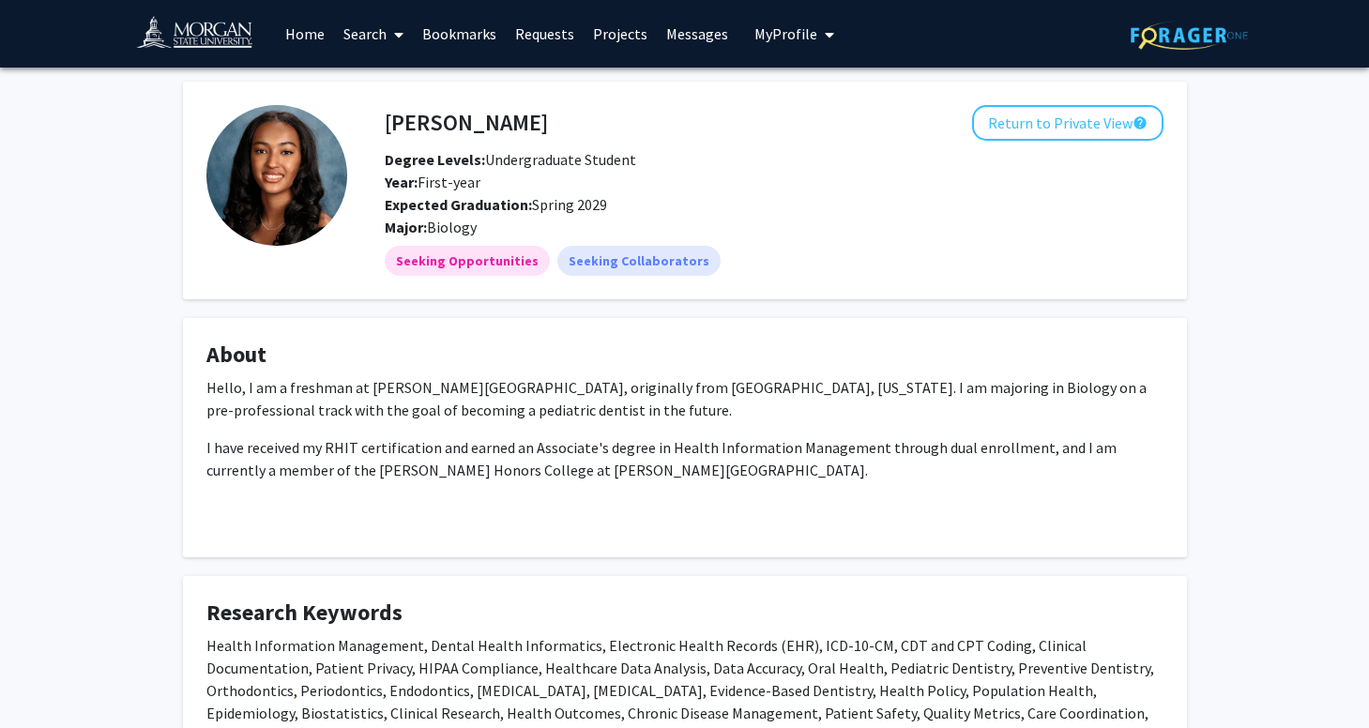
click at [299, 41] on link "Home" at bounding box center [305, 34] width 58 height 66
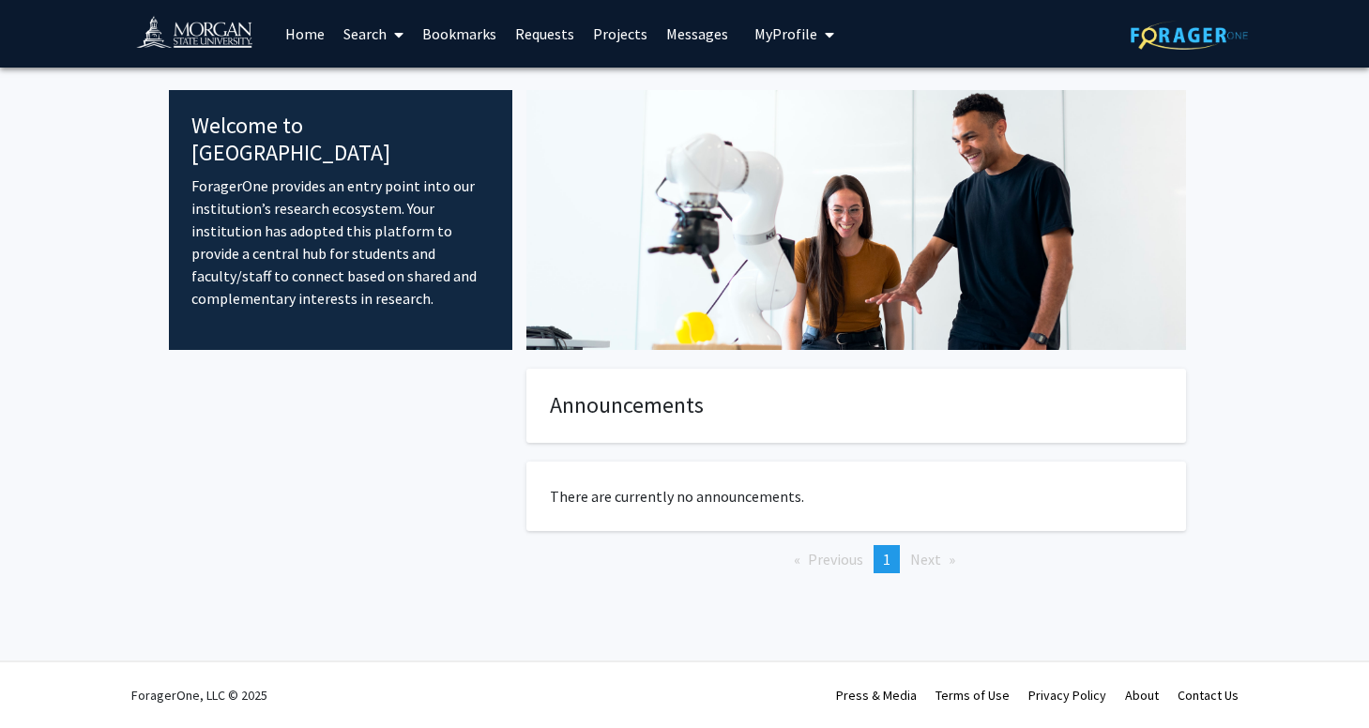
click at [376, 38] on link "Search" at bounding box center [373, 34] width 79 height 66
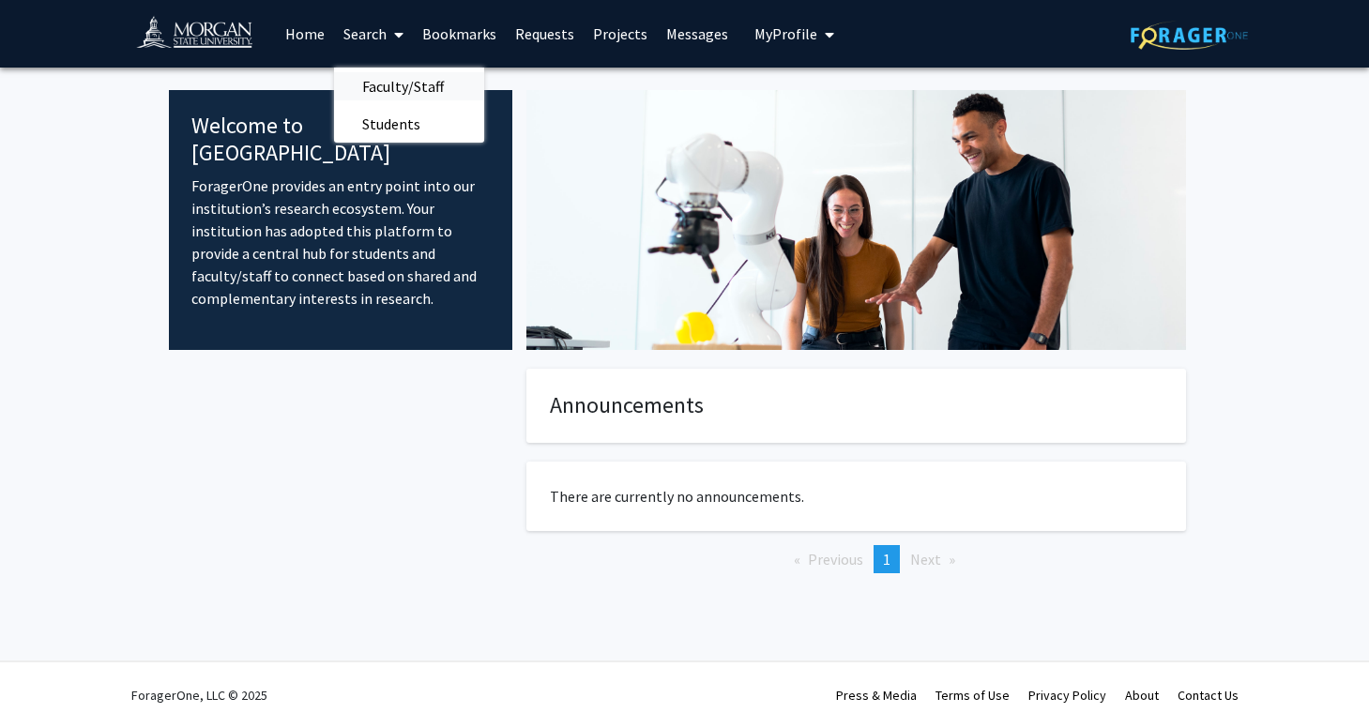
click at [401, 80] on span "Faculty/Staff" at bounding box center [403, 87] width 138 height 38
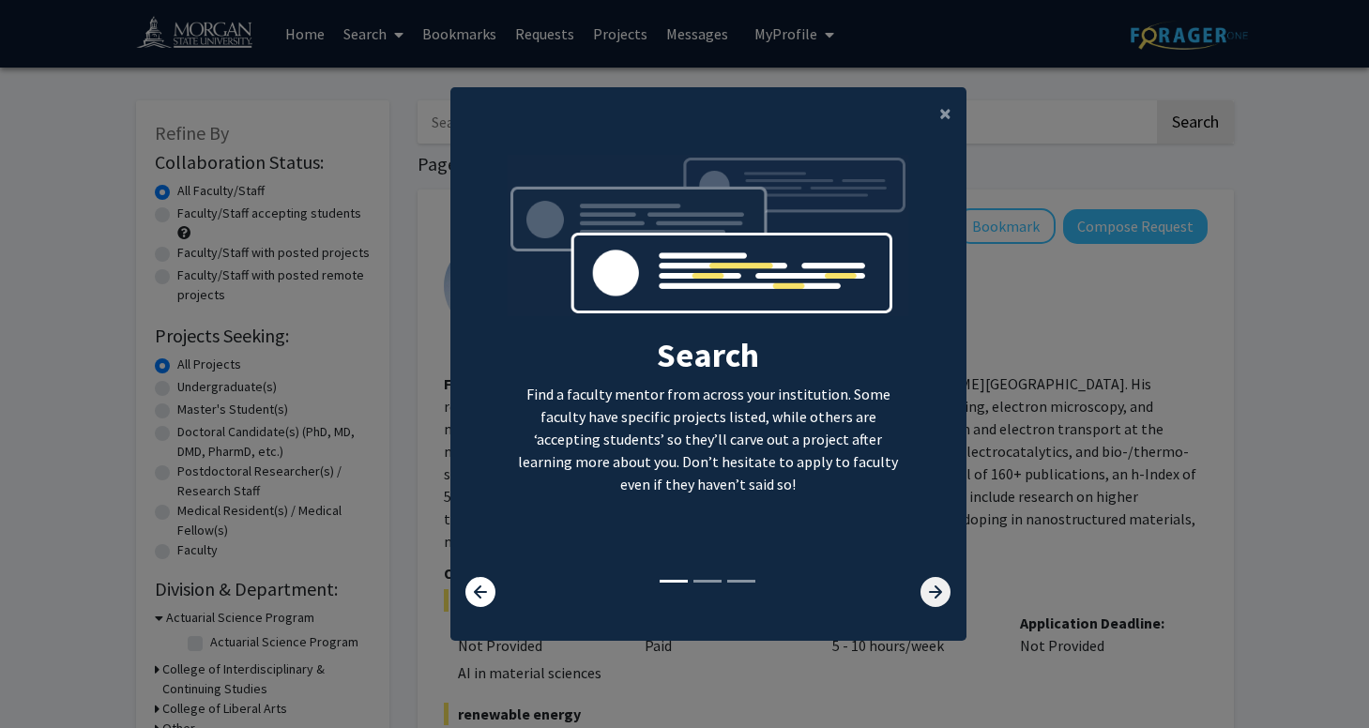
click at [934, 589] on icon at bounding box center [935, 592] width 30 height 30
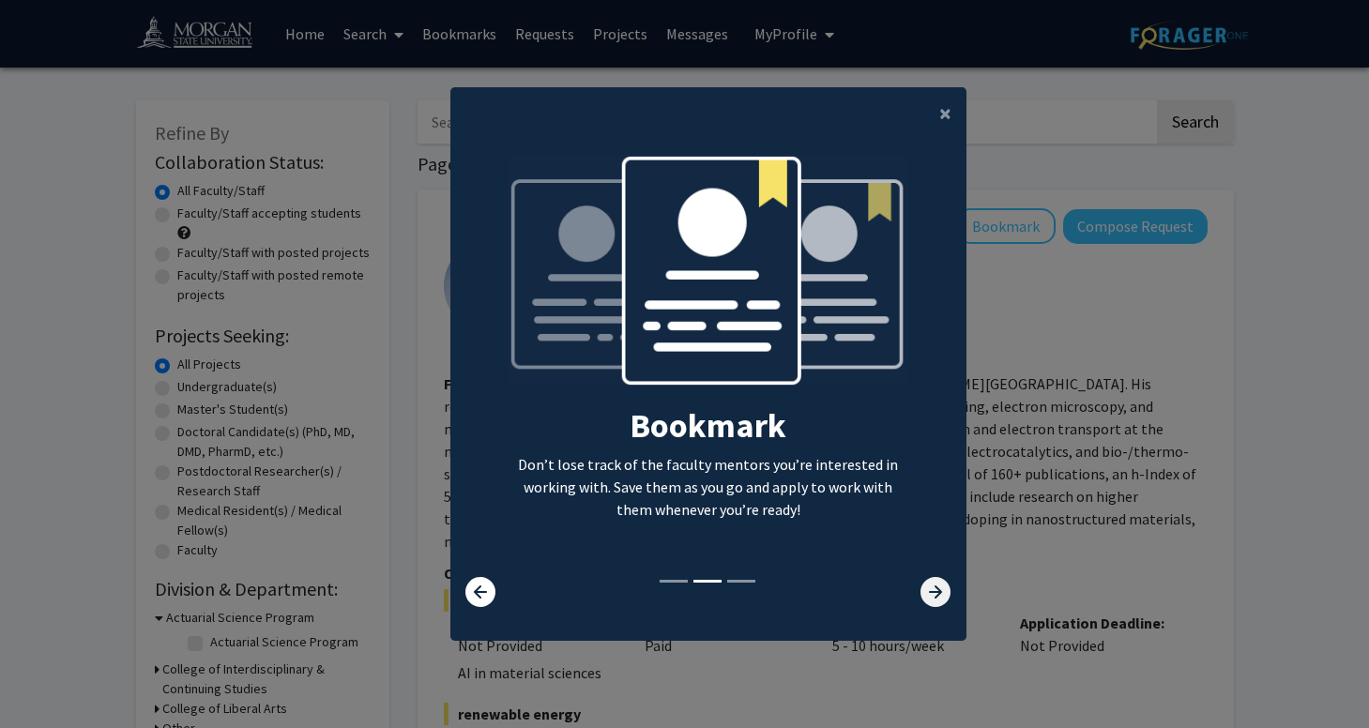
click at [934, 589] on icon at bounding box center [935, 592] width 30 height 30
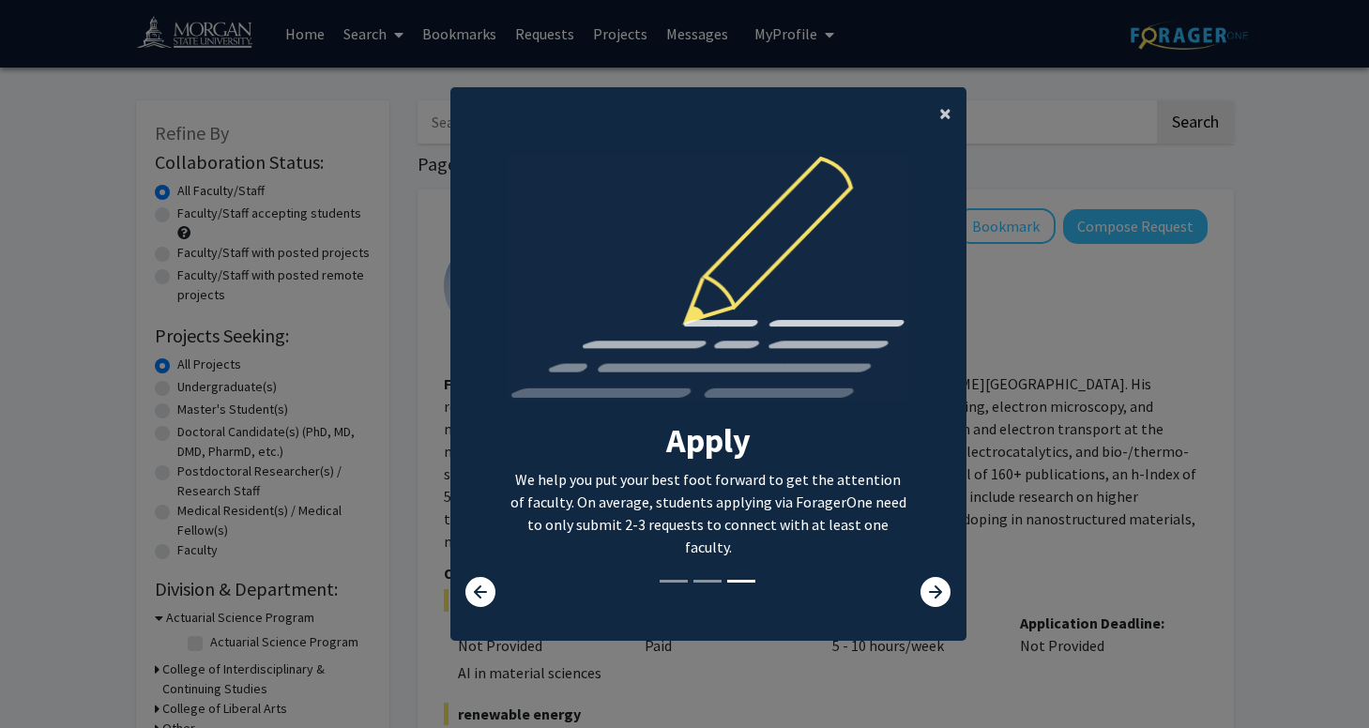
click at [935, 107] on button "×" at bounding box center [945, 113] width 42 height 53
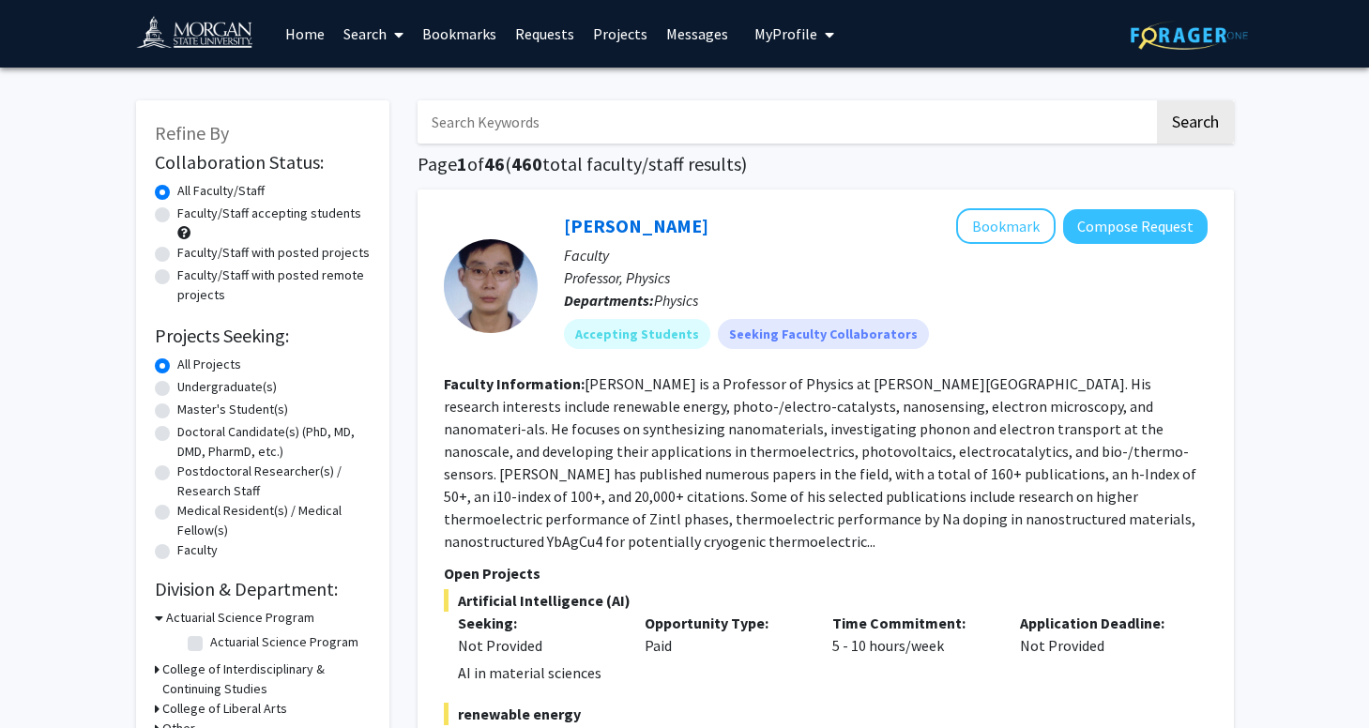
click at [535, 118] on input "Search Keywords" at bounding box center [786, 121] width 737 height 43
click at [1157, 100] on button "Search" at bounding box center [1195, 121] width 77 height 43
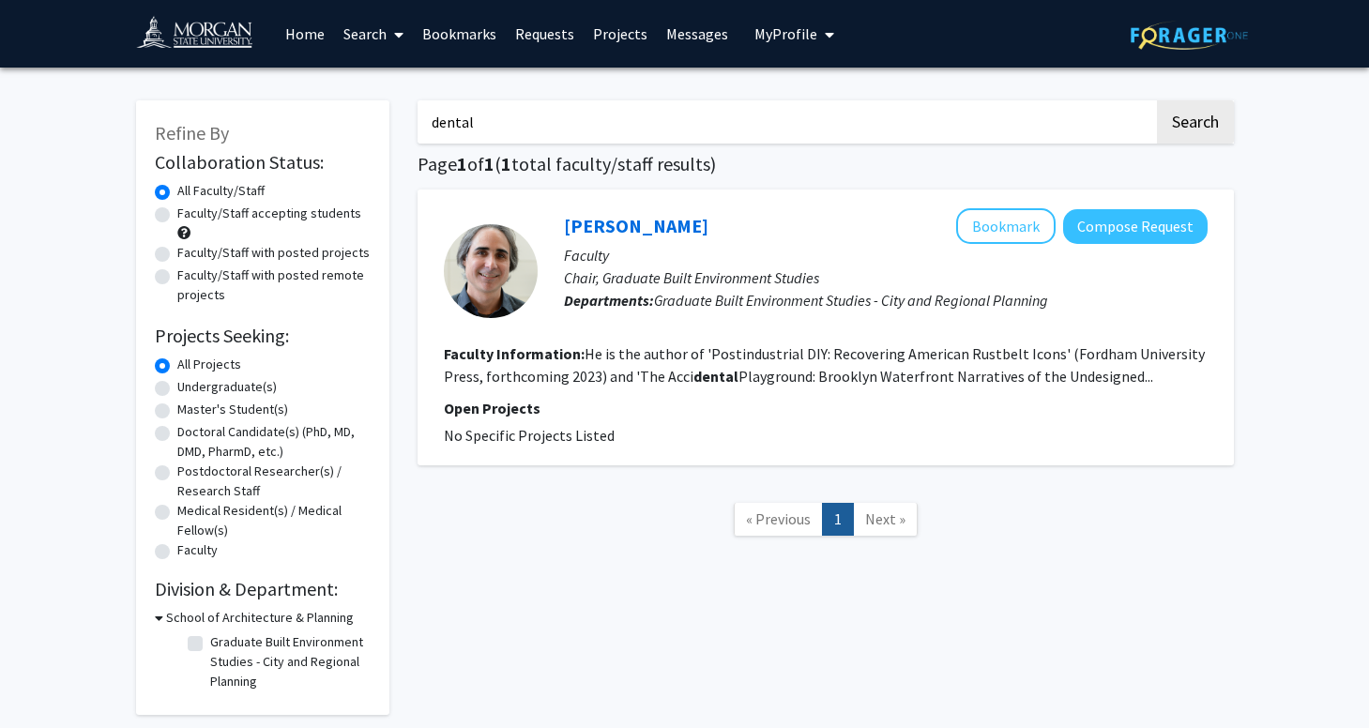
click at [450, 120] on input "dental" at bounding box center [786, 121] width 737 height 43
type input "pediatric"
click at [1157, 100] on button "Search" at bounding box center [1195, 121] width 77 height 43
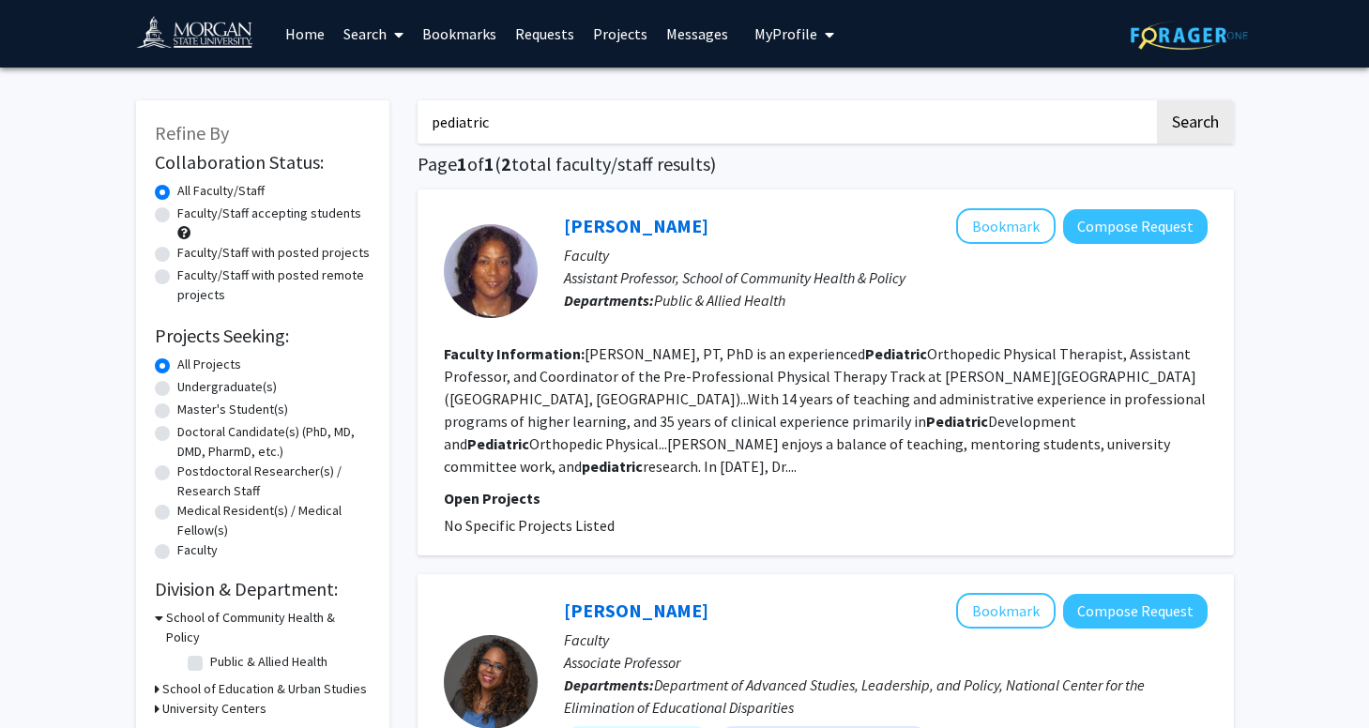
click at [177, 251] on label "Faculty/Staff with posted projects" at bounding box center [273, 253] width 192 height 20
click at [177, 251] on input "Faculty/Staff with posted projects" at bounding box center [183, 249] width 12 height 12
radio input "true"
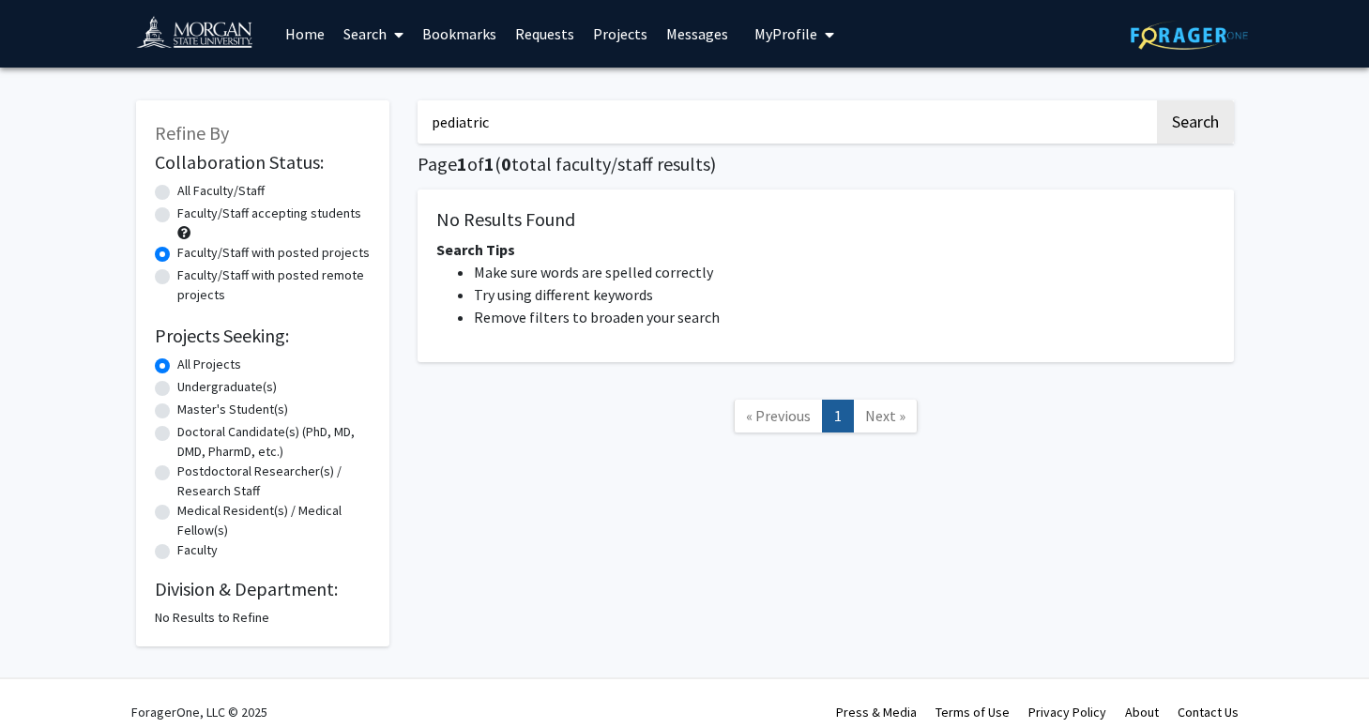
drag, startPoint x: 508, startPoint y: 122, endPoint x: 407, endPoint y: 124, distance: 100.4
click at [407, 123] on div "pediatric Search Page 1 of 1 ( 0 total faculty/staff results) No Results Found …" at bounding box center [825, 364] width 844 height 565
type input "biology"
click at [1157, 100] on button "Search" at bounding box center [1195, 121] width 77 height 43
radio input "true"
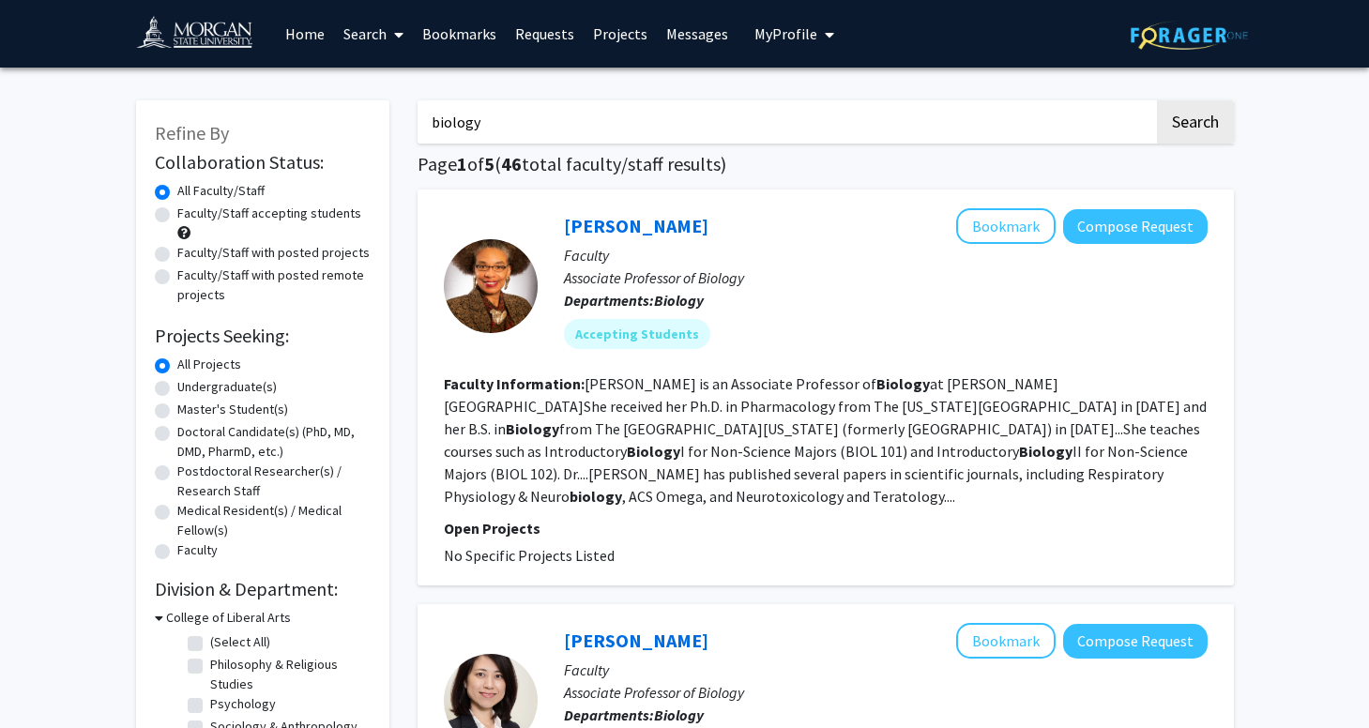
click at [177, 218] on label "Faculty/Staff accepting students" at bounding box center [269, 214] width 184 height 20
click at [177, 216] on input "Faculty/Staff accepting students" at bounding box center [183, 210] width 12 height 12
radio input "true"
click at [177, 251] on label "Faculty/Staff with posted projects" at bounding box center [273, 253] width 192 height 20
click at [177, 251] on input "Faculty/Staff with posted projects" at bounding box center [183, 249] width 12 height 12
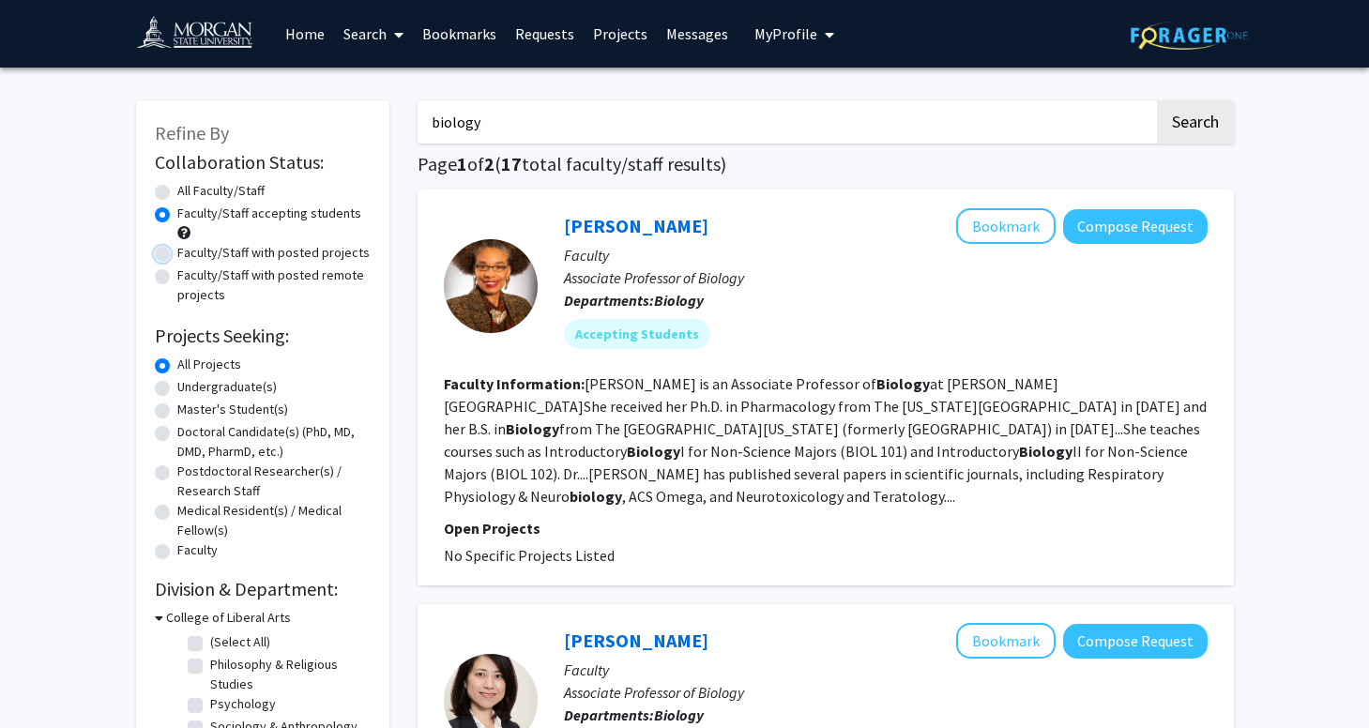
radio input "true"
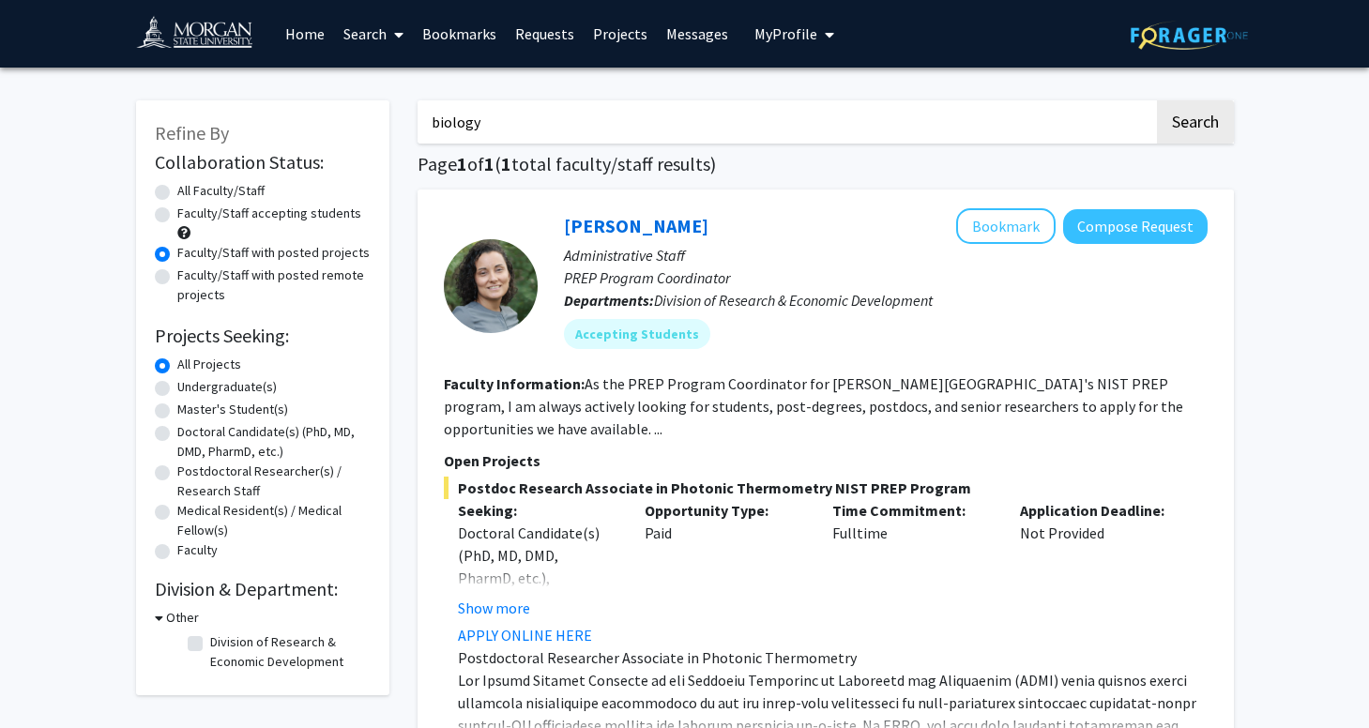
drag, startPoint x: 494, startPoint y: 126, endPoint x: 394, endPoint y: 126, distance: 100.4
type input "health"
click at [1157, 100] on button "Search" at bounding box center [1195, 121] width 77 height 43
radio input "true"
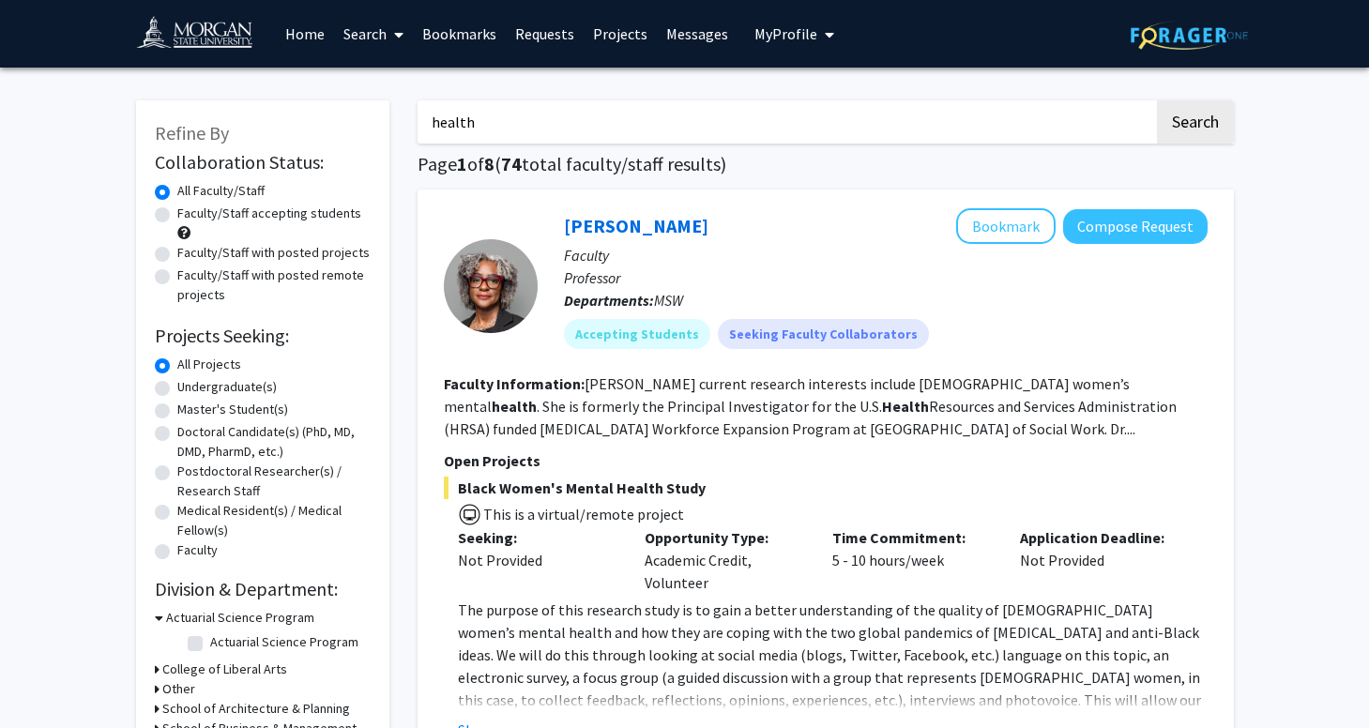
click at [177, 256] on label "Faculty/Staff with posted projects" at bounding box center [273, 253] width 192 height 20
click at [177, 255] on input "Faculty/Staff with posted projects" at bounding box center [183, 249] width 12 height 12
radio input "true"
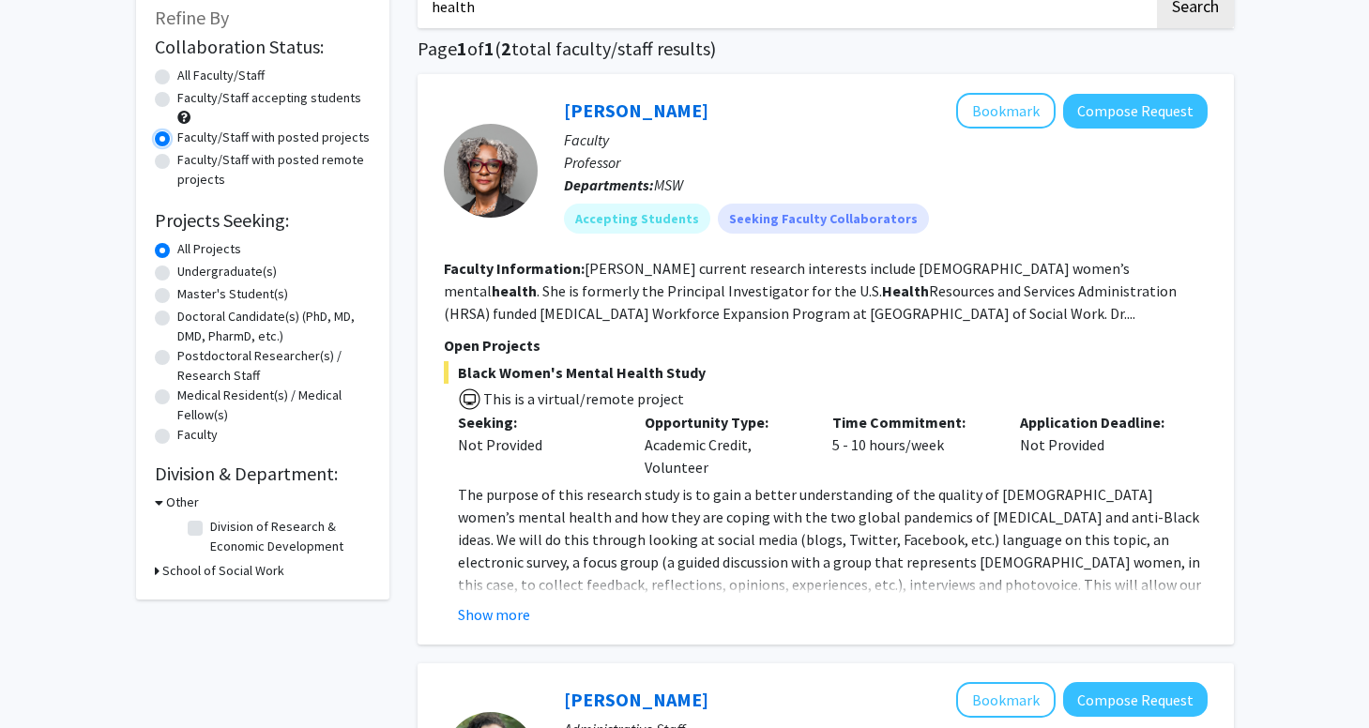
scroll to position [96, 0]
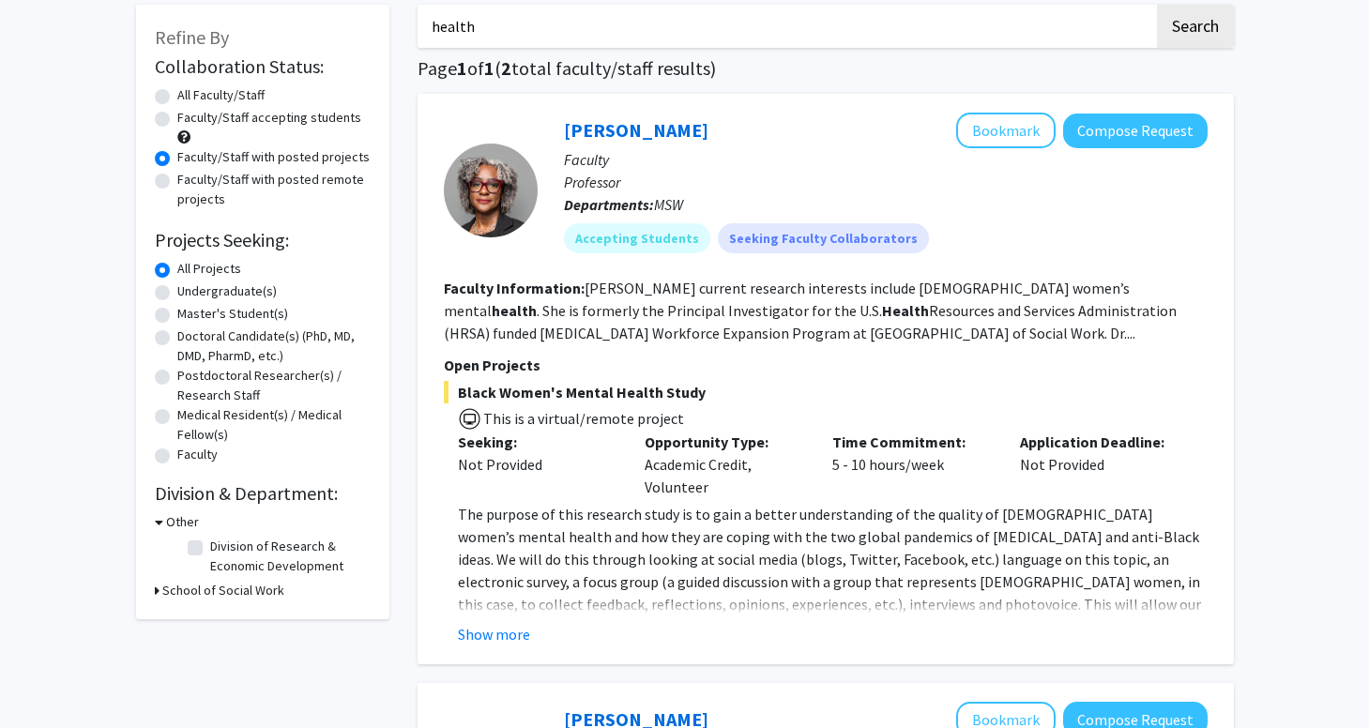
drag, startPoint x: 539, startPoint y: 123, endPoint x: 733, endPoint y: 123, distance: 194.2
click at [733, 123] on div "[PERSON_NAME] Bookmark Compose Request Faculty Professor Departments: MSW Accep…" at bounding box center [873, 190] width 670 height 155
copy link "[PERSON_NAME]"
click at [668, 201] on span "MSW" at bounding box center [668, 204] width 29 height 19
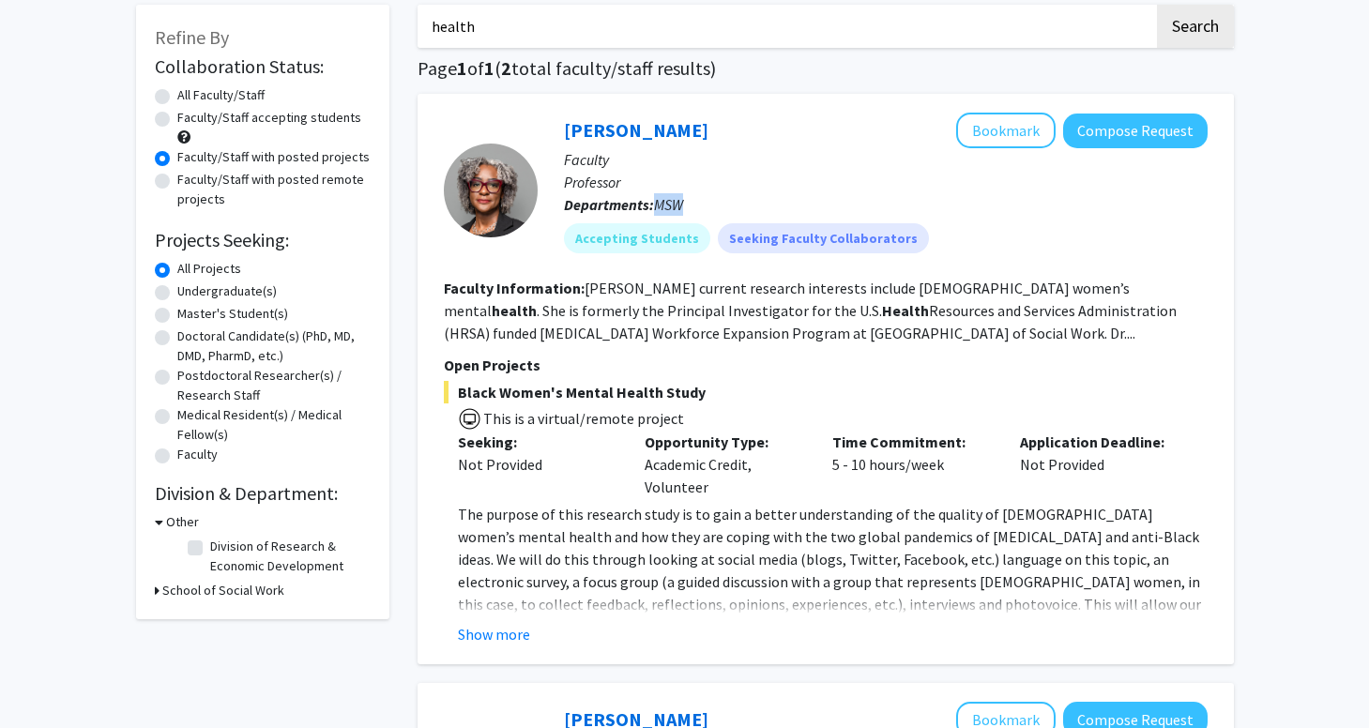
copy span "MSW"
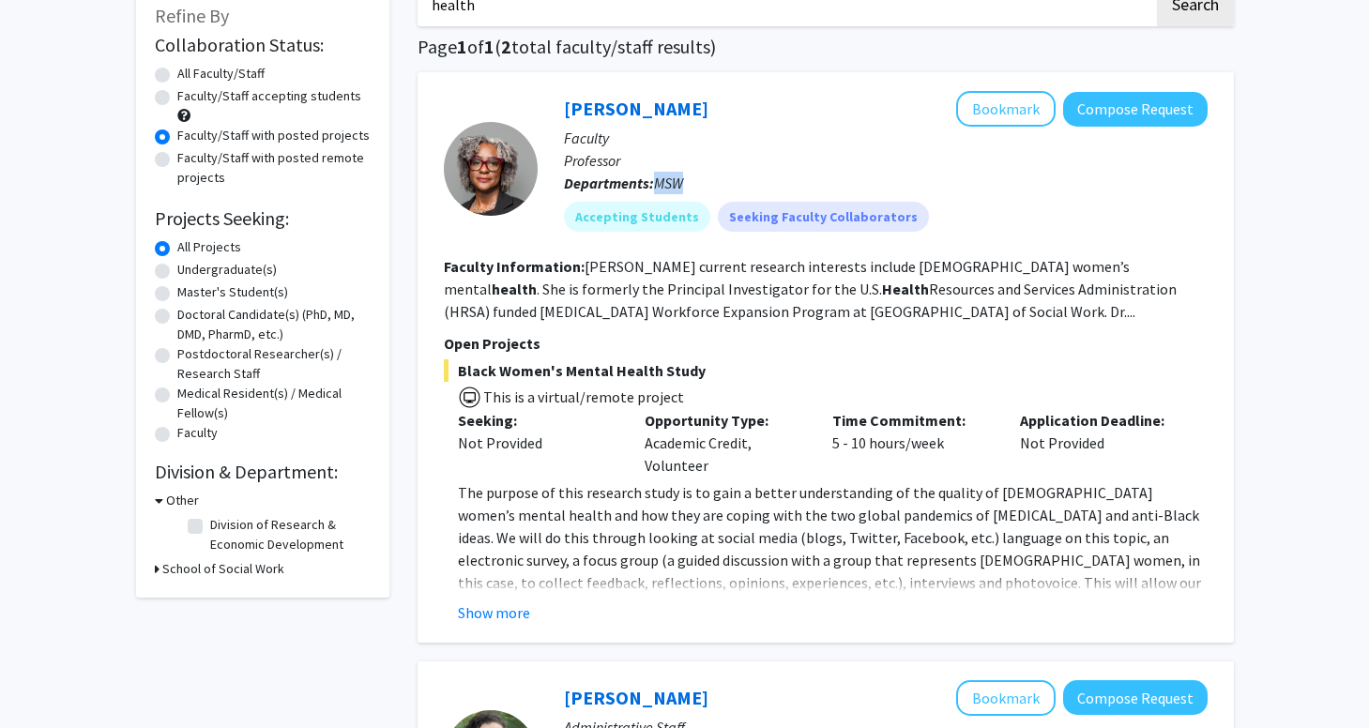
scroll to position [118, 0]
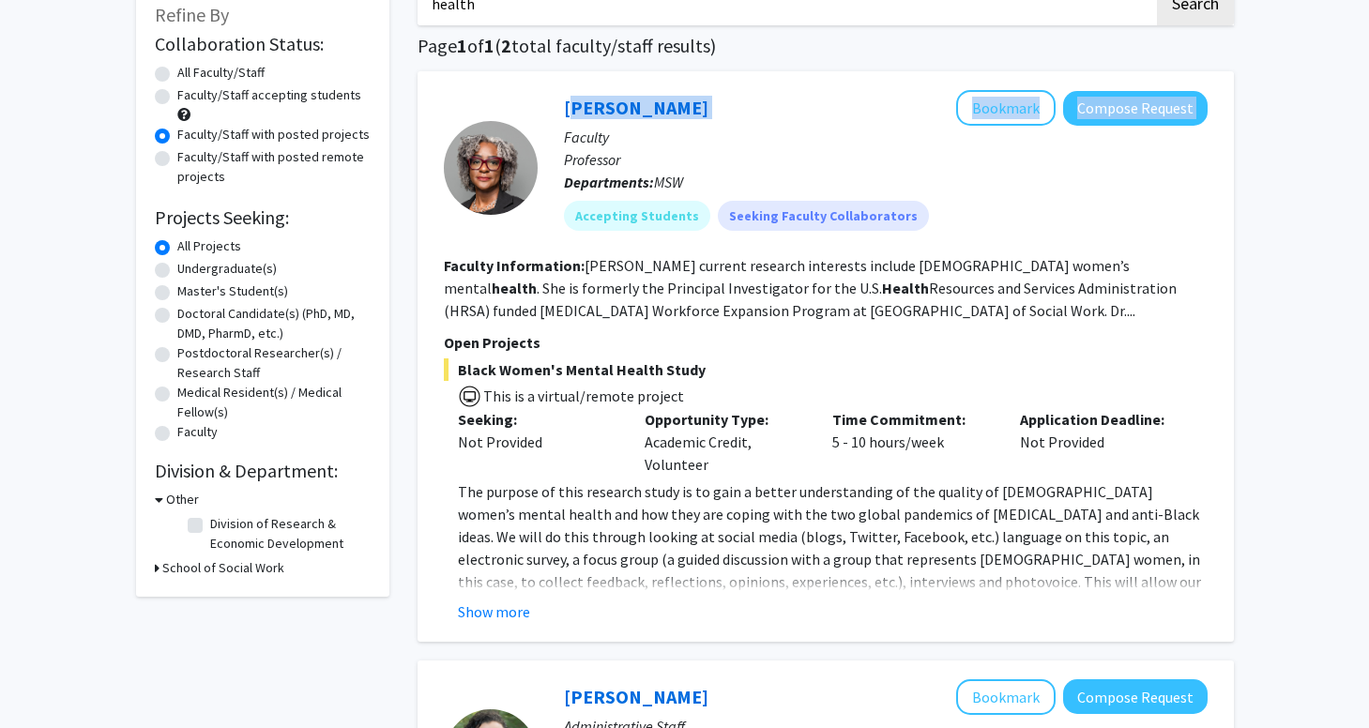
drag, startPoint x: 542, startPoint y: 106, endPoint x: 749, endPoint y: 105, distance: 206.4
click at [749, 105] on div "[PERSON_NAME] Bookmark Compose Request Faculty Professor Departments: MSW Accep…" at bounding box center [873, 167] width 670 height 155
click at [749, 105] on div "[PERSON_NAME] Bookmark Compose Request" at bounding box center [886, 108] width 644 height 36
drag, startPoint x: 736, startPoint y: 105, endPoint x: 561, endPoint y: 107, distance: 174.5
click at [561, 107] on div "[PERSON_NAME] Bookmark Compose Request Faculty Professor Departments: MSW Accep…" at bounding box center [873, 167] width 670 height 155
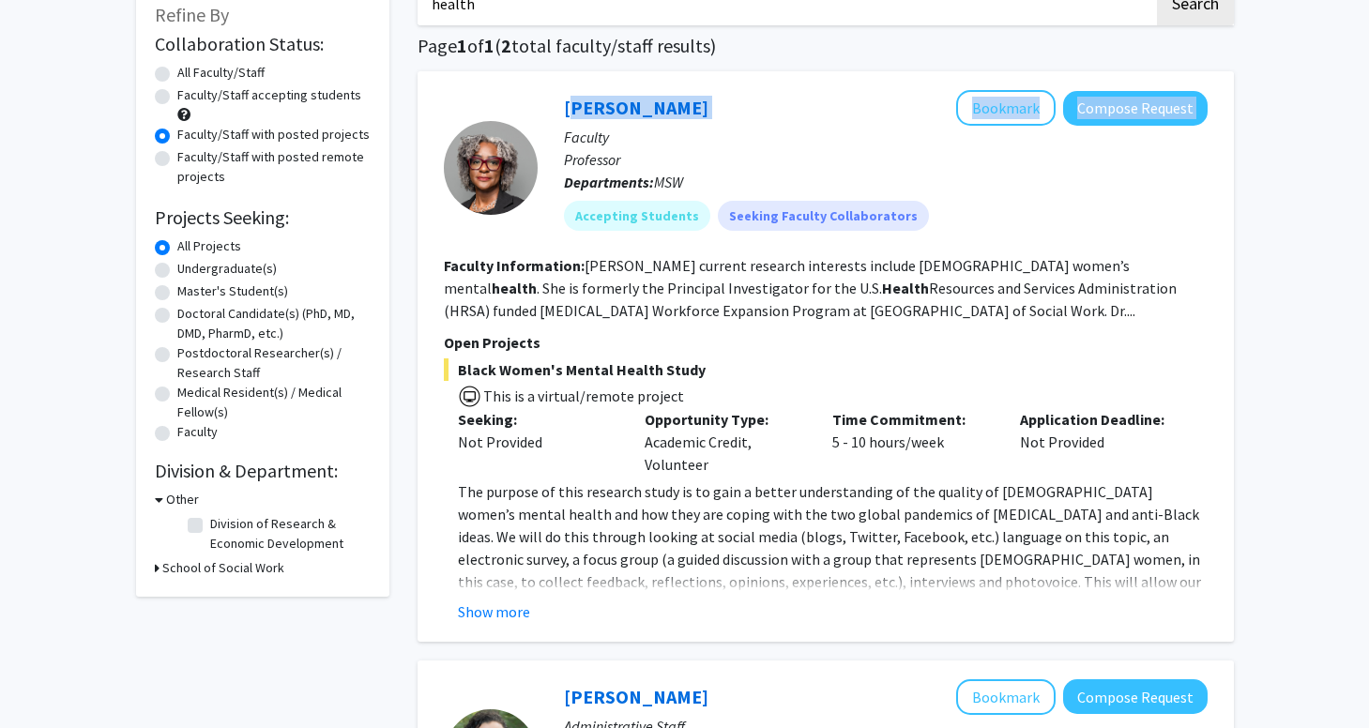
copy div "[PERSON_NAME] Bookmark Compose Request"
click at [689, 298] on section "Faculty Information: [PERSON_NAME] current research interests include [DEMOGRAP…" at bounding box center [826, 288] width 764 height 68
drag, startPoint x: 460, startPoint y: 366, endPoint x: 696, endPoint y: 369, distance: 236.5
click at [696, 370] on span "Black Women's Mental Health Study" at bounding box center [826, 369] width 764 height 23
copy span "Black Women's Mental Health Study"
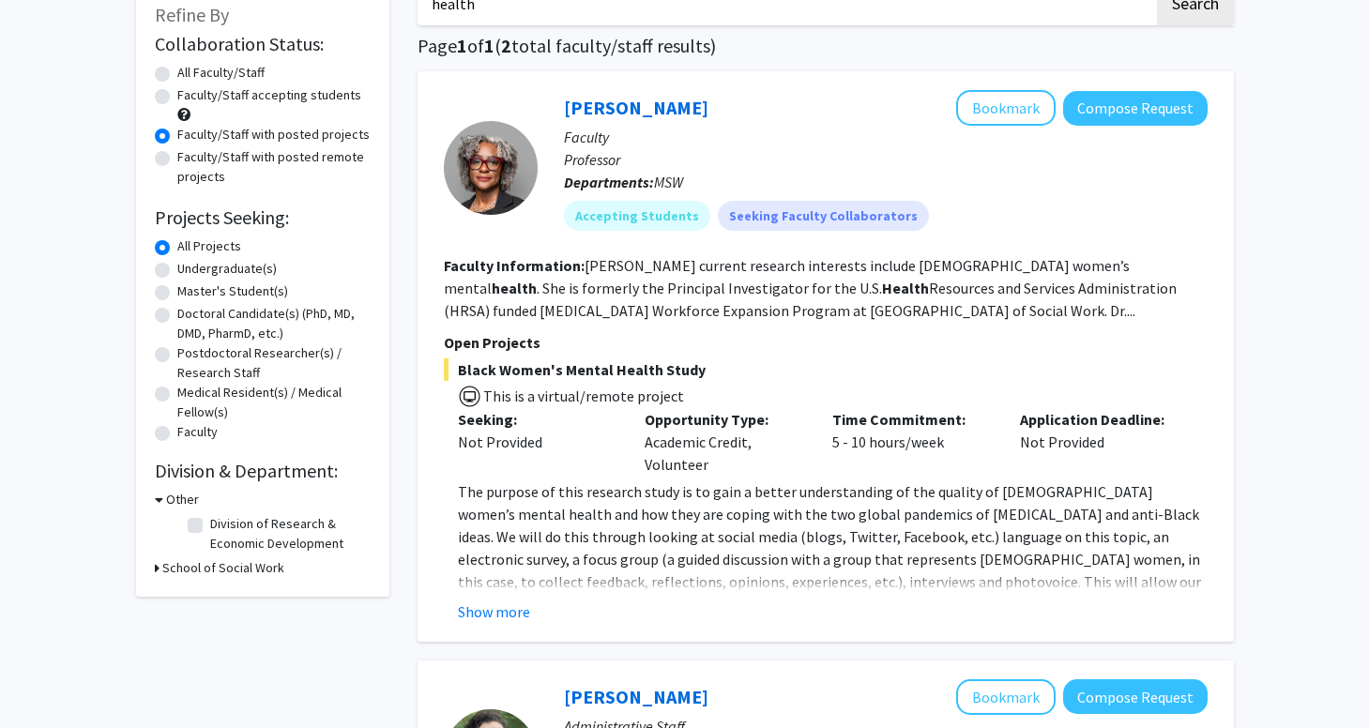
scroll to position [165, 0]
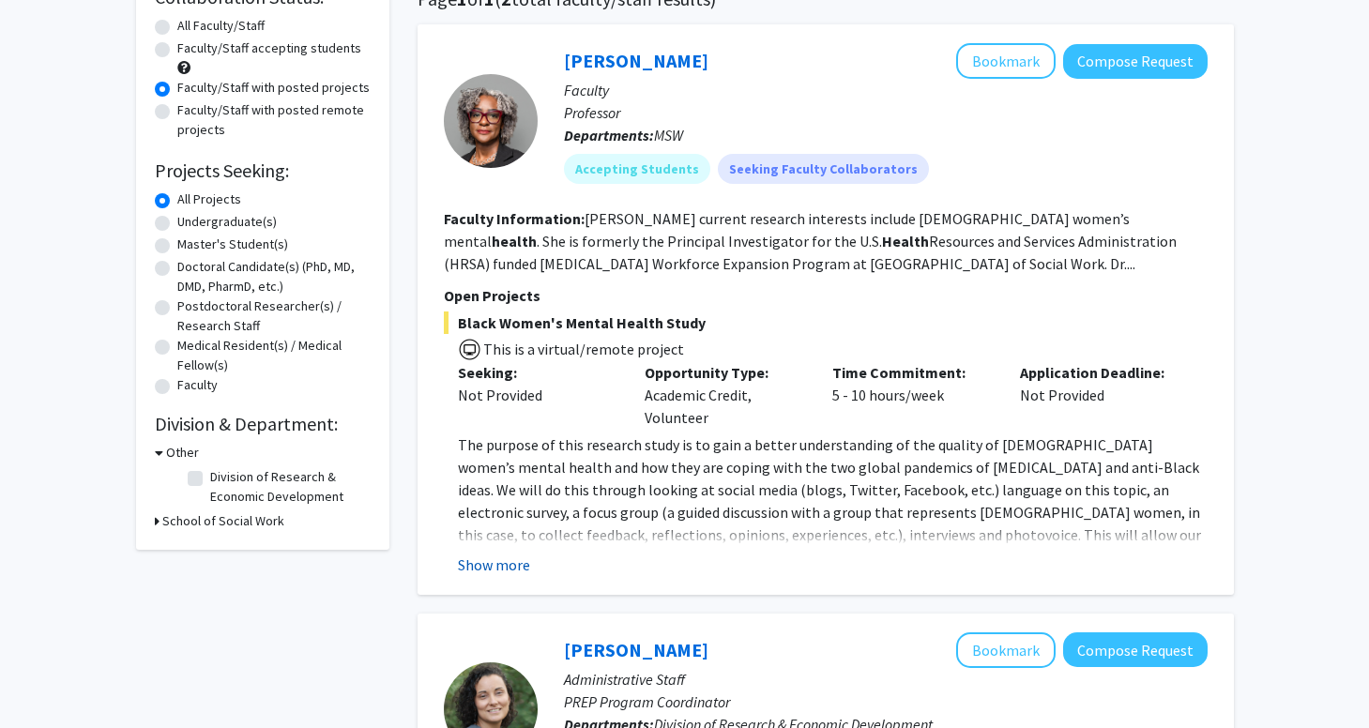
click at [496, 567] on button "Show more" at bounding box center [494, 565] width 72 height 23
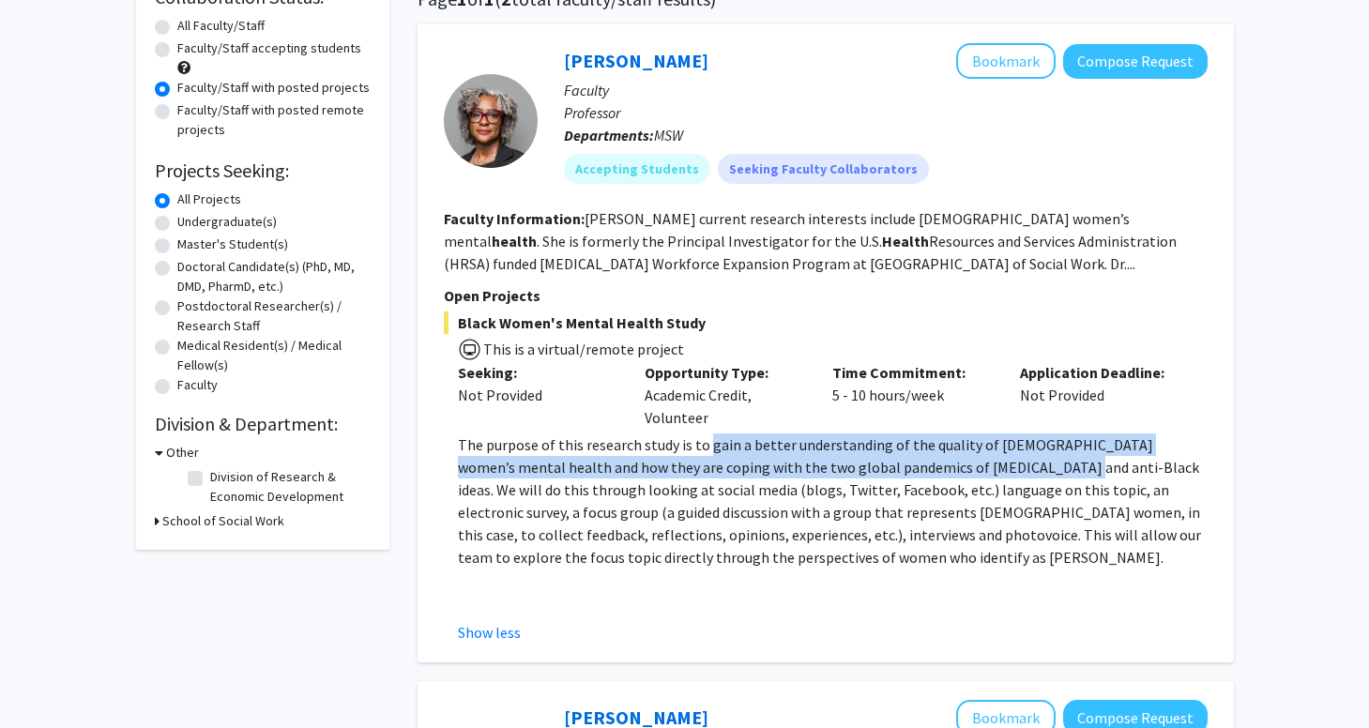
drag, startPoint x: 706, startPoint y: 445, endPoint x: 977, endPoint y: 473, distance: 272.6
click at [977, 473] on span "The purpose of this research study is to gain a better understanding of the qua…" at bounding box center [828, 467] width 741 height 64
copy span "gain a better understanding of the quality of [DEMOGRAPHIC_DATA] women’s mental…"
